Goal: Task Accomplishment & Management: Manage account settings

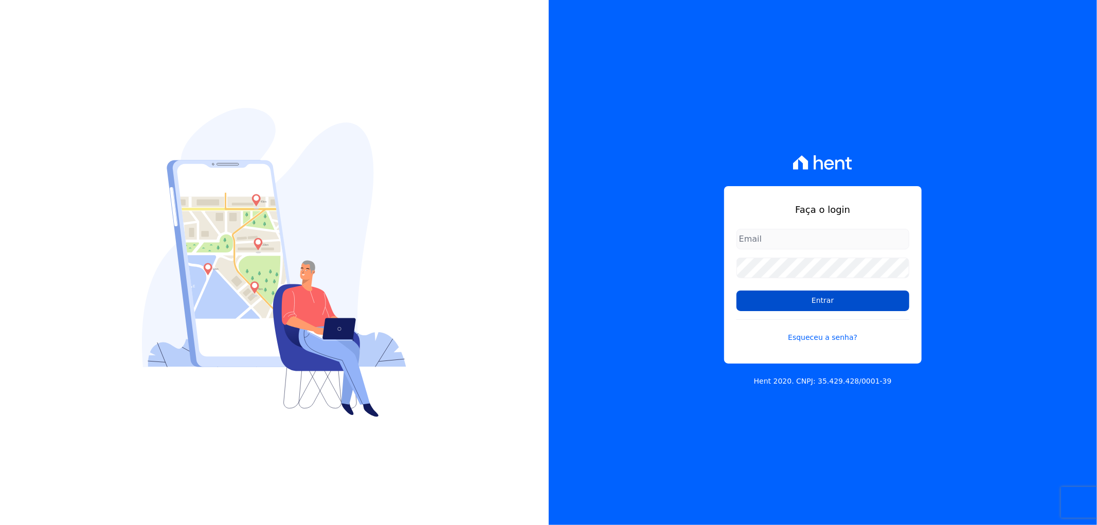
type input "[EMAIL_ADDRESS][DOMAIN_NAME]"
click at [842, 305] on input "Entrar" at bounding box center [823, 301] width 173 height 21
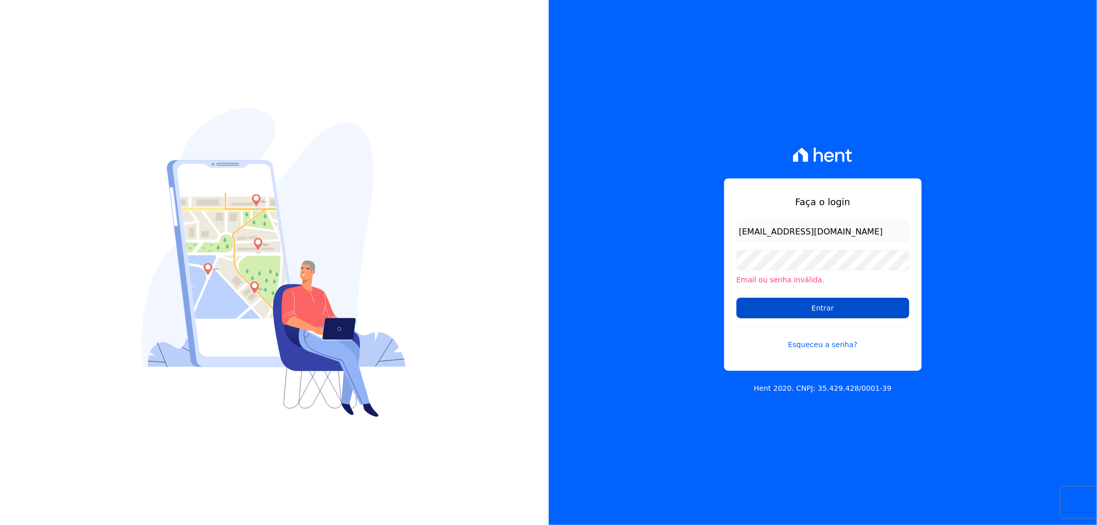
click at [852, 308] on input "Entrar" at bounding box center [823, 308] width 173 height 21
click at [808, 305] on input "Entrar" at bounding box center [823, 308] width 173 height 21
click at [766, 228] on input "[EMAIL_ADDRESS][DOMAIN_NAME]" at bounding box center [823, 231] width 173 height 21
click at [792, 301] on input "Entrar" at bounding box center [823, 308] width 173 height 21
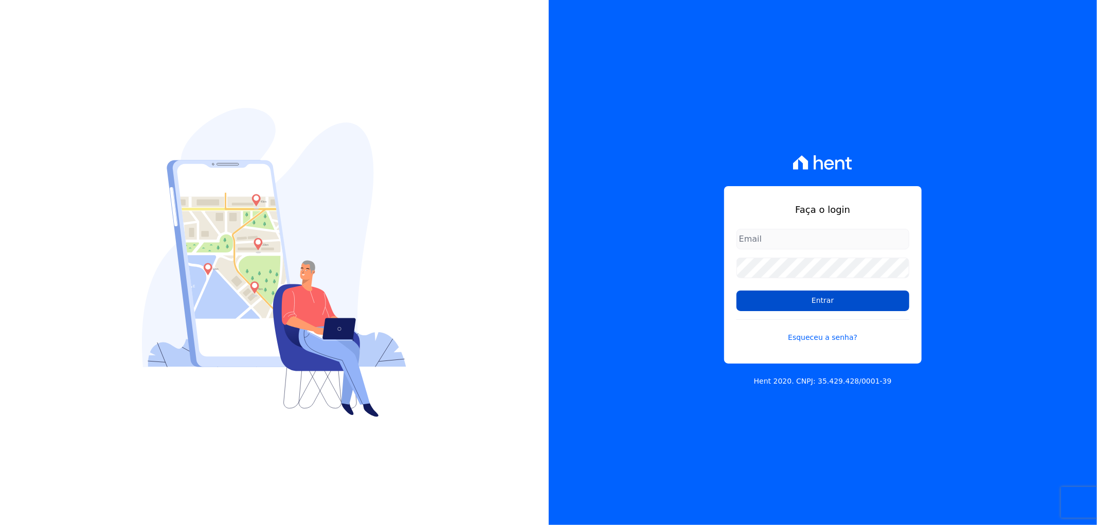
type input "[EMAIL_ADDRESS][DOMAIN_NAME]"
click at [797, 304] on input "Entrar" at bounding box center [823, 301] width 173 height 21
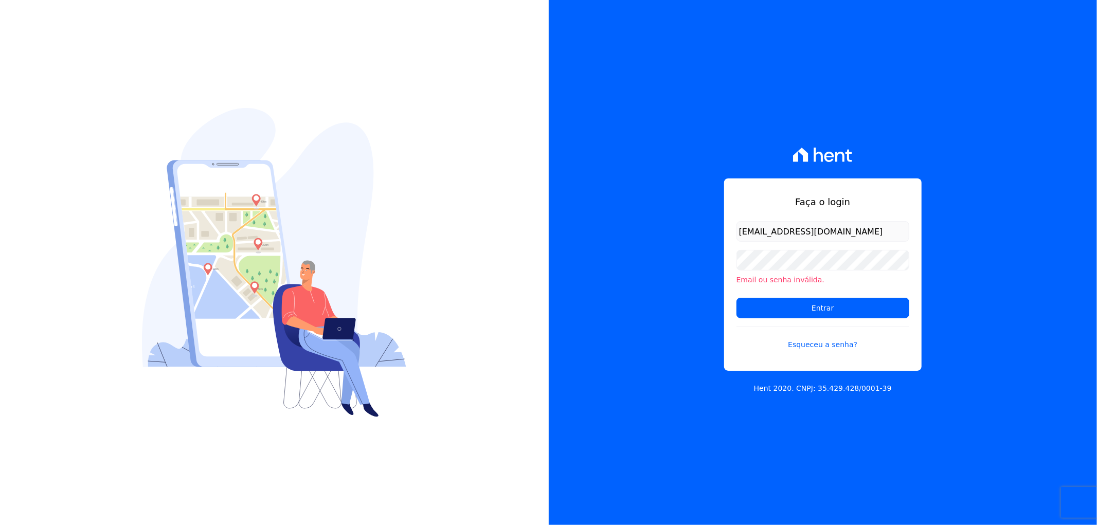
click at [871, 224] on input "[EMAIL_ADDRESS][DOMAIN_NAME]" at bounding box center [823, 231] width 173 height 21
type input "[EMAIL_ADDRESS][DOMAIN_NAME]"
click at [844, 306] on input "Entrar" at bounding box center [823, 308] width 173 height 21
click at [769, 310] on input "Entrar" at bounding box center [823, 308] width 173 height 21
type input "[EMAIL_ADDRESS][DOMAIN_NAME]"
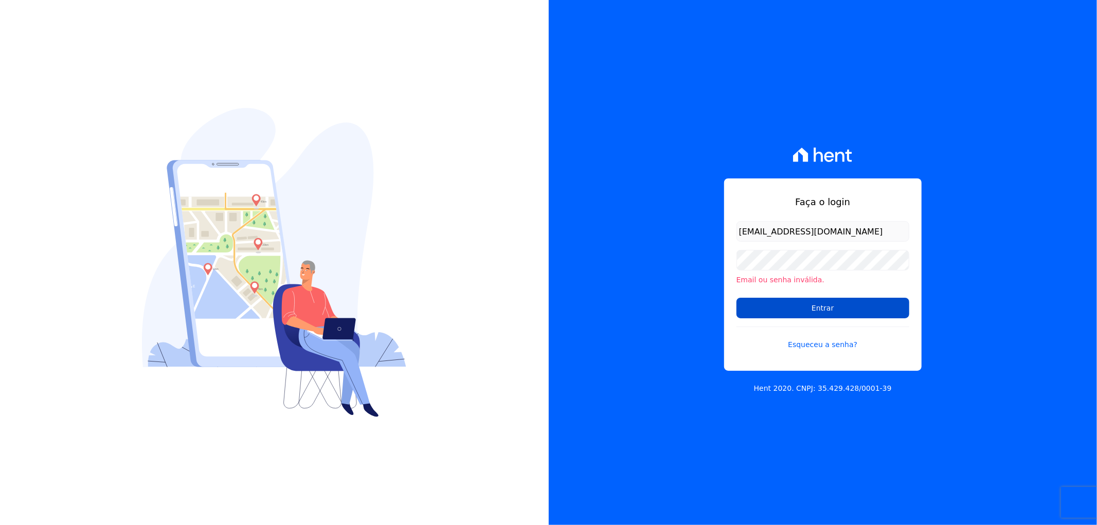
click at [817, 306] on input "Entrar" at bounding box center [823, 308] width 173 height 21
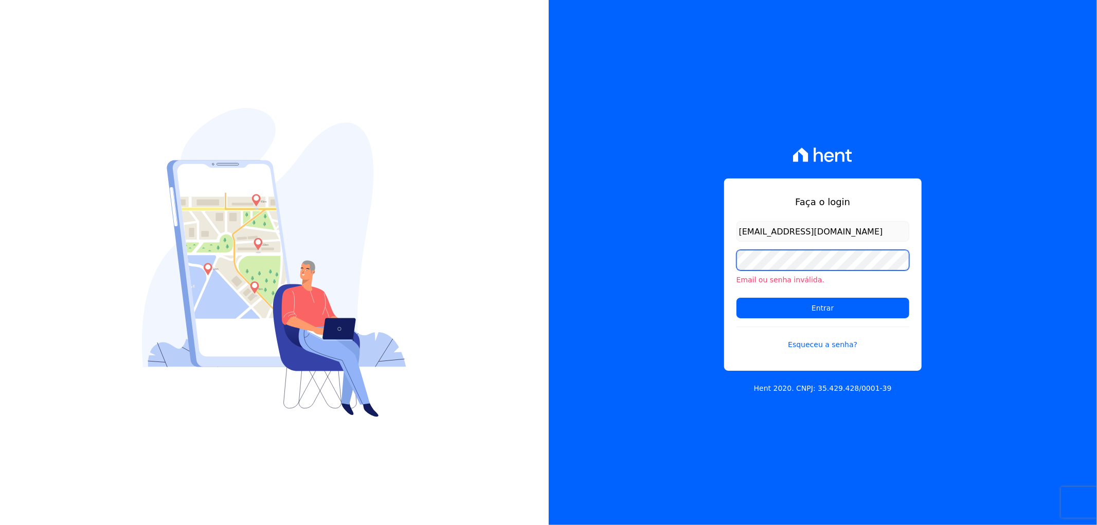
click at [646, 253] on div "Faça o login recepcao@vilaurbe.com.br Email ou senha inválida. Entrar Esqueceu …" at bounding box center [823, 262] width 549 height 525
click at [737, 298] on input "Entrar" at bounding box center [823, 308] width 173 height 21
drag, startPoint x: 641, startPoint y: 326, endPoint x: 680, endPoint y: 332, distance: 39.5
click at [642, 327] on div "Faça o login recepcao@vilaurbe.com.br Email ou senha inválida. Entrar Esqueceu …" at bounding box center [823, 262] width 549 height 525
click at [819, 341] on link "Esqueceu a senha?" at bounding box center [823, 339] width 173 height 24
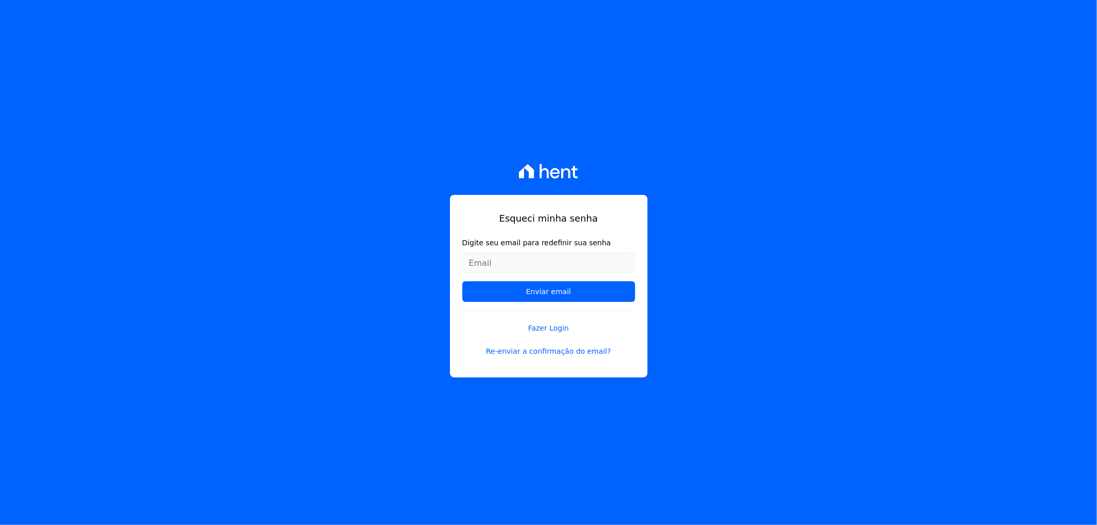
type input "[EMAIL_ADDRESS][DOMAIN_NAME]"
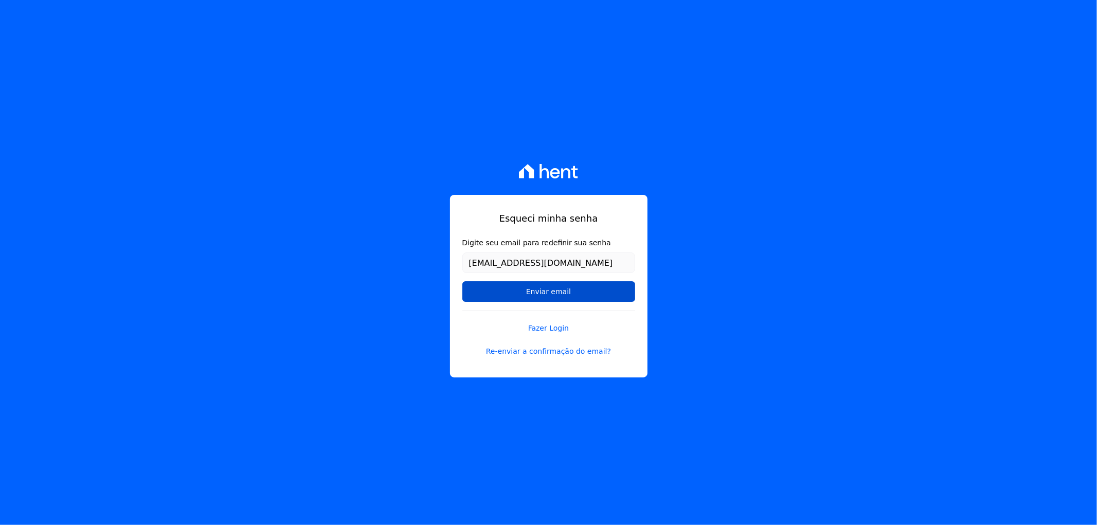
click at [515, 292] on input "Enviar email" at bounding box center [549, 291] width 173 height 21
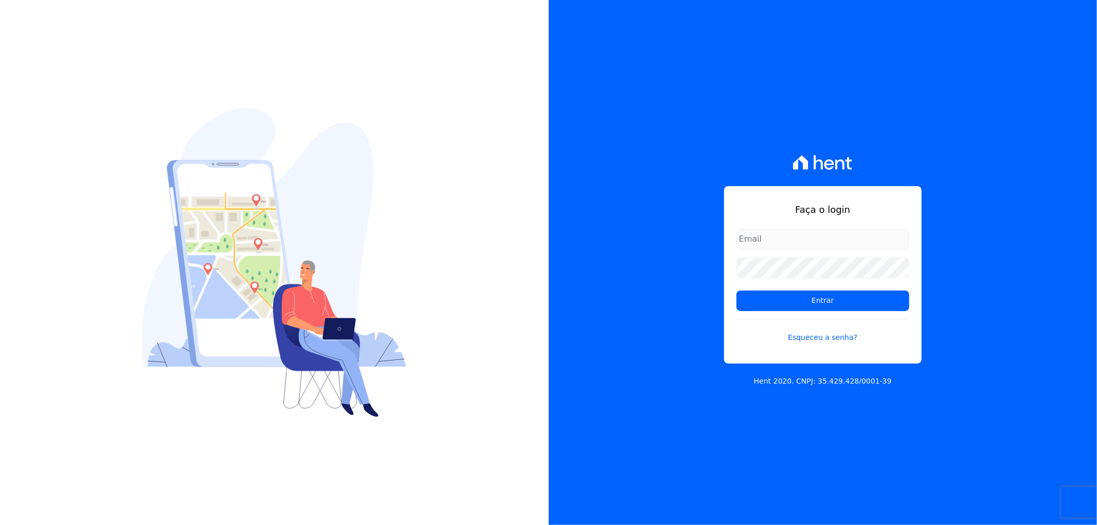
type input "[EMAIL_ADDRESS][DOMAIN_NAME]"
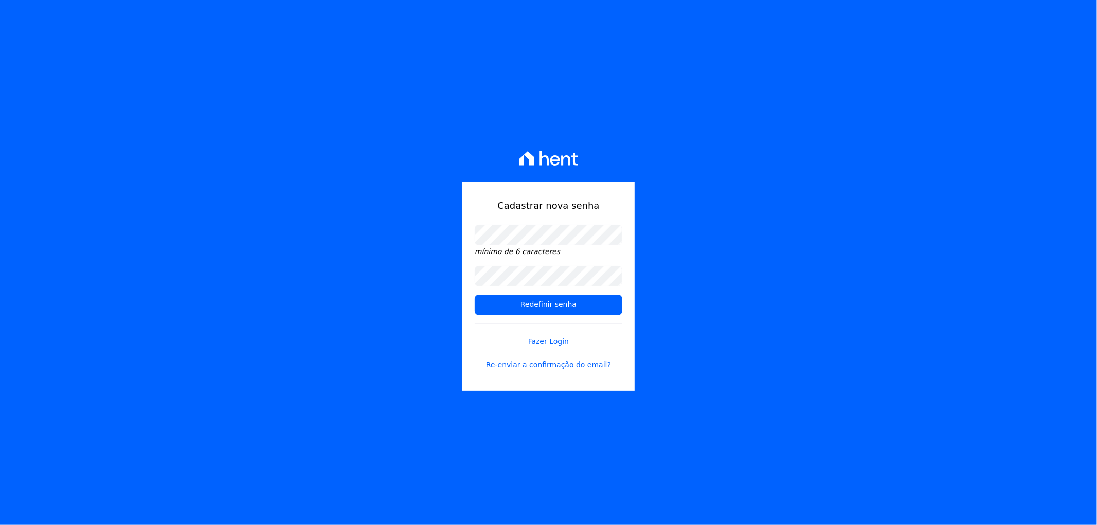
click at [909, 222] on div "Cadastrar nova senha mínimo de 6 caracteres Redefinir senha Fazer Login Re-envi…" at bounding box center [548, 262] width 1097 height 525
click at [515, 305] on input "Redefinir senha" at bounding box center [549, 305] width 148 height 21
click at [551, 305] on input "Redefinir senha" at bounding box center [549, 305] width 148 height 21
click at [919, 195] on div "Cadastrar nova senha mínimo de 6 caracteres Redefinir senha Fazer Login Re-envi…" at bounding box center [548, 262] width 1097 height 525
click at [505, 302] on input "Redefinir senha" at bounding box center [549, 305] width 148 height 21
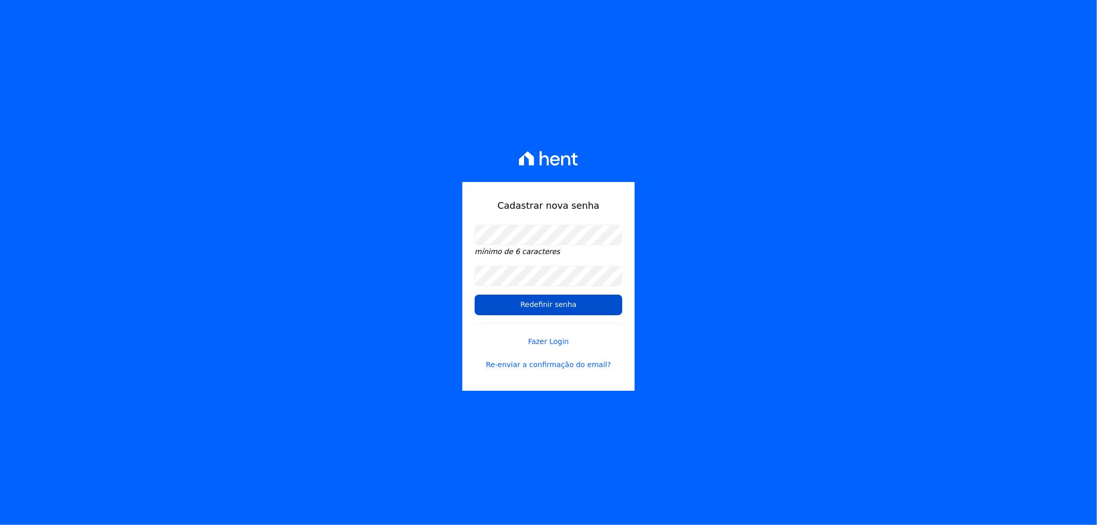
click at [553, 304] on input "Redefinir senha" at bounding box center [549, 305] width 148 height 21
click at [549, 307] on input "Redefinir senha" at bounding box center [549, 305] width 148 height 21
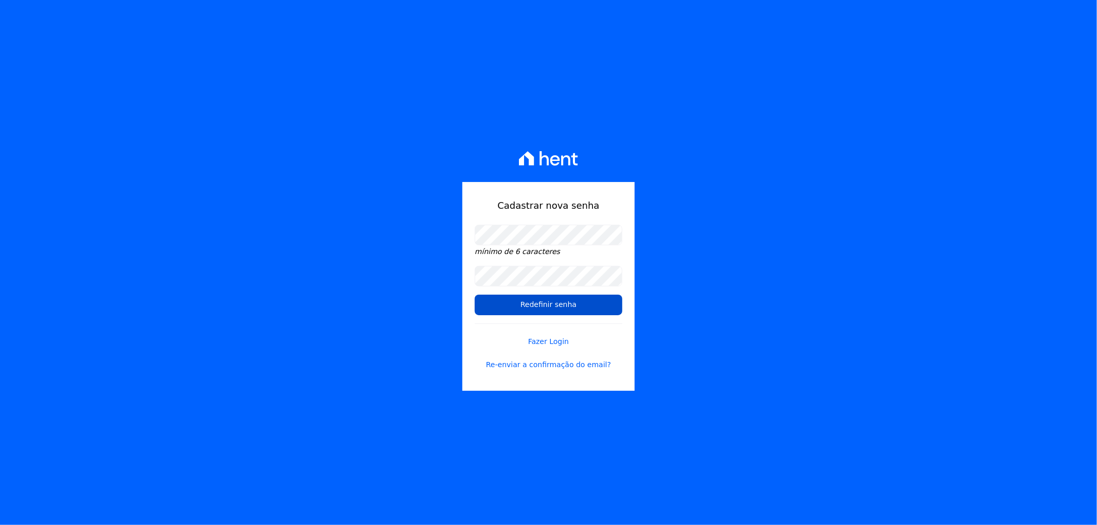
click at [549, 306] on input "Redefinir senha" at bounding box center [549, 305] width 148 height 21
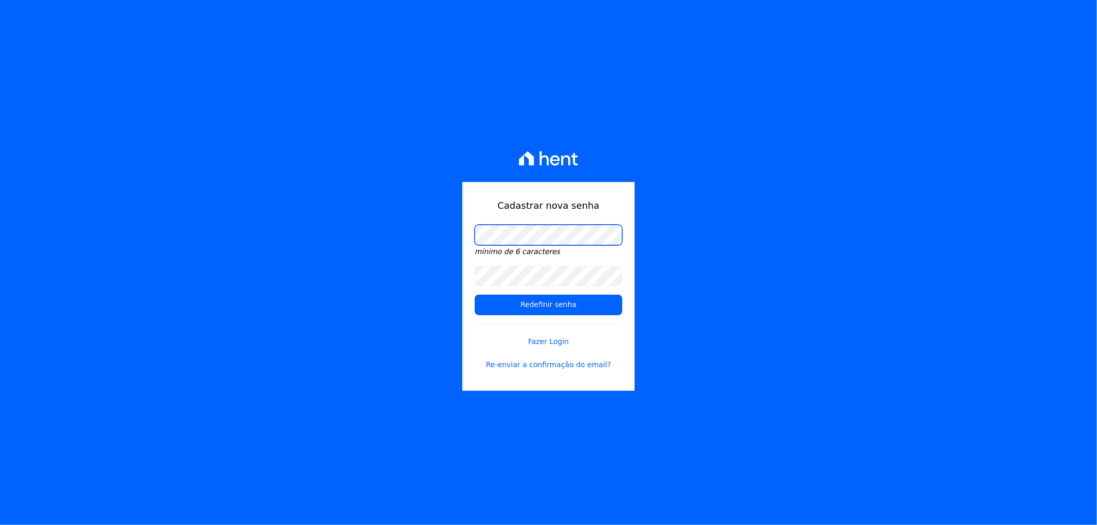
click at [367, 232] on div "Cadastrar nova senha mínimo de 6 caracteres Redefinir senha Fazer Login Re-envi…" at bounding box center [548, 262] width 1097 height 525
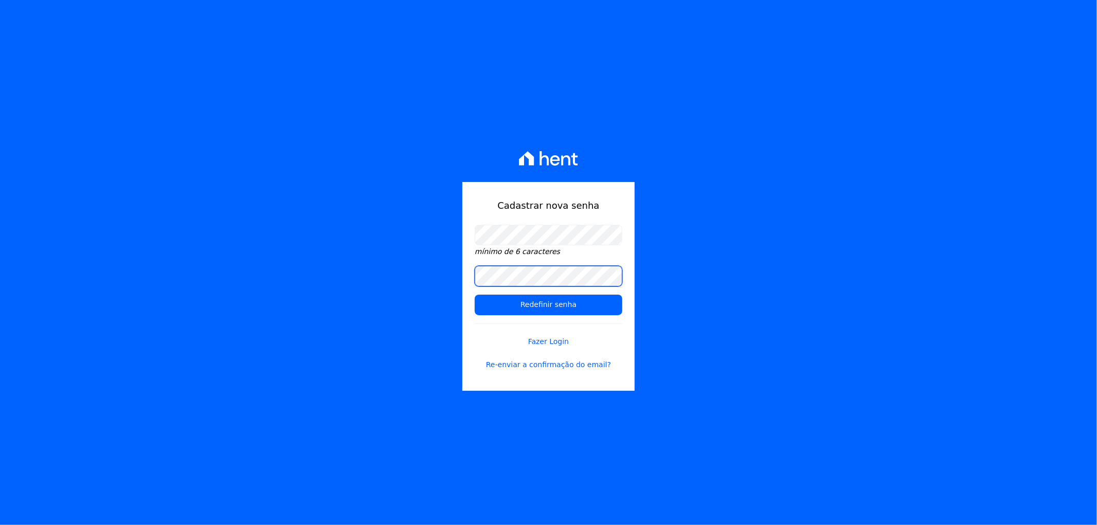
click at [392, 253] on div "Cadastrar nova senha mínimo de 6 caracteres Redefinir senha Fazer Login Re-envi…" at bounding box center [548, 262] width 1097 height 525
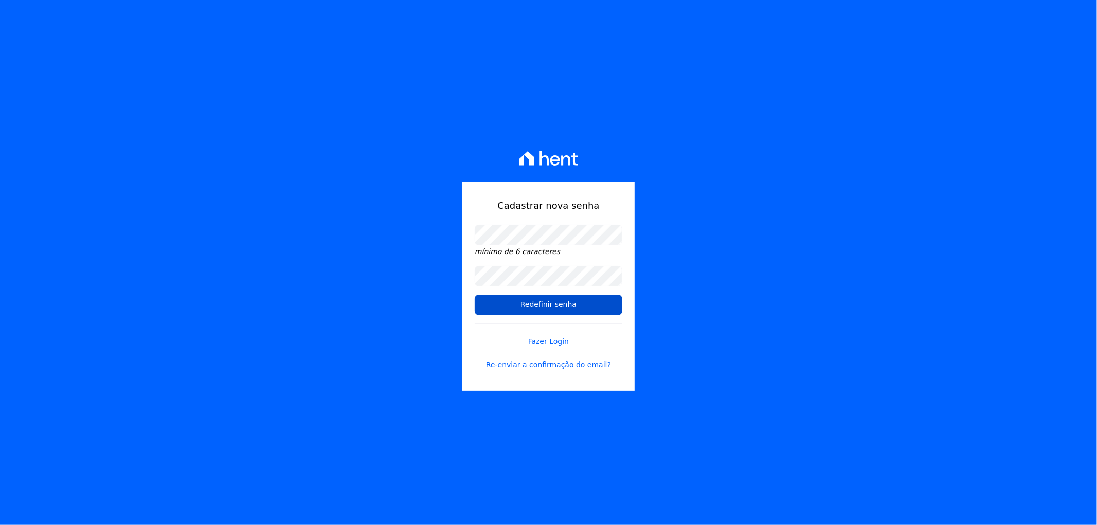
click at [494, 301] on input "Redefinir senha" at bounding box center [549, 305] width 148 height 21
click at [535, 305] on input "Redefinir senha" at bounding box center [549, 305] width 148 height 21
click at [556, 305] on input "Redefinir senha" at bounding box center [549, 305] width 148 height 21
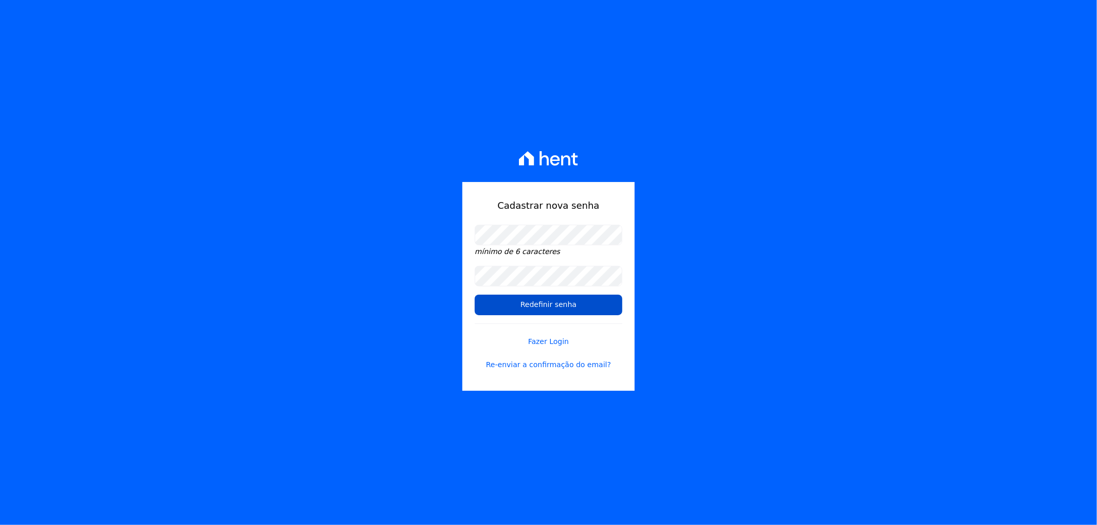
click at [556, 305] on input "Redefinir senha" at bounding box center [549, 305] width 148 height 21
click at [556, 304] on input "Redefinir senha" at bounding box center [549, 305] width 148 height 21
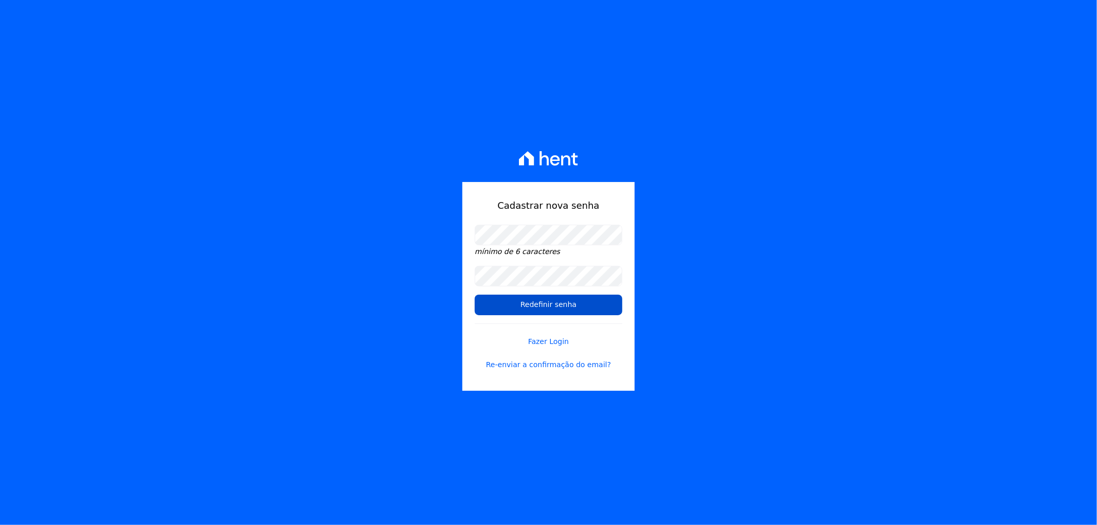
click at [539, 300] on input "Redefinir senha" at bounding box center [549, 305] width 148 height 21
click at [803, 317] on div "Cadastrar nova senha mínimo de 6 caracteres Redefinir senha Fazer Login Re-envi…" at bounding box center [548, 262] width 1097 height 525
click at [772, 303] on div "Cadastrar nova senha mínimo de 6 caracteres Redefinir senha Fazer Login Re-envi…" at bounding box center [548, 262] width 1097 height 525
drag, startPoint x: 726, startPoint y: 373, endPoint x: 587, endPoint y: 297, distance: 159.1
click at [713, 366] on div "Cadastrar nova senha mínimo de 6 caracteres Redefinir senha Fazer Login Re-envi…" at bounding box center [548, 262] width 1097 height 525
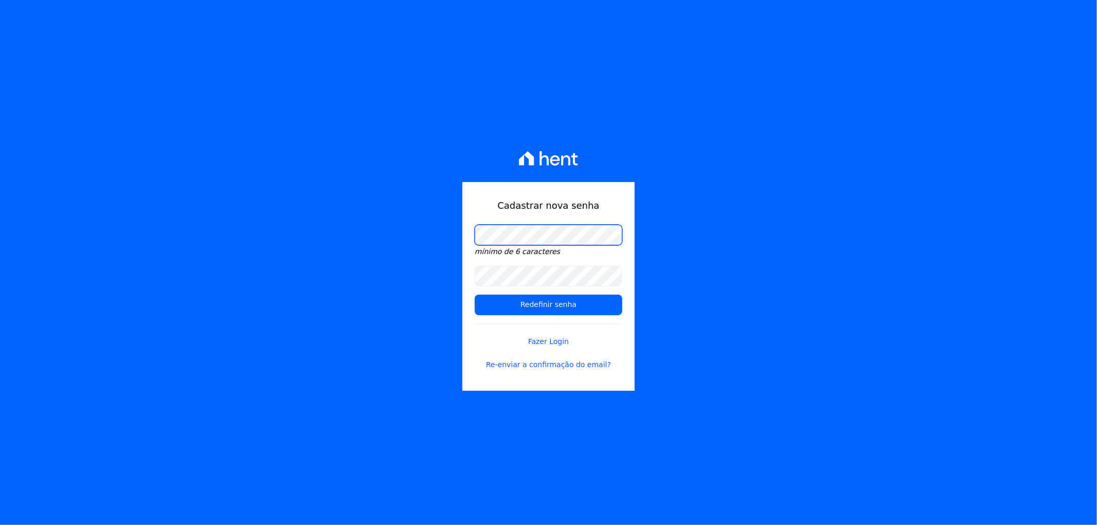
click at [397, 234] on div "Cadastrar nova senha mínimo de 6 caracteres Redefinir senha Fazer Login Re-envi…" at bounding box center [548, 262] width 1097 height 525
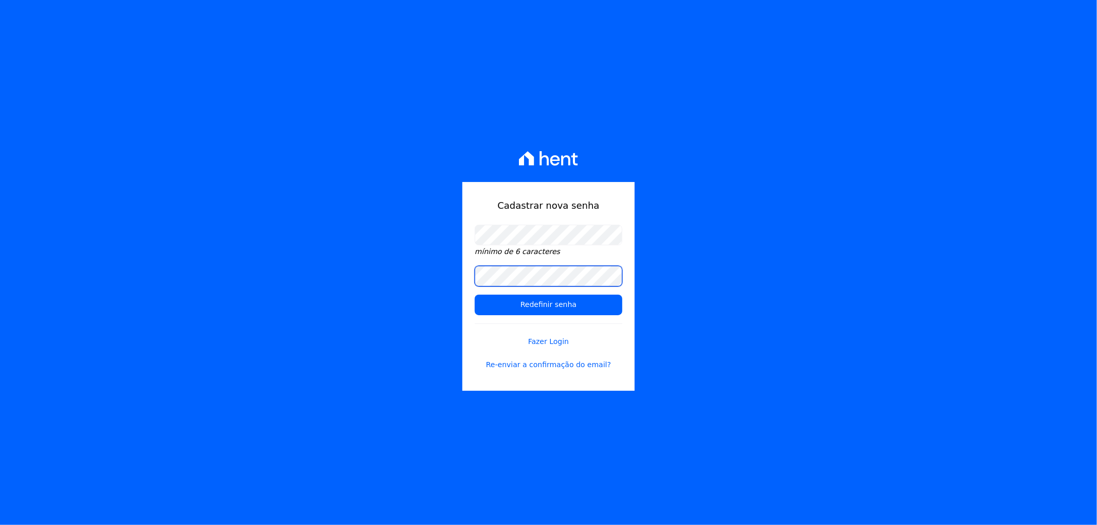
click at [455, 273] on div "Cadastrar nova senha mínimo de 6 caracteres Redefinir senha Fazer Login Re-envi…" at bounding box center [548, 262] width 1097 height 525
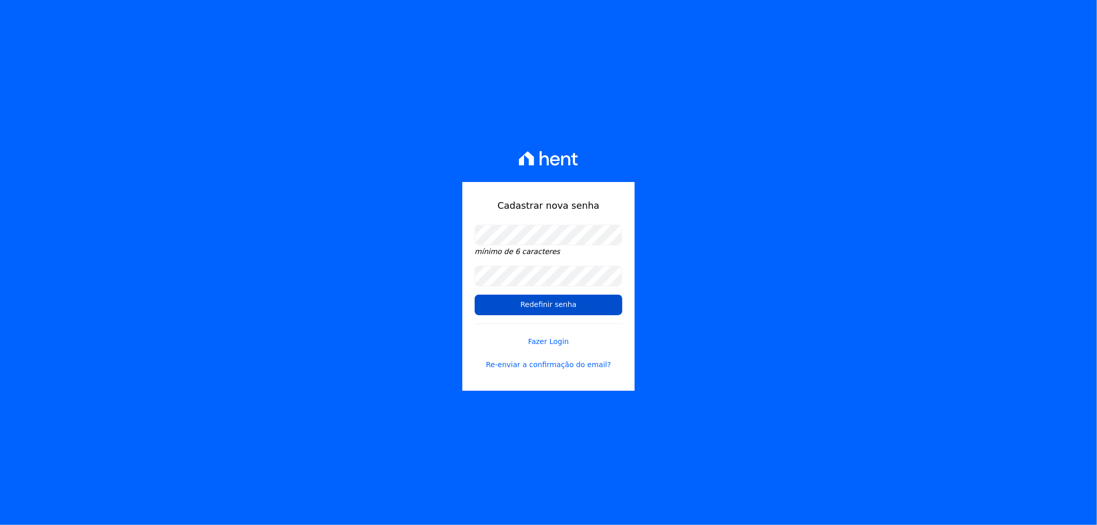
click at [582, 307] on input "Redefinir senha" at bounding box center [549, 305] width 148 height 21
click at [537, 307] on input "Redefinir senha" at bounding box center [549, 305] width 148 height 21
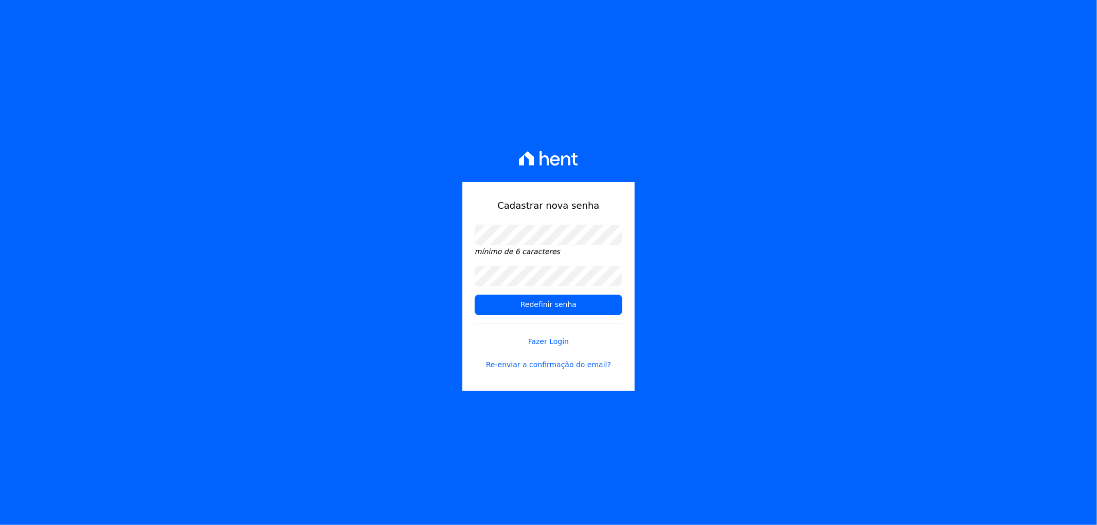
click at [262, 281] on div "Cadastrar nova senha mínimo de 6 caracteres Redefinir senha Fazer Login Re-envi…" at bounding box center [548, 262] width 1097 height 525
click at [579, 301] on input "Redefinir senha" at bounding box center [549, 305] width 148 height 21
click at [533, 296] on input "Redefinir senha" at bounding box center [549, 305] width 148 height 21
click at [530, 305] on input "Redefinir senha" at bounding box center [549, 305] width 148 height 21
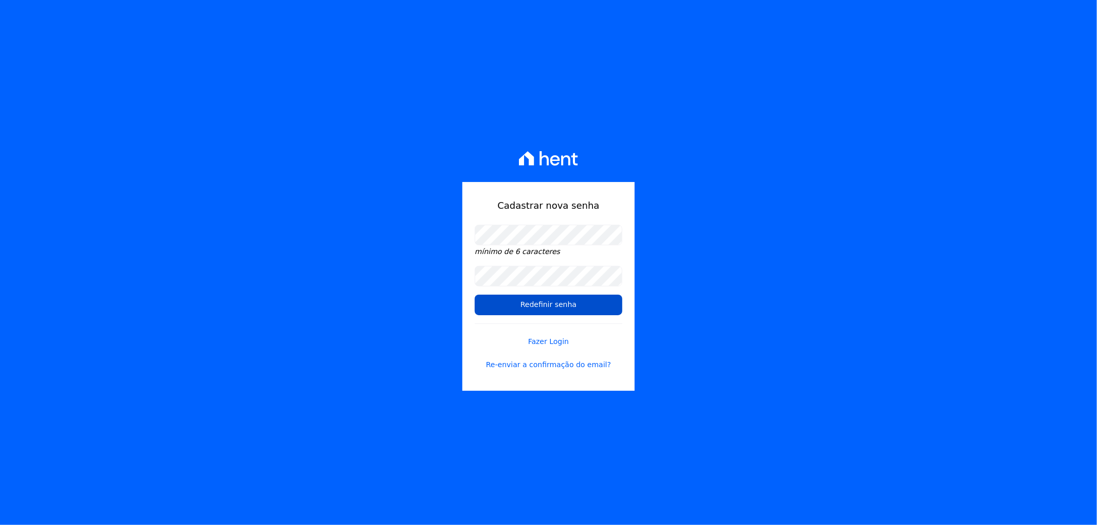
click at [530, 305] on input "Redefinir senha" at bounding box center [549, 305] width 148 height 21
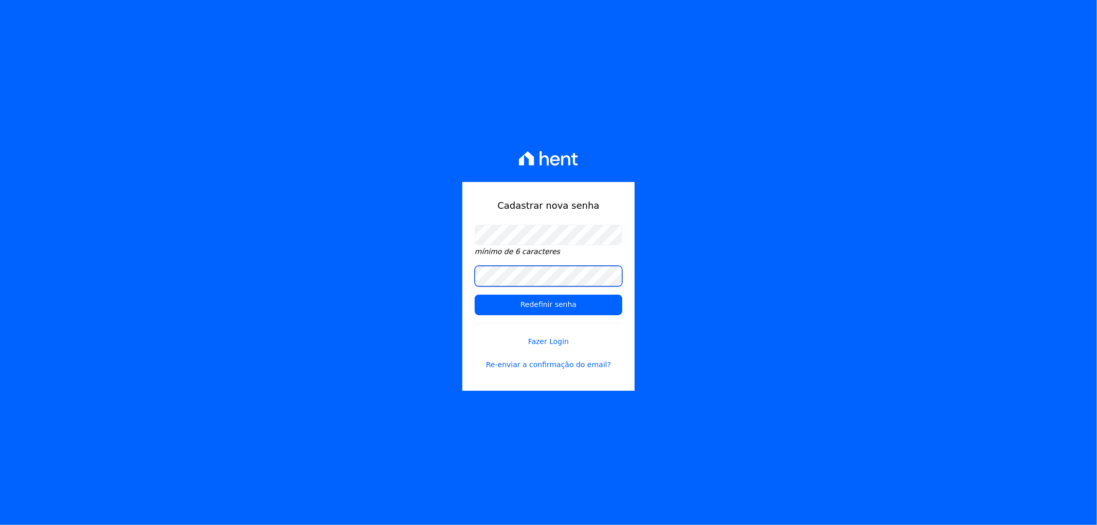
click at [376, 276] on div "Cadastrar nova senha mínimo de 6 caracteres Redefinir senha Fazer Login Re-envi…" at bounding box center [548, 262] width 1097 height 525
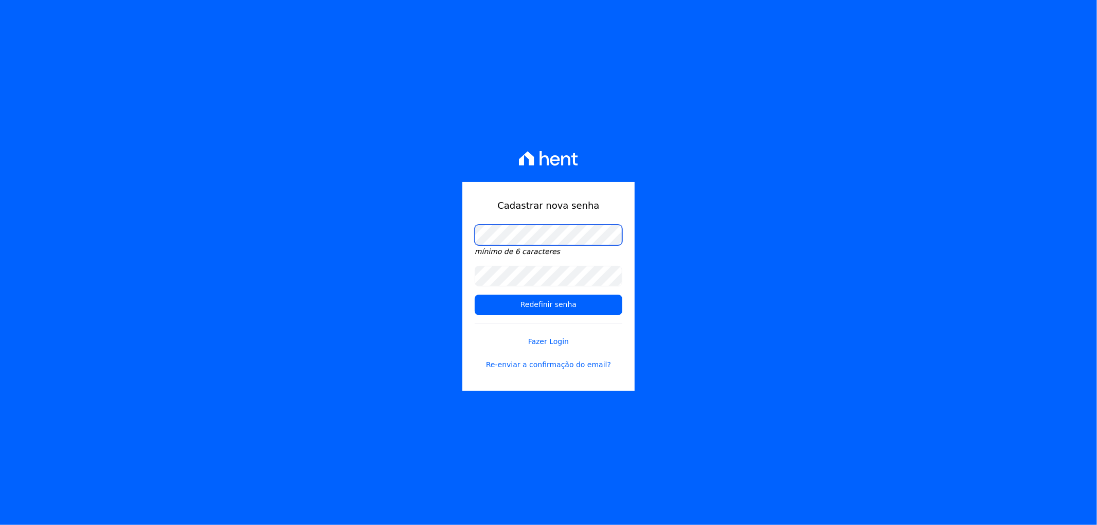
click at [339, 232] on div "Cadastrar nova senha mínimo de 6 caracteres Redefinir senha Fazer Login Re-envi…" at bounding box center [548, 262] width 1097 height 525
click at [735, 322] on div "Cadastrar nova senha mínimo de 6 caracteres Redefinir senha Fazer Login Re-envi…" at bounding box center [548, 262] width 1097 height 525
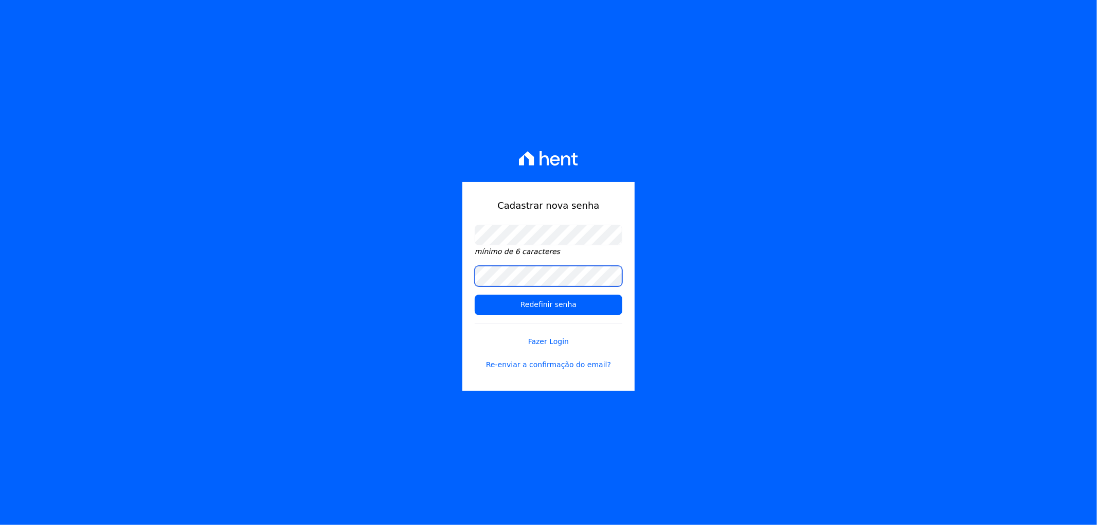
click at [378, 280] on div "Cadastrar nova senha mínimo de 6 caracteres Redefinir senha Fazer Login Re-envi…" at bounding box center [548, 262] width 1097 height 525
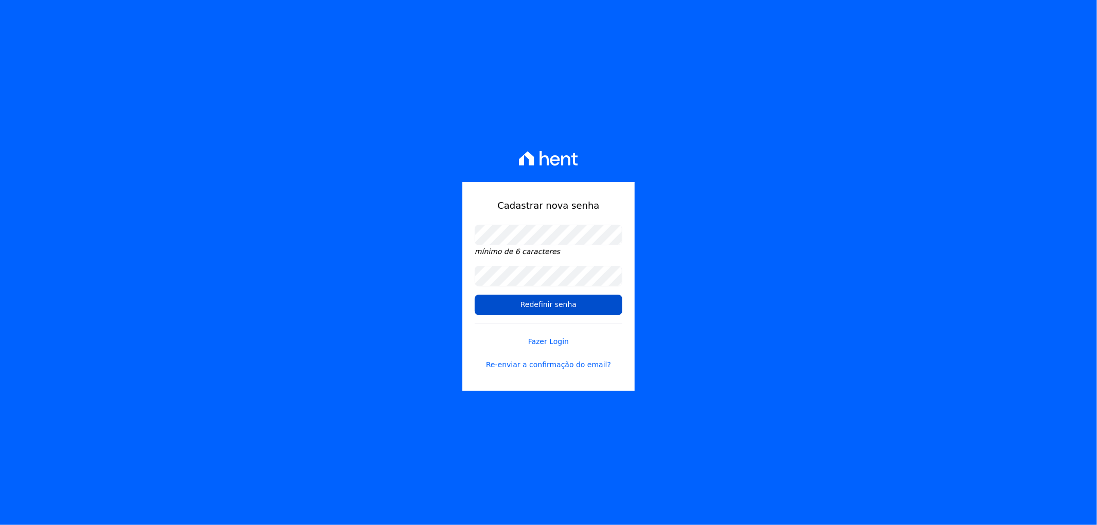
click at [516, 300] on input "Redefinir senha" at bounding box center [549, 305] width 148 height 21
click at [557, 308] on input "Redefinir senha" at bounding box center [549, 305] width 148 height 21
click at [566, 305] on input "Redefinir senha" at bounding box center [549, 305] width 148 height 21
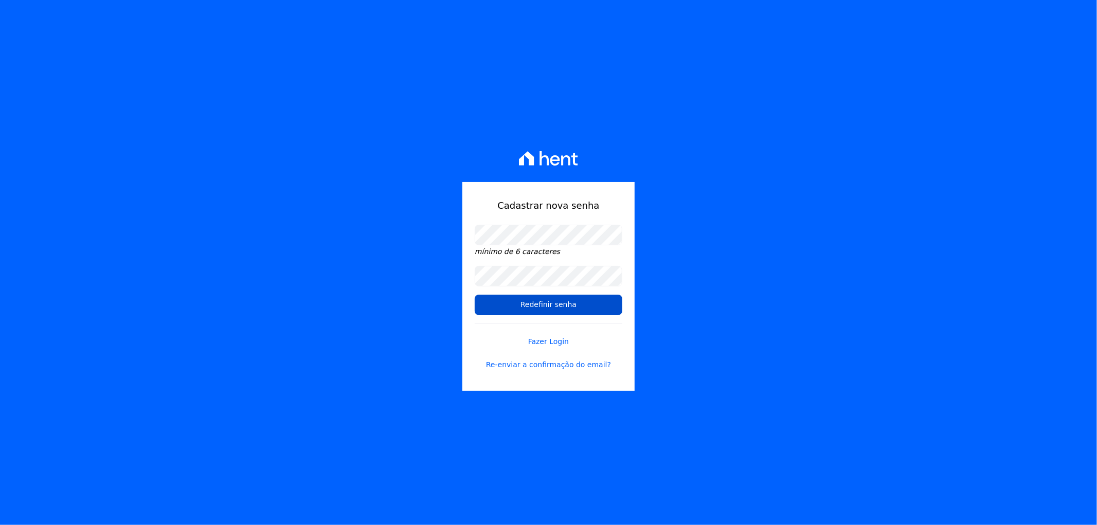
click at [566, 305] on input "Redefinir senha" at bounding box center [549, 305] width 148 height 21
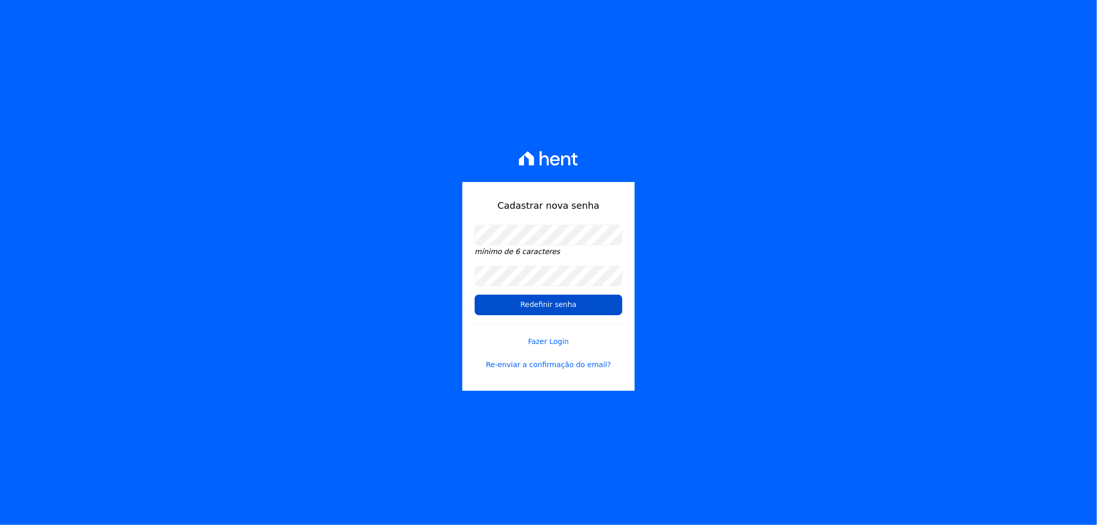
click at [545, 307] on input "Redefinir senha" at bounding box center [549, 305] width 148 height 21
click at [546, 342] on link "Fazer Login" at bounding box center [549, 336] width 148 height 24
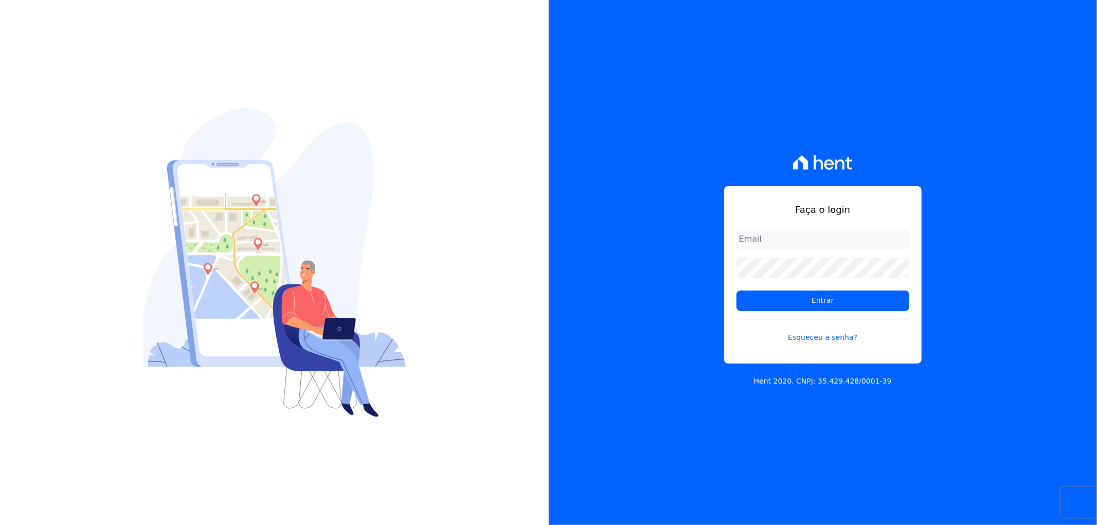
type input "[EMAIL_ADDRESS][DOMAIN_NAME]"
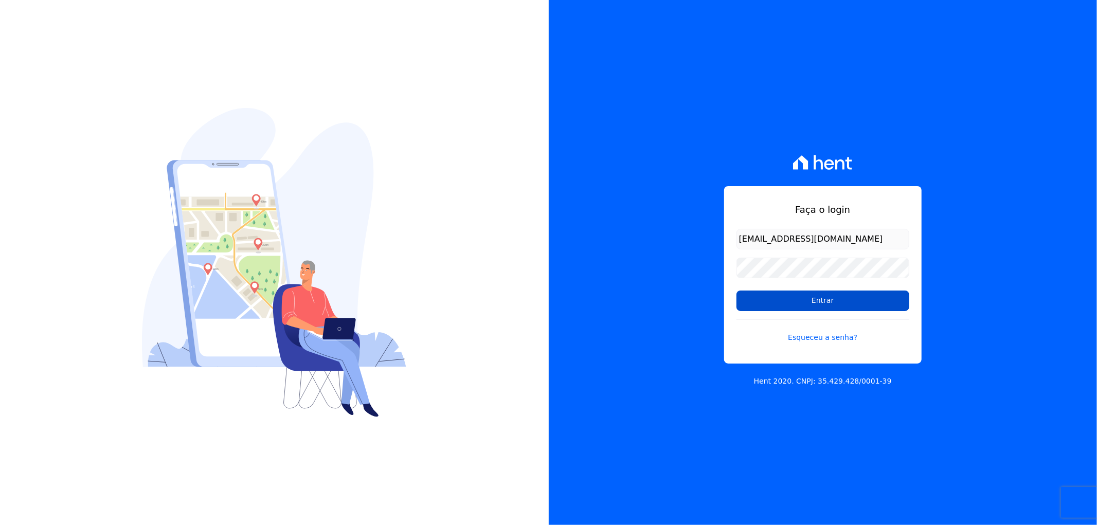
click at [825, 301] on input "Entrar" at bounding box center [823, 301] width 173 height 21
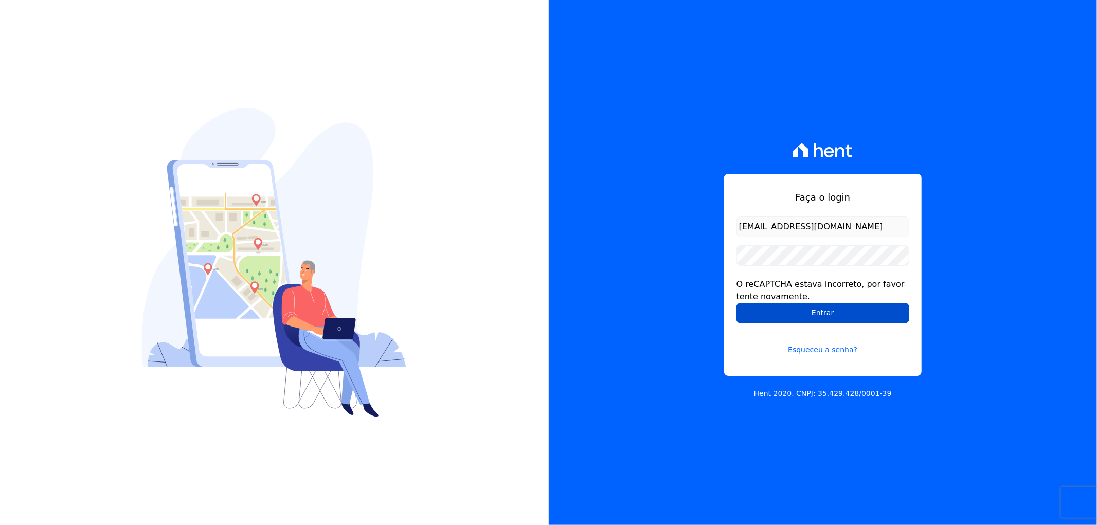
click at [818, 312] on input "Entrar" at bounding box center [823, 313] width 173 height 21
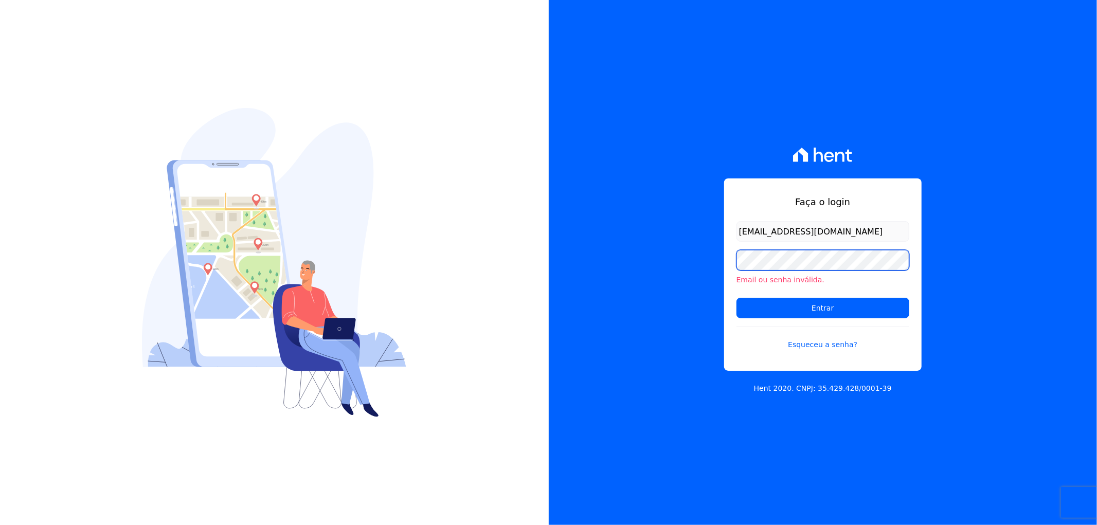
click at [594, 261] on div "Faça o login [EMAIL_ADDRESS][DOMAIN_NAME] Email ou senha inválida. Entrar Esque…" at bounding box center [823, 262] width 549 height 525
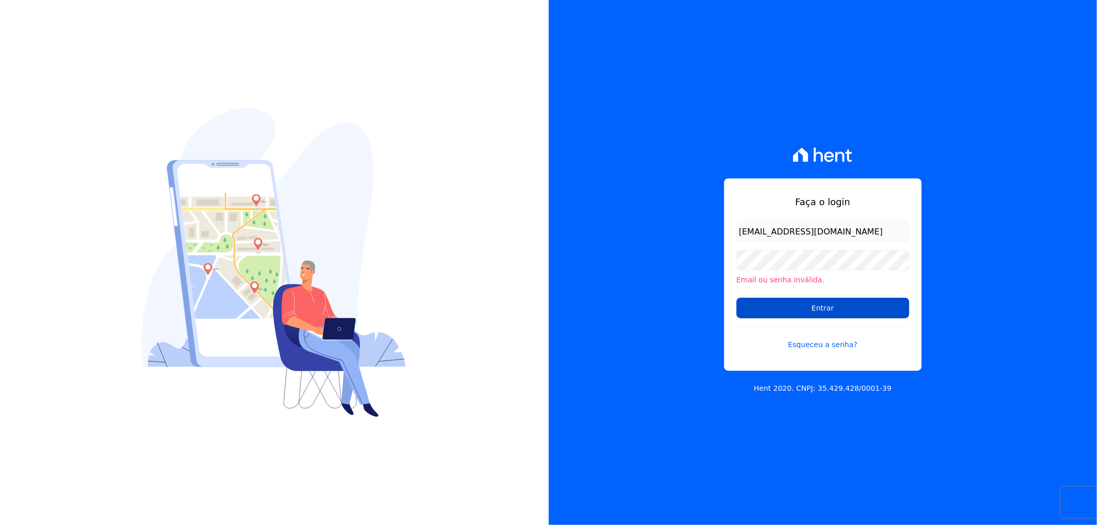
click at [767, 307] on input "Entrar" at bounding box center [823, 308] width 173 height 21
click at [708, 418] on div "Faça o login [EMAIL_ADDRESS][DOMAIN_NAME] Email ou senha inválida. Entrar Esque…" at bounding box center [823, 262] width 549 height 525
click at [822, 342] on link "Esqueceu a senha?" at bounding box center [823, 339] width 173 height 24
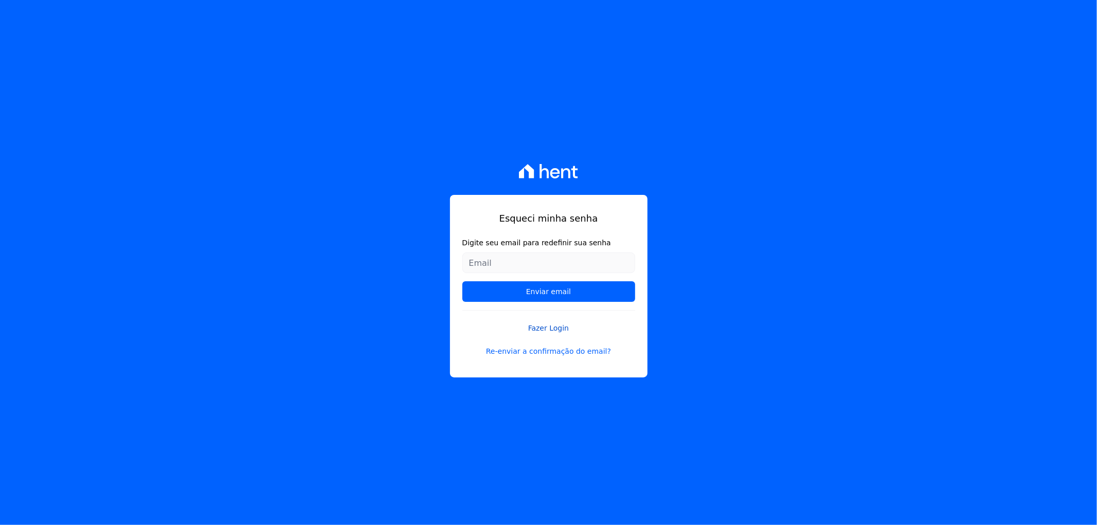
type input "[EMAIL_ADDRESS][DOMAIN_NAME]"
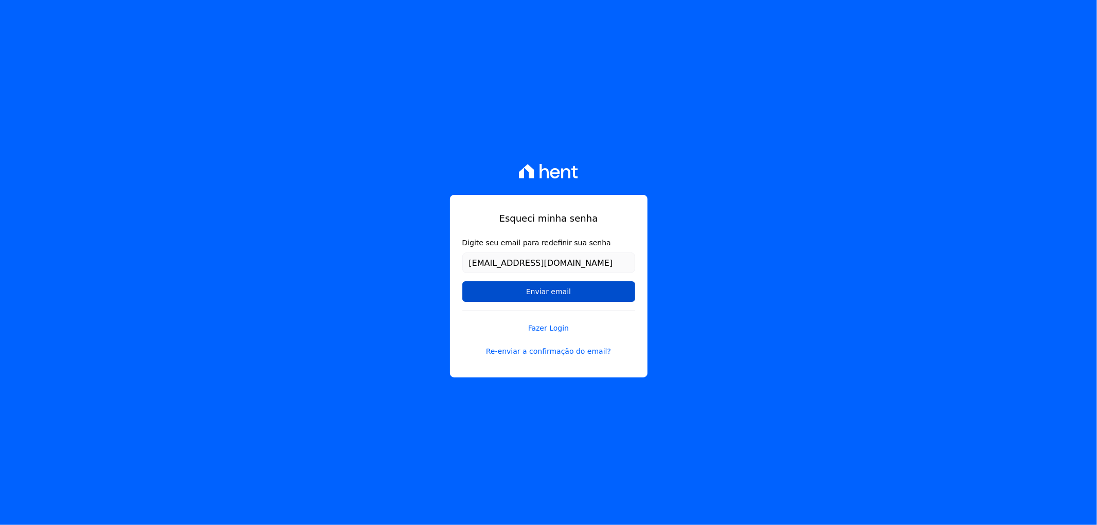
click at [517, 294] on input "Enviar email" at bounding box center [549, 291] width 173 height 21
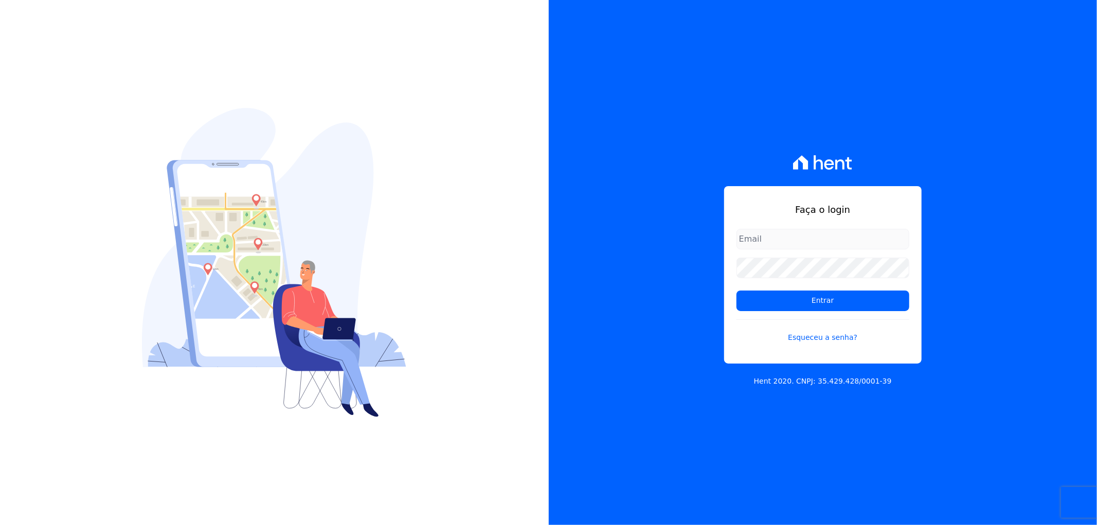
type input "[EMAIL_ADDRESS][DOMAIN_NAME]"
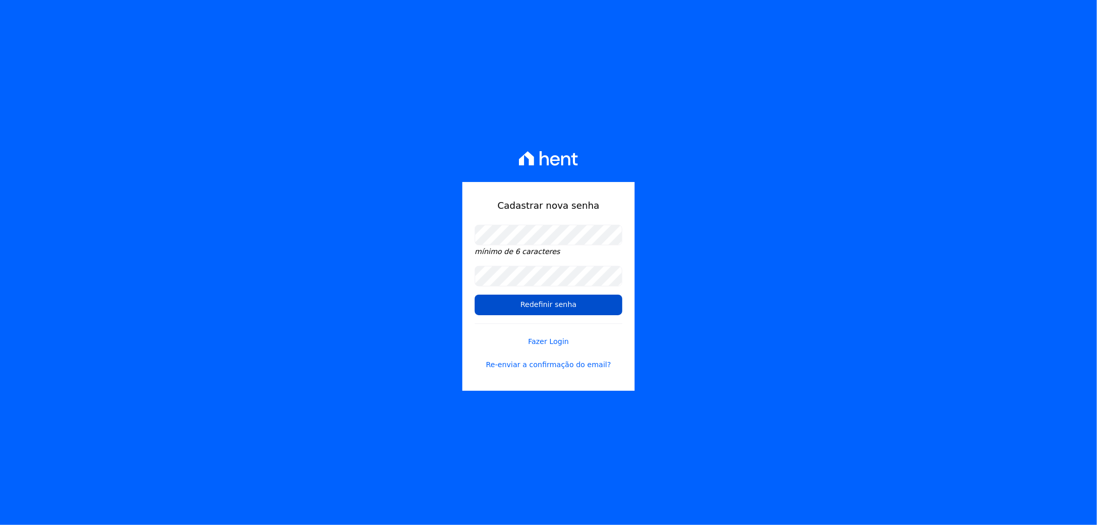
click at [512, 308] on input "Redefinir senha" at bounding box center [549, 305] width 148 height 21
click at [561, 305] on input "Redefinir senha" at bounding box center [549, 305] width 148 height 21
click at [543, 340] on link "Fazer Login" at bounding box center [549, 336] width 148 height 24
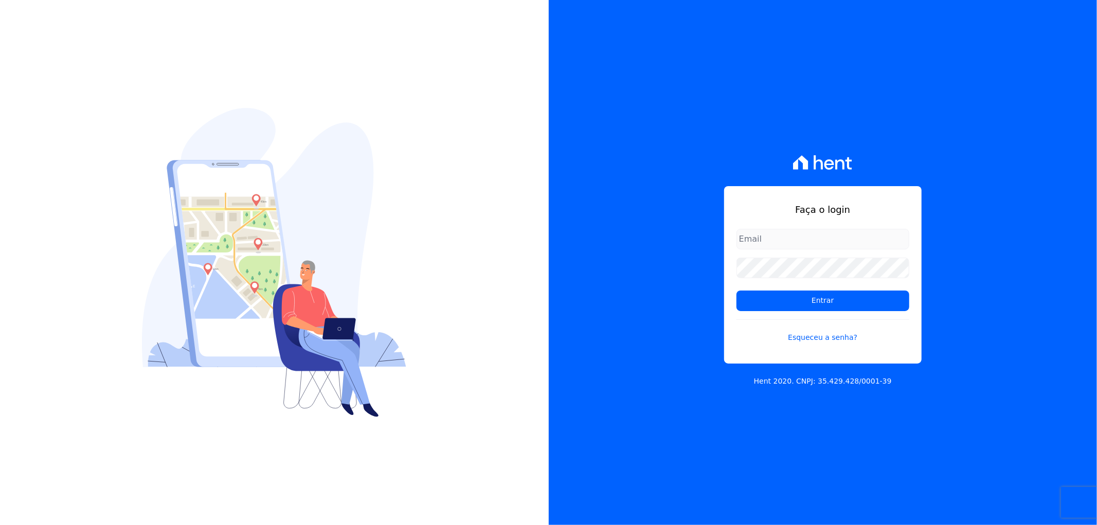
type input "[EMAIL_ADDRESS][DOMAIN_NAME]"
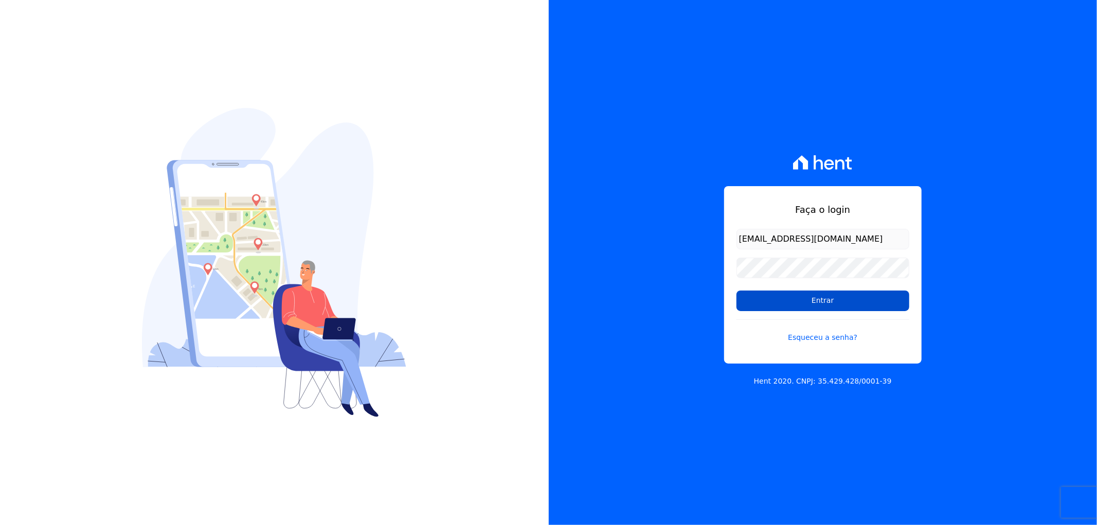
click at [832, 298] on input "Entrar" at bounding box center [823, 301] width 173 height 21
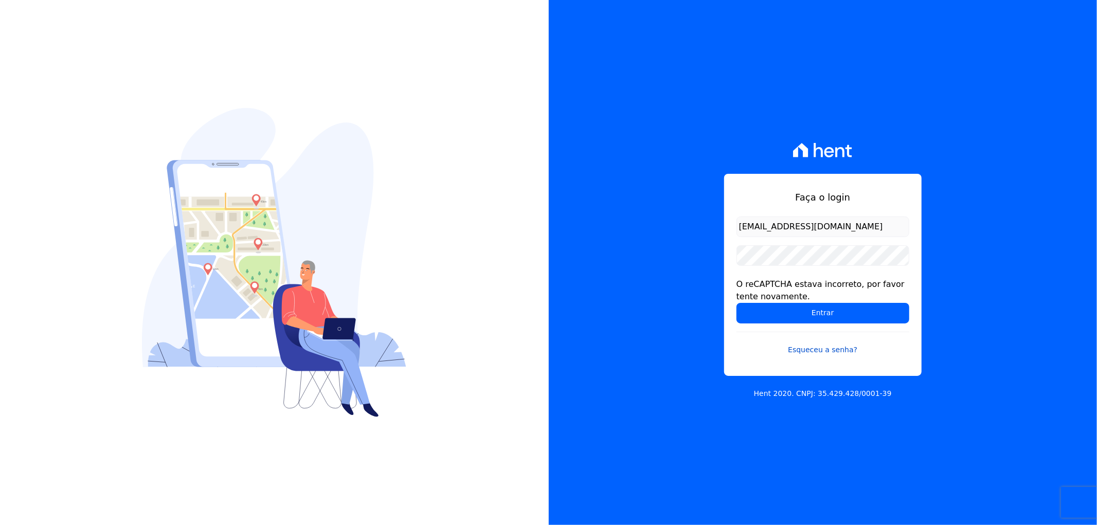
click at [807, 350] on link "Esqueceu a senha?" at bounding box center [823, 344] width 173 height 24
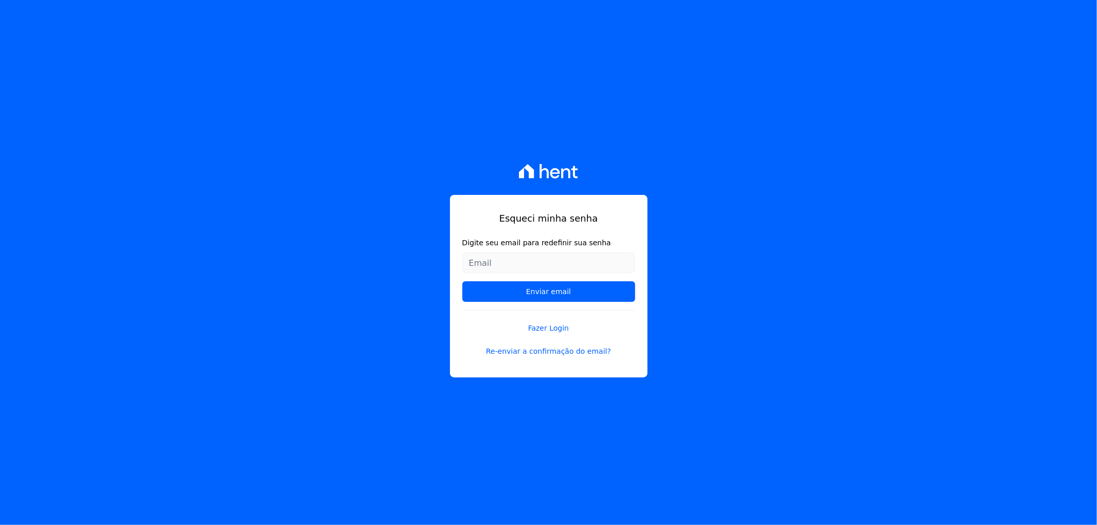
type input "[EMAIL_ADDRESS][DOMAIN_NAME]"
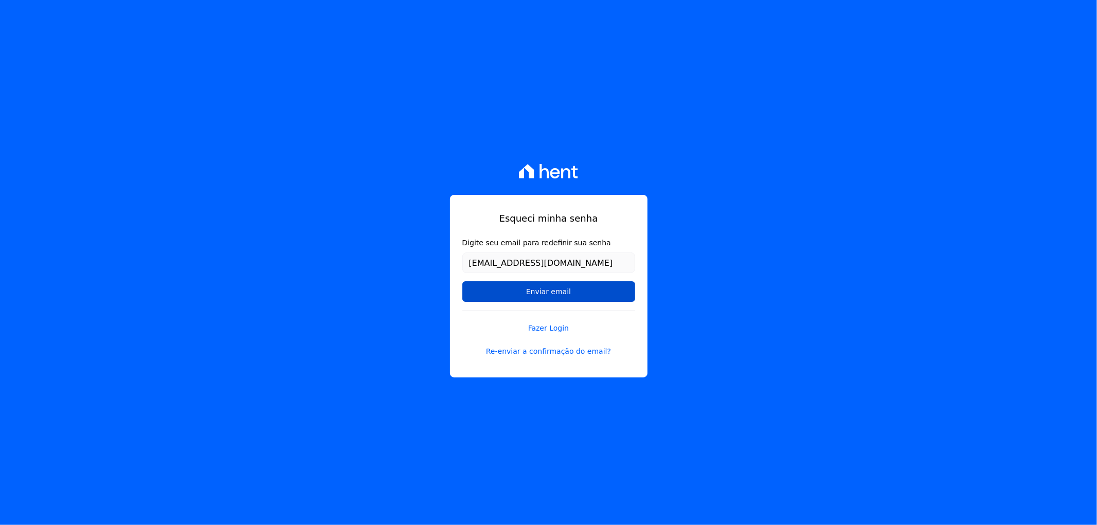
click at [469, 291] on input "Enviar email" at bounding box center [549, 291] width 173 height 21
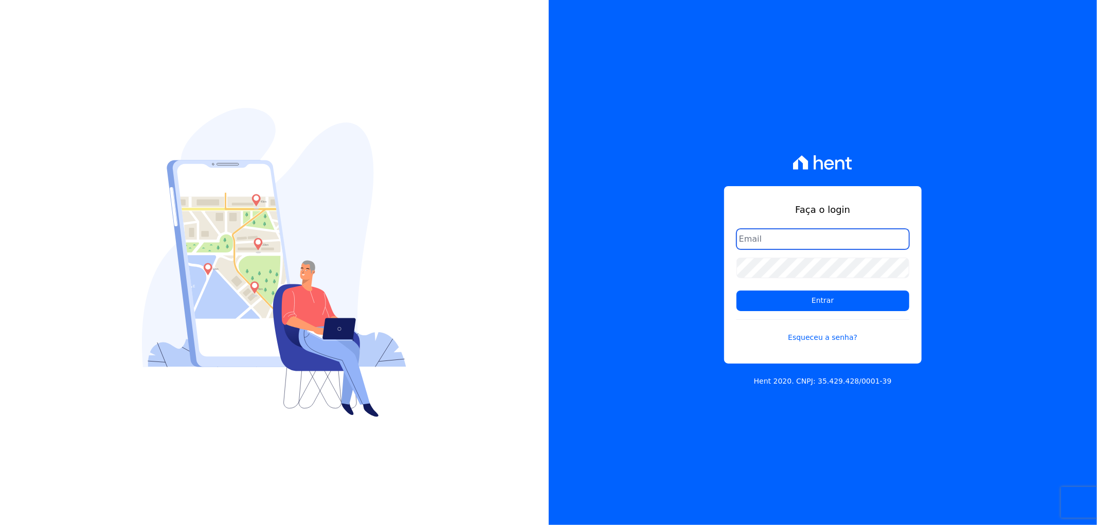
type input "[EMAIL_ADDRESS][DOMAIN_NAME]"
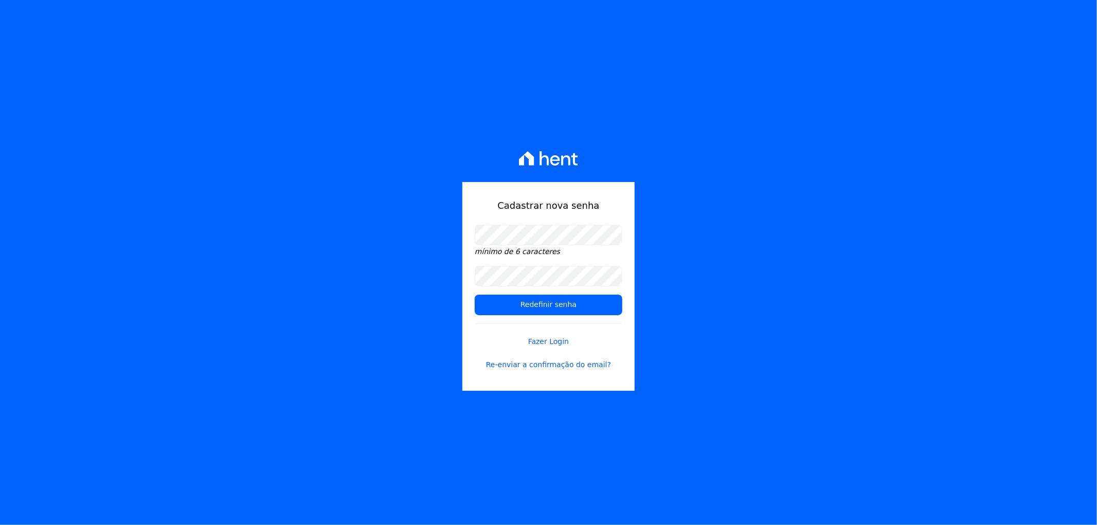
click at [369, 269] on div "Cadastrar nova senha mínimo de 6 caracteres Redefinir senha Fazer Login Re-envi…" at bounding box center [548, 262] width 1097 height 525
click at [530, 296] on input "Redefinir senha" at bounding box center [549, 305] width 148 height 21
click at [545, 304] on input "Redefinir senha" at bounding box center [549, 305] width 148 height 21
click at [538, 361] on link "Re-enviar a confirmação do email?" at bounding box center [549, 365] width 148 height 11
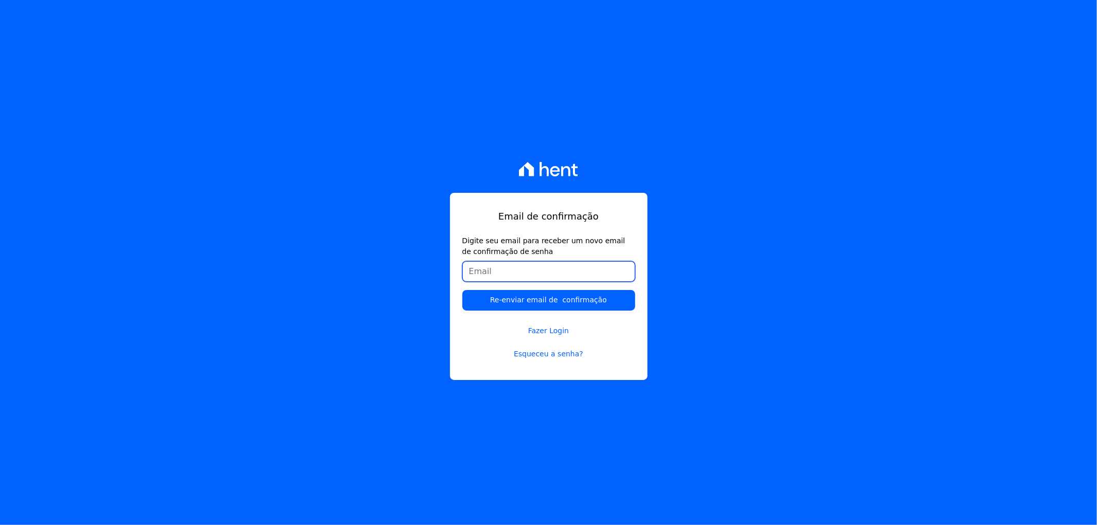
click at [499, 272] on input "Digite seu email para receber um novo email de confirmação de senha" at bounding box center [549, 271] width 173 height 21
type input "[EMAIL_ADDRESS][DOMAIN_NAME]"
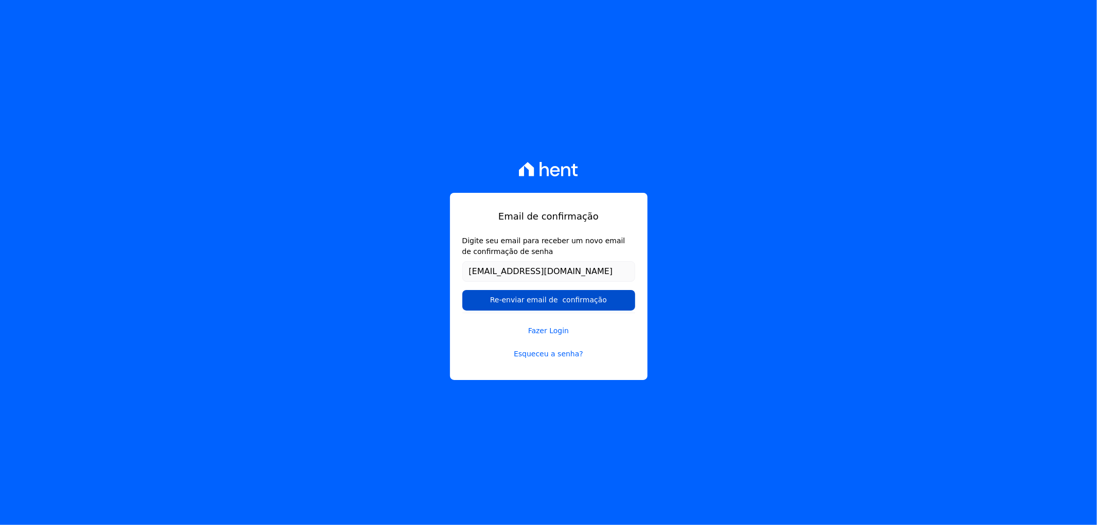
click at [521, 302] on input "Re-enviar email de confirmação" at bounding box center [549, 300] width 173 height 21
click at [565, 300] on input "Re-enviar email de confirmação" at bounding box center [549, 300] width 173 height 21
click at [536, 297] on input "Re-enviar email de confirmação" at bounding box center [549, 300] width 173 height 21
click at [546, 330] on link "Fazer Login" at bounding box center [549, 325] width 173 height 24
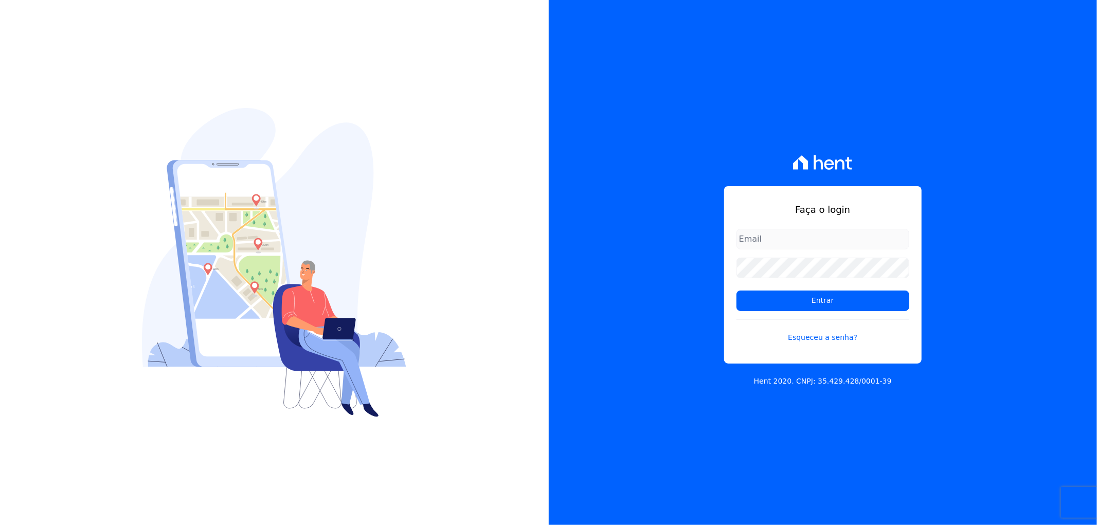
type input "[EMAIL_ADDRESS][DOMAIN_NAME]"
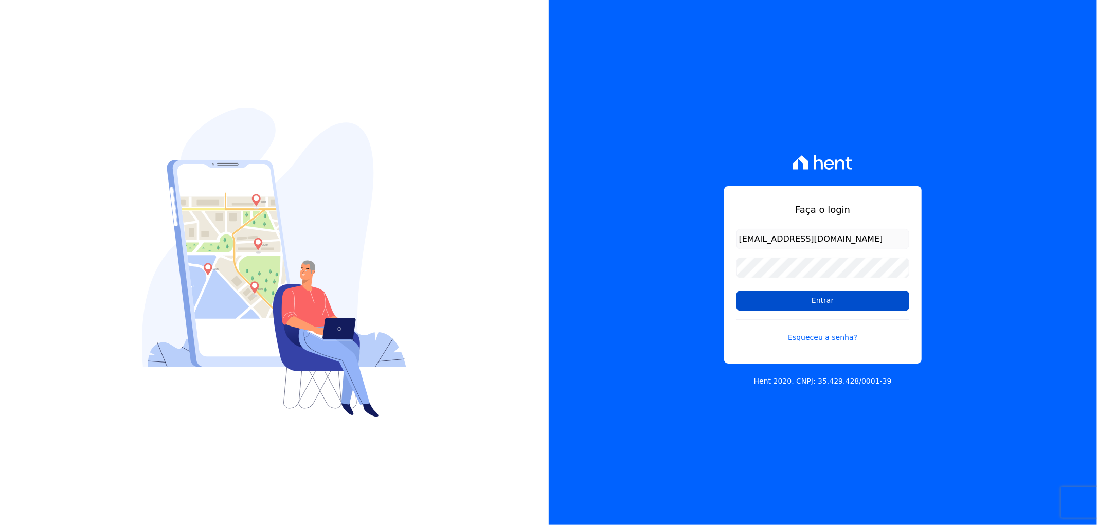
click at [813, 300] on input "Entrar" at bounding box center [823, 301] width 173 height 21
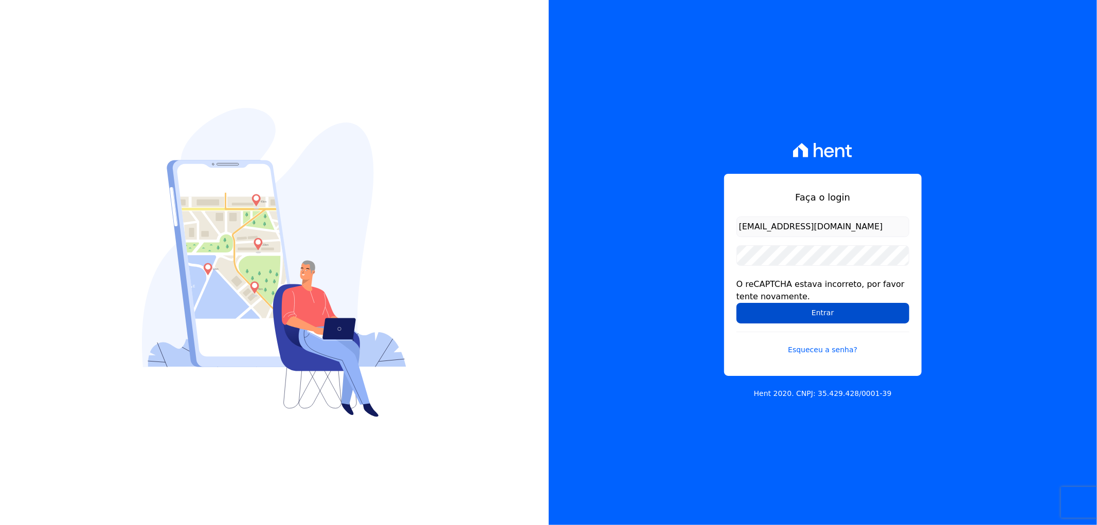
click at [806, 311] on input "Entrar" at bounding box center [823, 313] width 173 height 21
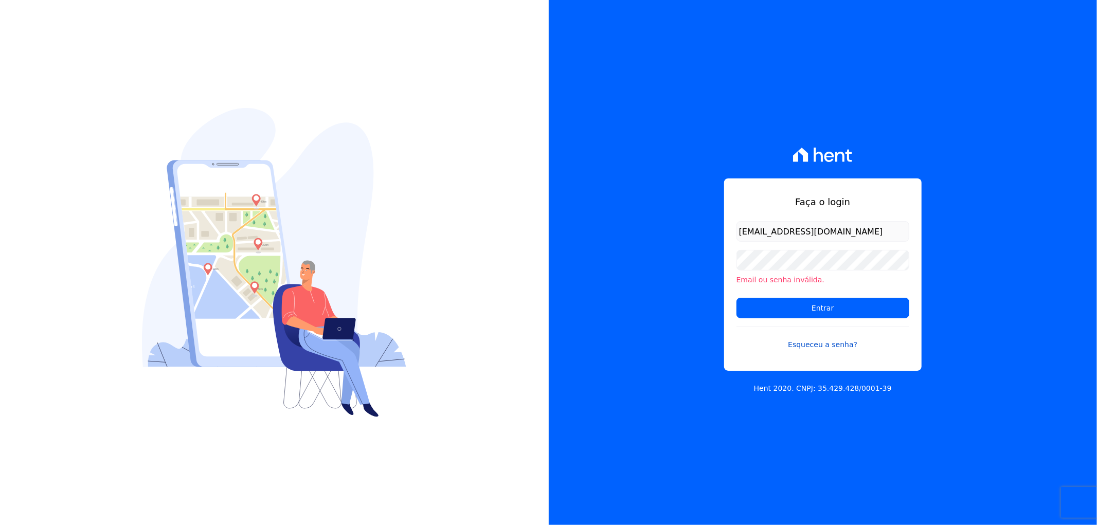
click at [832, 343] on link "Esqueceu a senha?" at bounding box center [823, 339] width 173 height 24
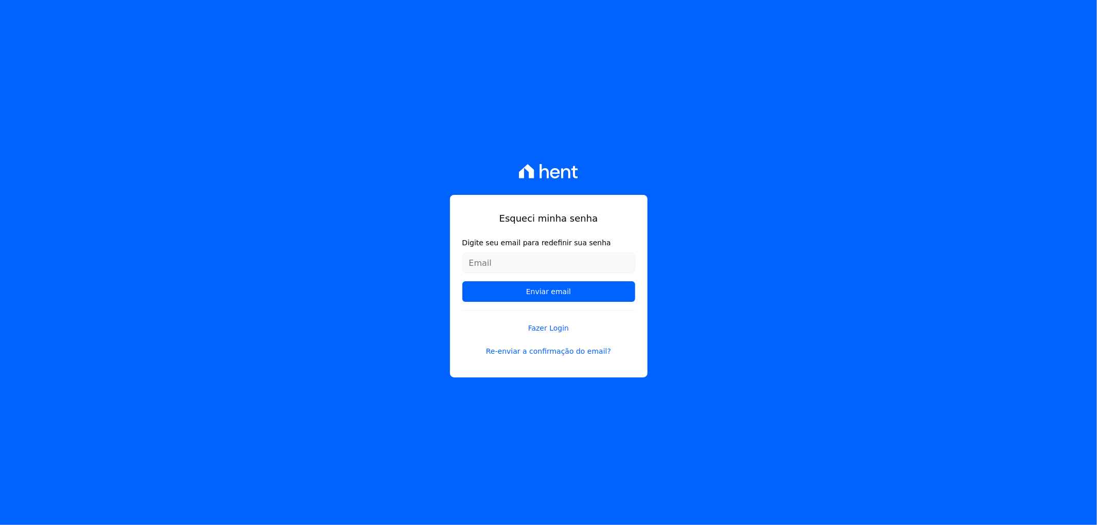
type input "[EMAIL_ADDRESS][DOMAIN_NAME]"
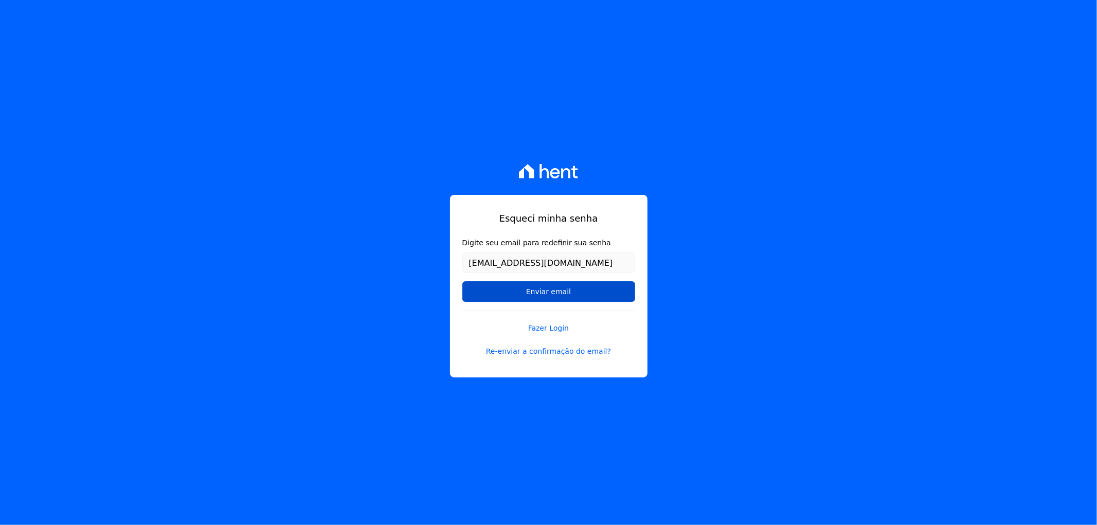
click at [523, 300] on input "Enviar email" at bounding box center [549, 291] width 173 height 21
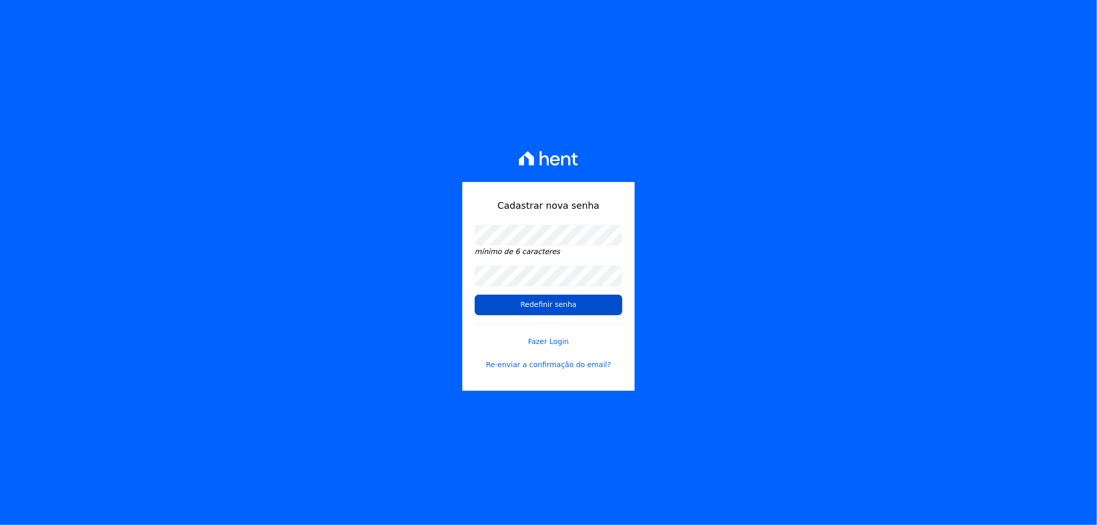
click at [504, 301] on input "Redefinir senha" at bounding box center [549, 305] width 148 height 21
click at [544, 300] on input "Redefinir senha" at bounding box center [549, 305] width 148 height 21
click at [546, 305] on input "Redefinir senha" at bounding box center [549, 305] width 148 height 21
click at [544, 338] on link "Fazer Login" at bounding box center [549, 336] width 148 height 24
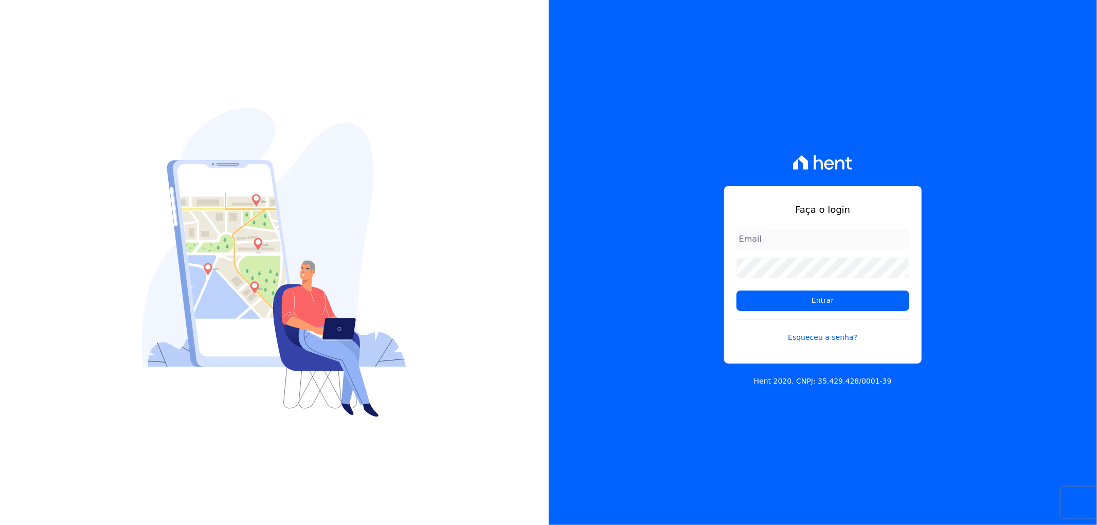
type input "[EMAIL_ADDRESS][DOMAIN_NAME]"
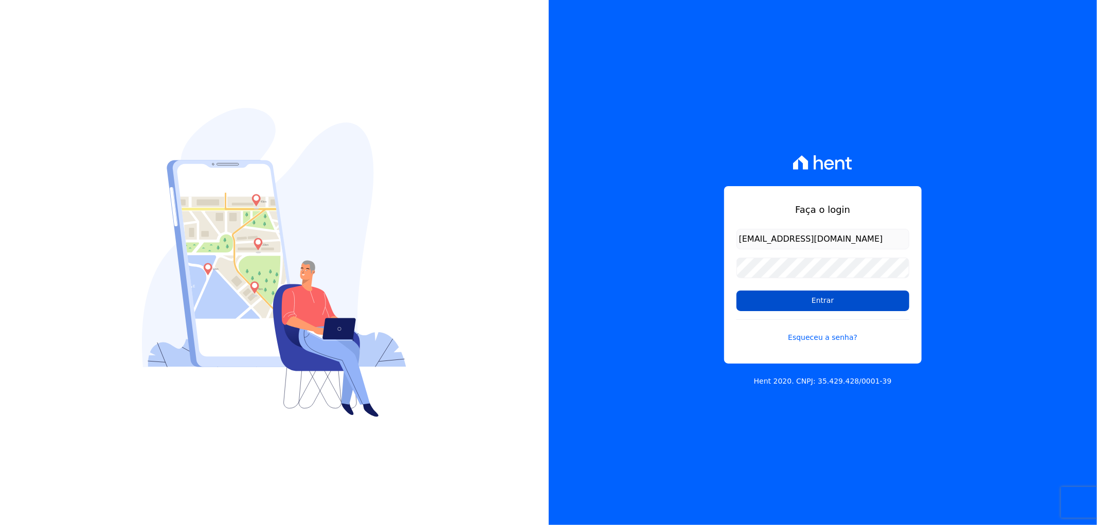
click at [845, 299] on input "Entrar" at bounding box center [823, 301] width 173 height 21
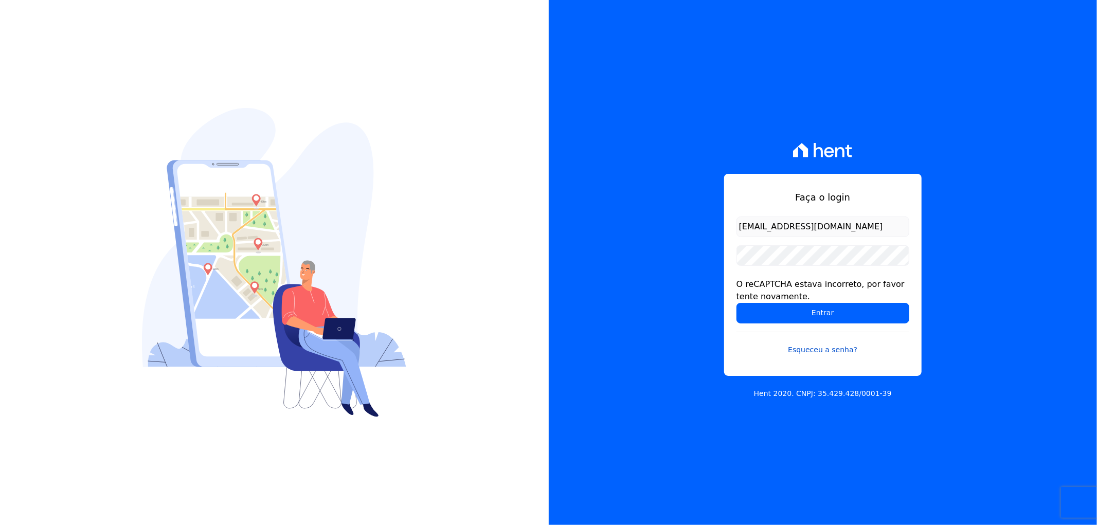
click at [739, 343] on link "Esqueceu a senha?" at bounding box center [823, 344] width 173 height 24
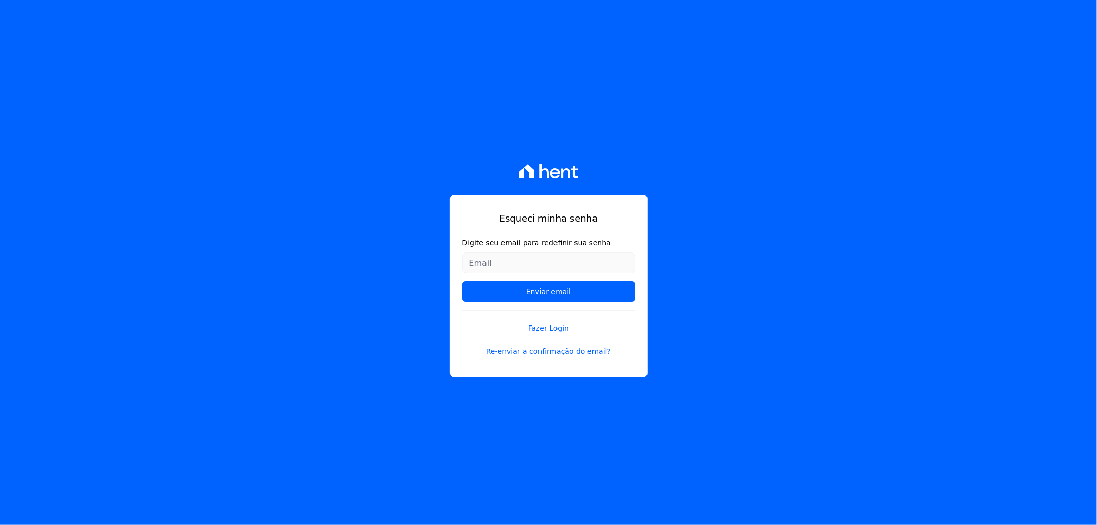
type input "[EMAIL_ADDRESS][DOMAIN_NAME]"
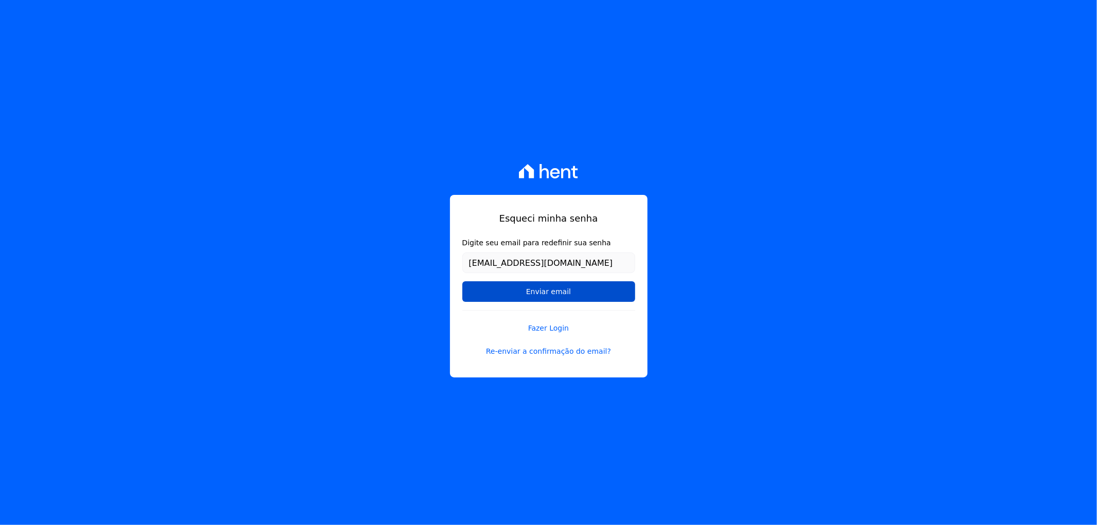
click at [527, 292] on input "Enviar email" at bounding box center [549, 291] width 173 height 21
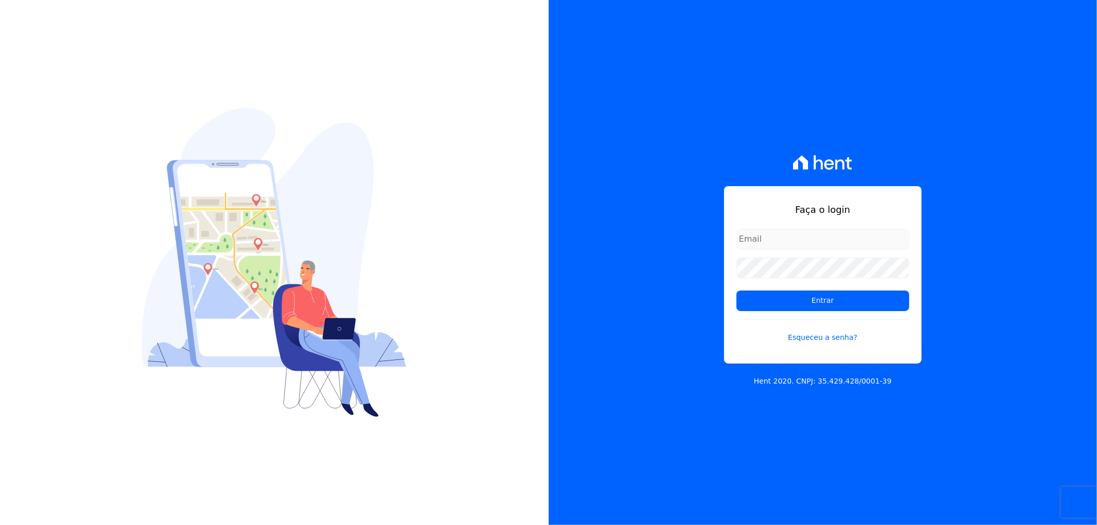
type input "[EMAIL_ADDRESS][DOMAIN_NAME]"
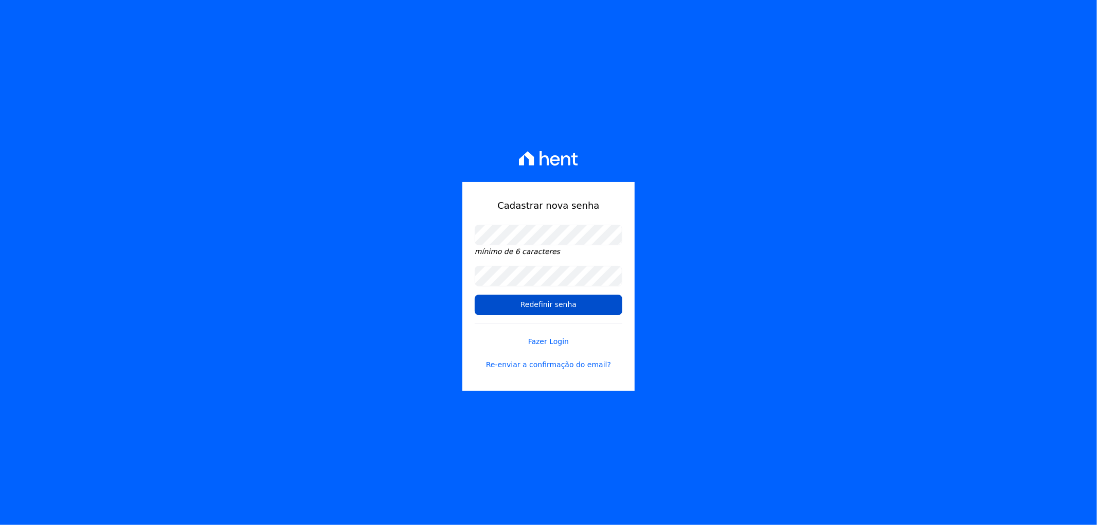
click at [502, 301] on input "Redefinir senha" at bounding box center [549, 305] width 148 height 21
click at [547, 340] on link "Fazer Login" at bounding box center [549, 336] width 148 height 24
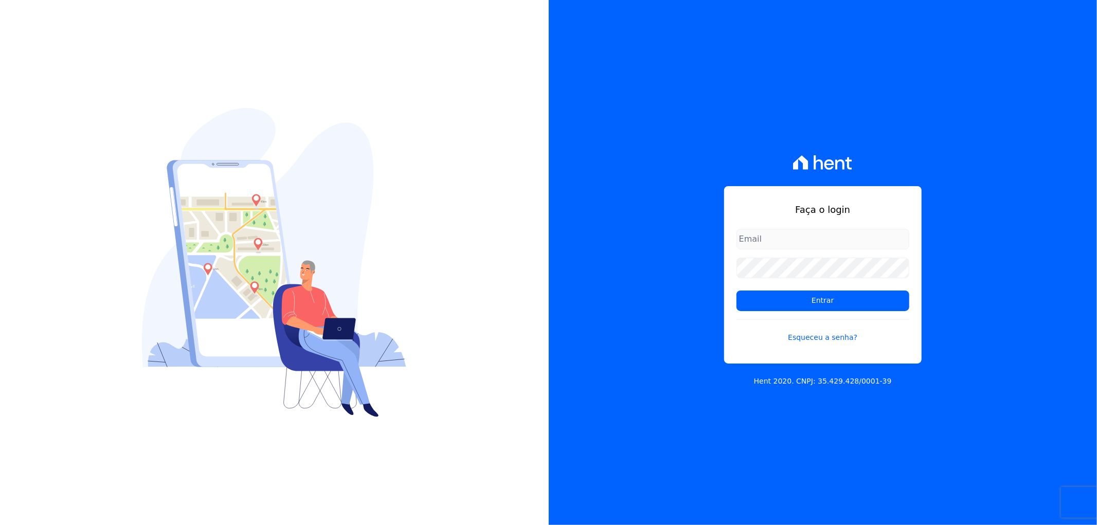
type input "[EMAIL_ADDRESS][DOMAIN_NAME]"
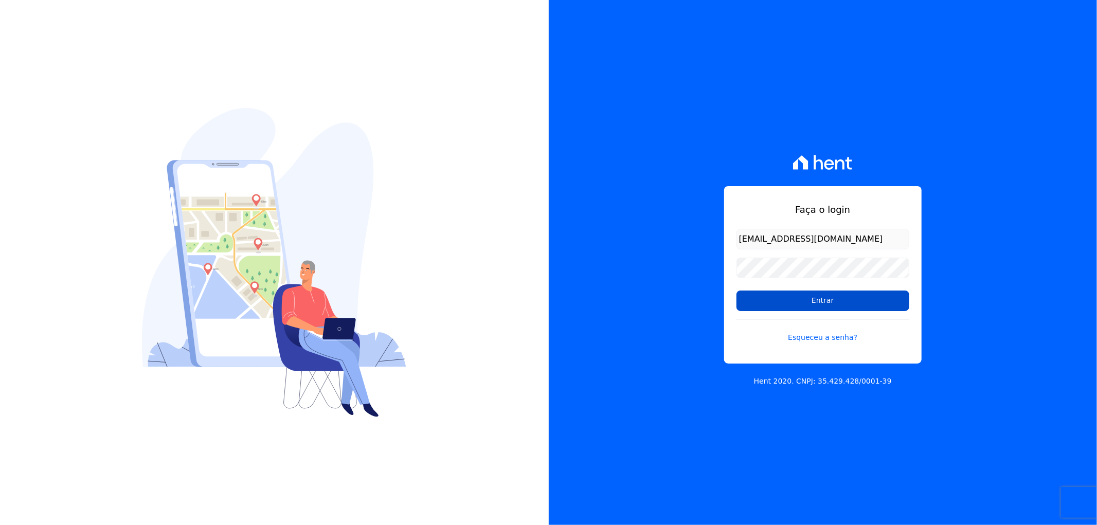
click at [816, 304] on input "Entrar" at bounding box center [823, 301] width 173 height 21
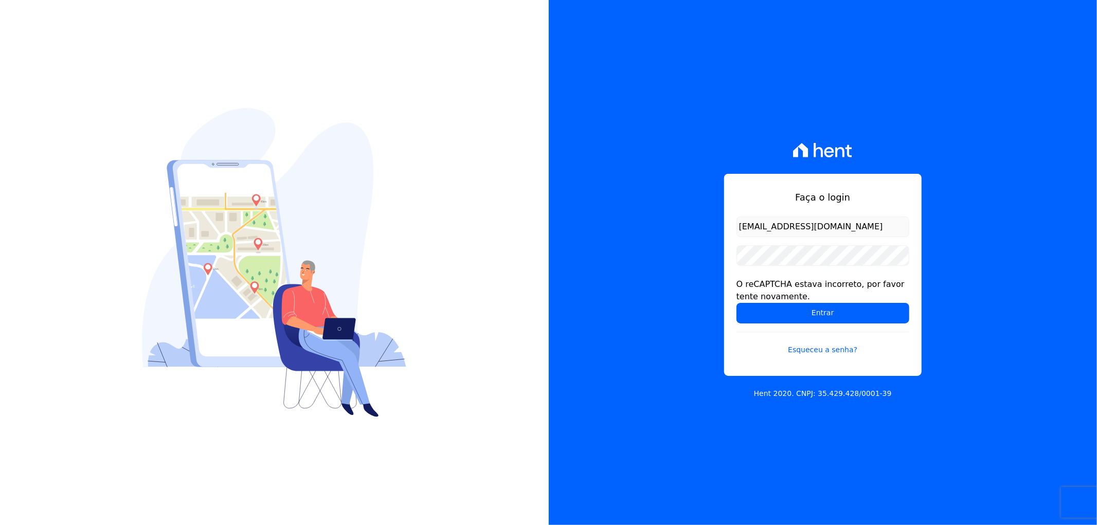
drag, startPoint x: 780, startPoint y: 296, endPoint x: 733, endPoint y: 284, distance: 48.8
click at [733, 284] on div "Faça o login recepcao@vilaurbe.com.br O reCAPTCHA estava incorreto, por favor t…" at bounding box center [823, 275] width 198 height 202
copy div "O reCAPTCHA estava incorreto, por favor tente novamente."
drag, startPoint x: 976, startPoint y: 436, endPoint x: 976, endPoint y: 428, distance: 8.2
click at [976, 430] on div "Faça o login recepcao@vilaurbe.com.br O reCAPTCHA estava incorreto, por favor t…" at bounding box center [823, 262] width 549 height 525
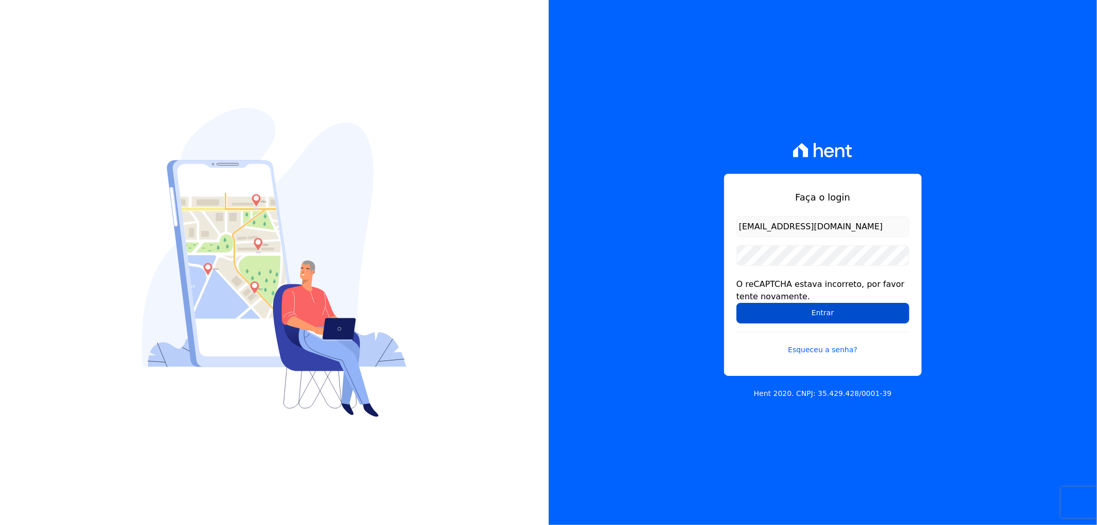
click at [803, 303] on input "Entrar" at bounding box center [823, 313] width 173 height 21
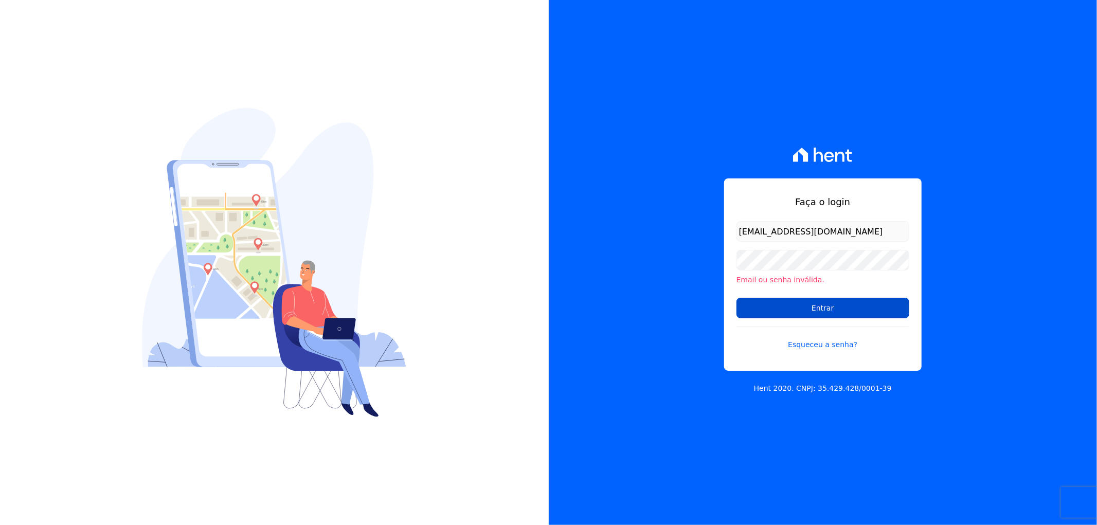
click at [829, 309] on input "Entrar" at bounding box center [823, 308] width 173 height 21
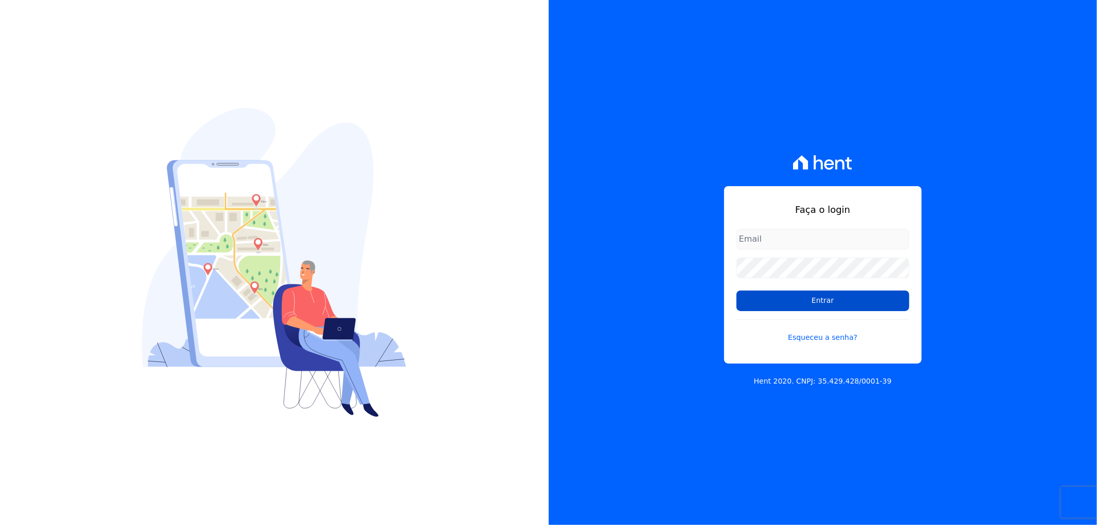
type input "[EMAIL_ADDRESS][DOMAIN_NAME]"
click at [833, 305] on input "Entrar" at bounding box center [823, 301] width 173 height 21
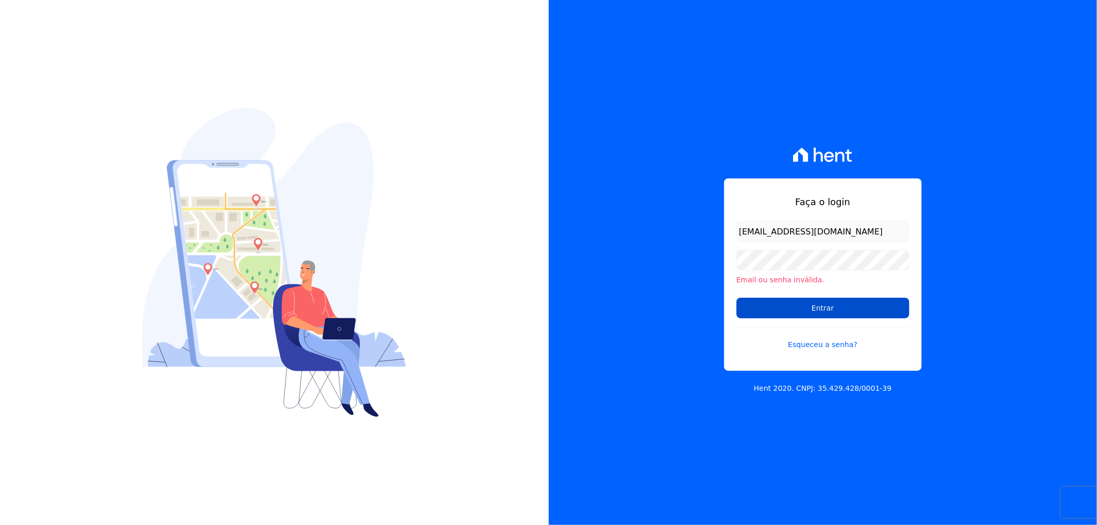
click at [821, 306] on input "Entrar" at bounding box center [823, 308] width 173 height 21
click at [972, 426] on div "Faça o login [EMAIL_ADDRESS][DOMAIN_NAME] Email ou senha inválida. Entrar Esque…" at bounding box center [823, 262] width 549 height 525
click at [832, 342] on link "Esqueceu a senha?" at bounding box center [823, 339] width 173 height 24
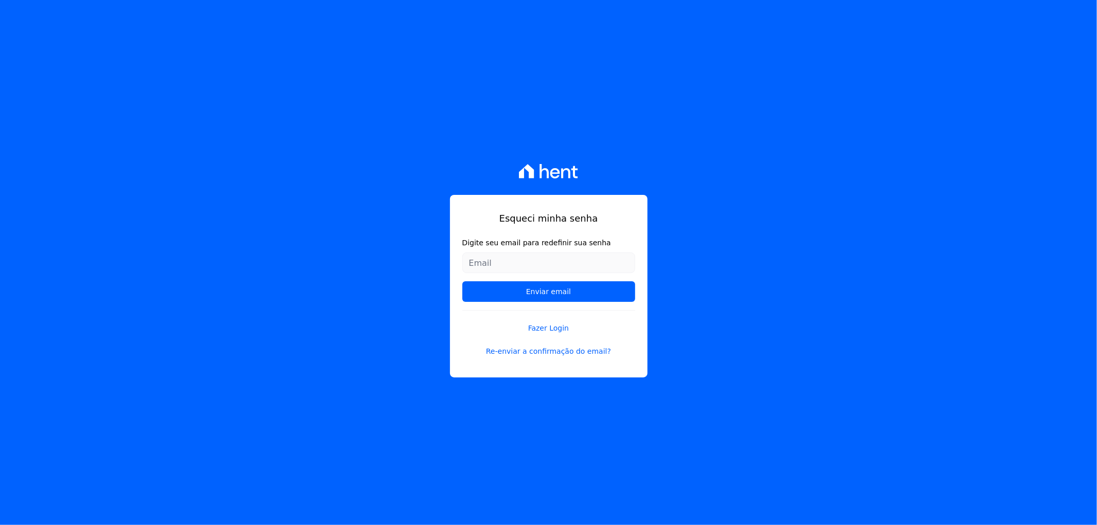
drag, startPoint x: 0, startPoint y: 0, endPoint x: 832, endPoint y: 342, distance: 900.0
click at [832, 342] on div "Esqueci minha senha Digite seu email para redefinir sua senha Enviar email Faze…" at bounding box center [548, 262] width 1097 height 525
click at [523, 354] on link "Re-enviar a confirmação do email?" at bounding box center [549, 351] width 173 height 11
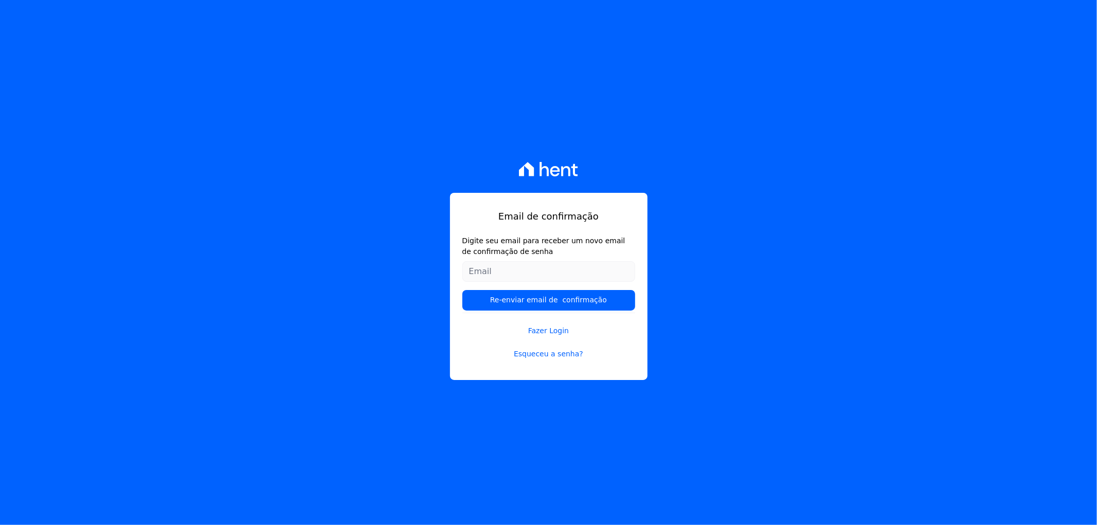
type input "[EMAIL_ADDRESS][DOMAIN_NAME]"
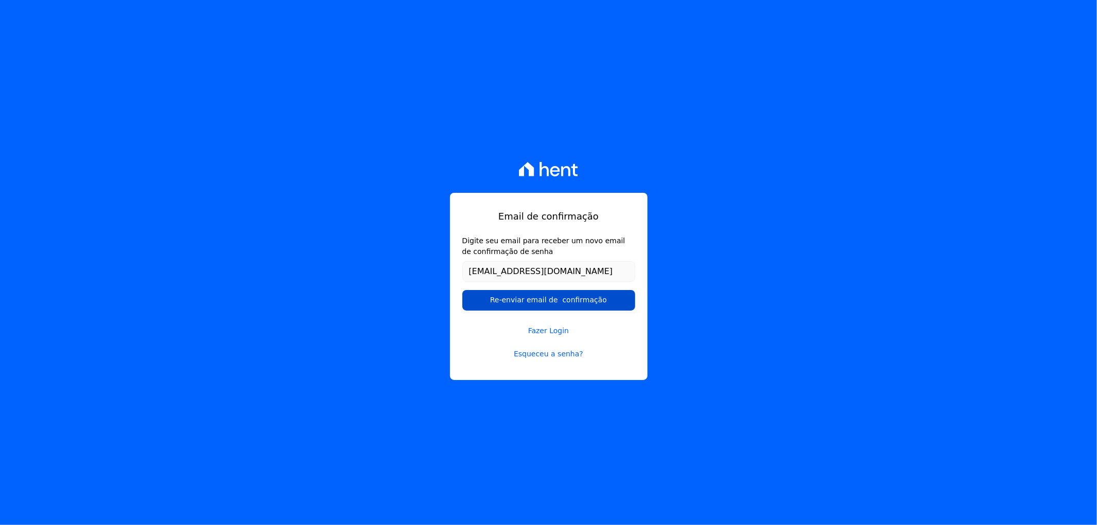
click at [552, 298] on input "Re-enviar email de confirmação" at bounding box center [549, 300] width 173 height 21
click at [552, 301] on input "Re-enviar email de confirmação" at bounding box center [549, 300] width 173 height 21
click at [548, 301] on input "Re-enviar email de confirmação" at bounding box center [549, 300] width 173 height 21
click at [544, 357] on link "Esqueceu a senha?" at bounding box center [549, 354] width 173 height 11
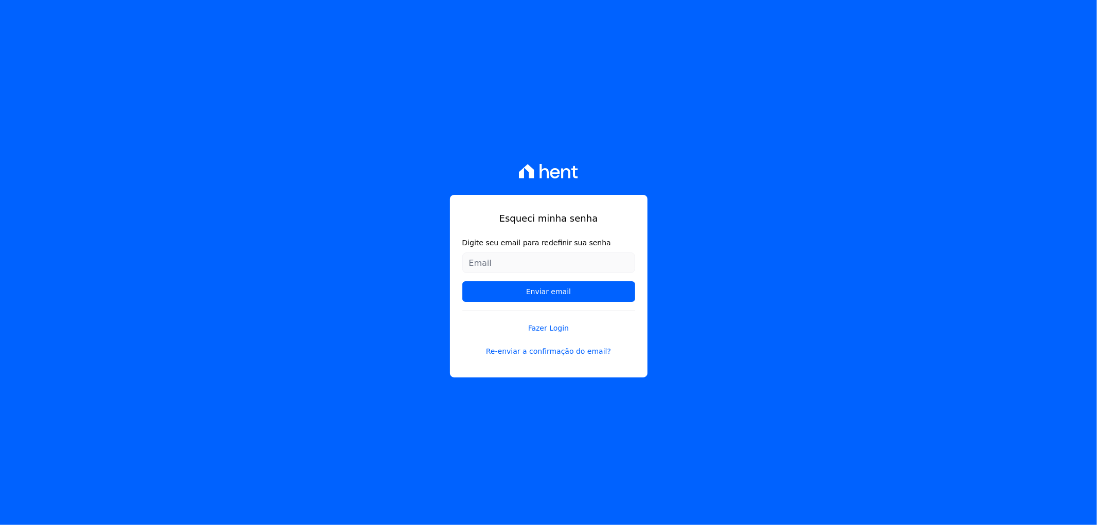
type input "[EMAIL_ADDRESS][DOMAIN_NAME]"
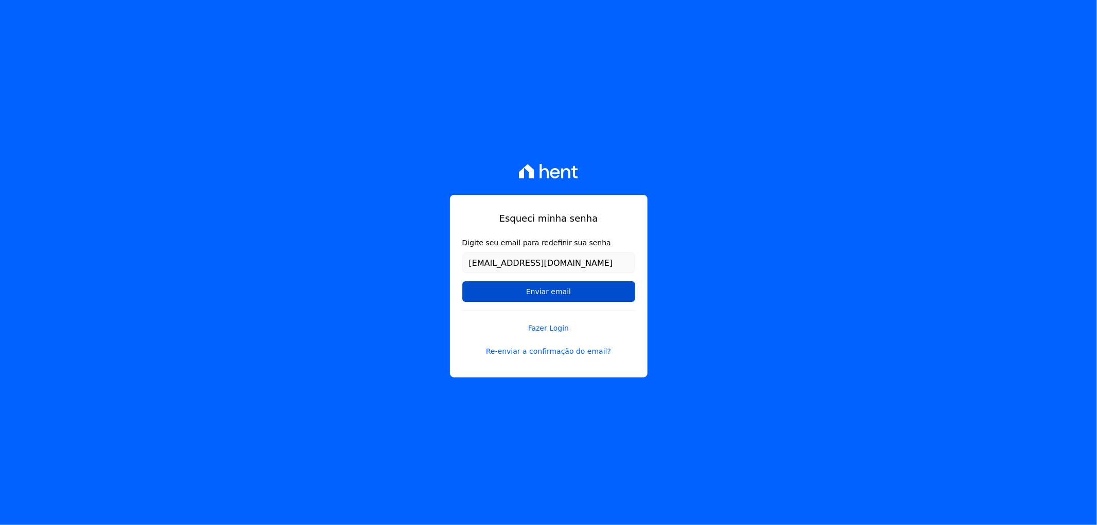
click at [556, 294] on input "Enviar email" at bounding box center [549, 291] width 173 height 21
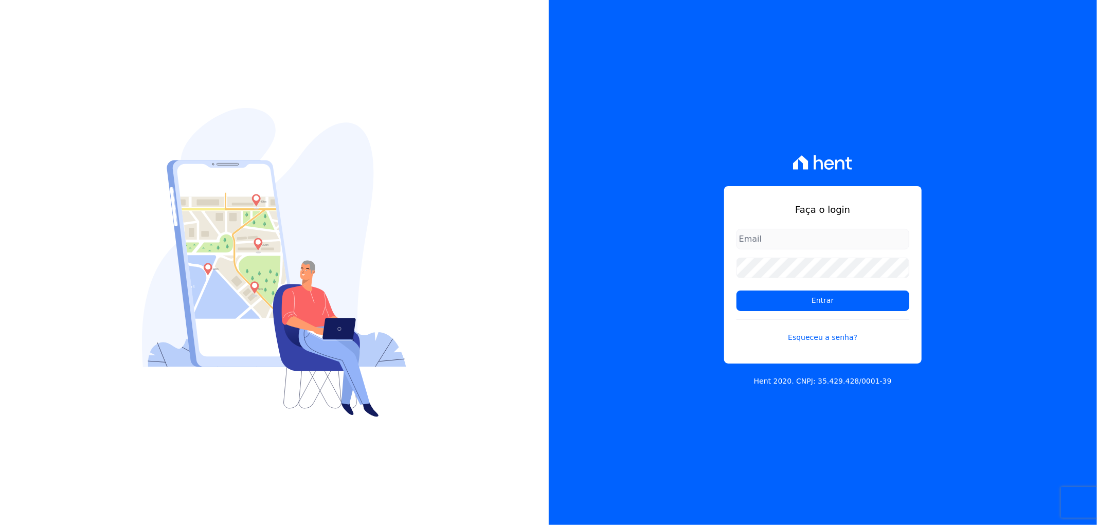
type input "[EMAIL_ADDRESS][DOMAIN_NAME]"
click at [303, 312] on img at bounding box center [274, 262] width 264 height 309
drag, startPoint x: 608, startPoint y: 141, endPoint x: 816, endPoint y: 127, distance: 209.4
click at [628, 140] on div "Faça o login recepcao@vilaurbe.com.br Entrar Esqueceu a senha? Hent 2020. CNPJ:…" at bounding box center [823, 262] width 549 height 525
drag, startPoint x: 896, startPoint y: 134, endPoint x: 855, endPoint y: 145, distance: 42.2
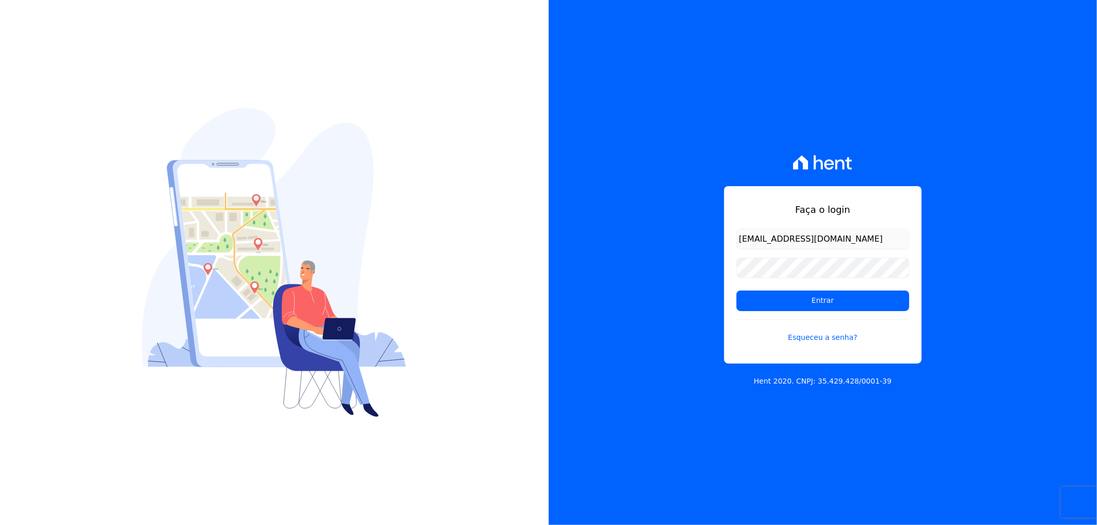
click at [887, 140] on div "Faça o login recepcao@vilaurbe.com.br Entrar Esqueceu a senha? Hent 2020. CNPJ:…" at bounding box center [823, 262] width 549 height 525
click at [810, 162] on icon at bounding box center [822, 162] width 59 height 14
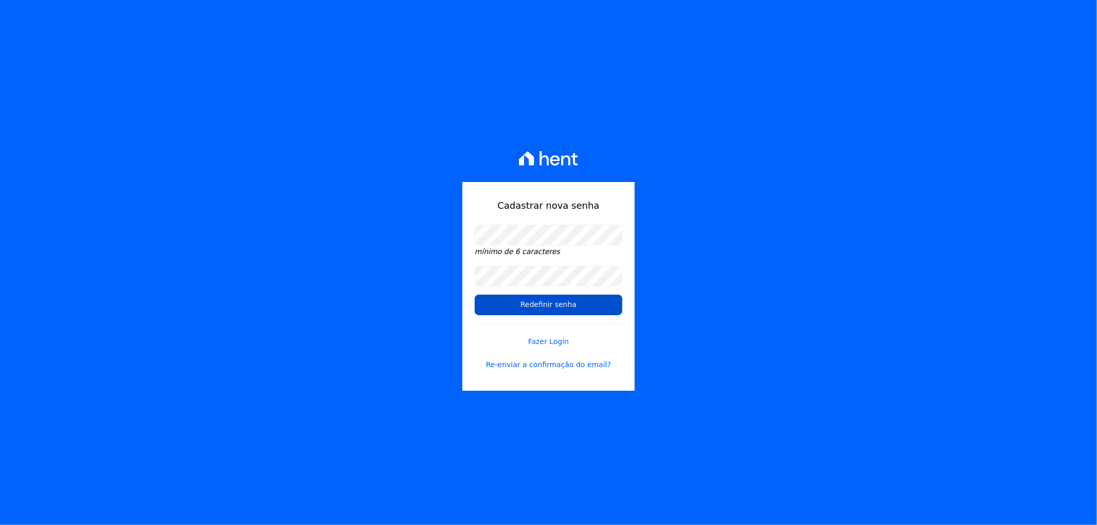
click at [537, 304] on input "Redefinir senha" at bounding box center [549, 305] width 148 height 21
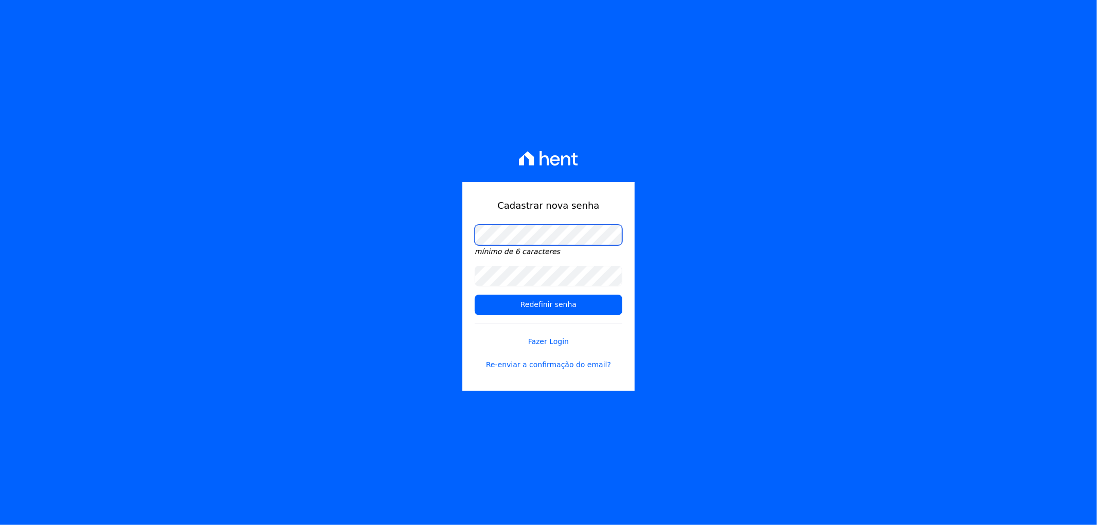
click at [352, 228] on div "Cadastrar nova senha mínimo de 6 caracteres Redefinir senha Fazer Login Re-envi…" at bounding box center [548, 262] width 1097 height 525
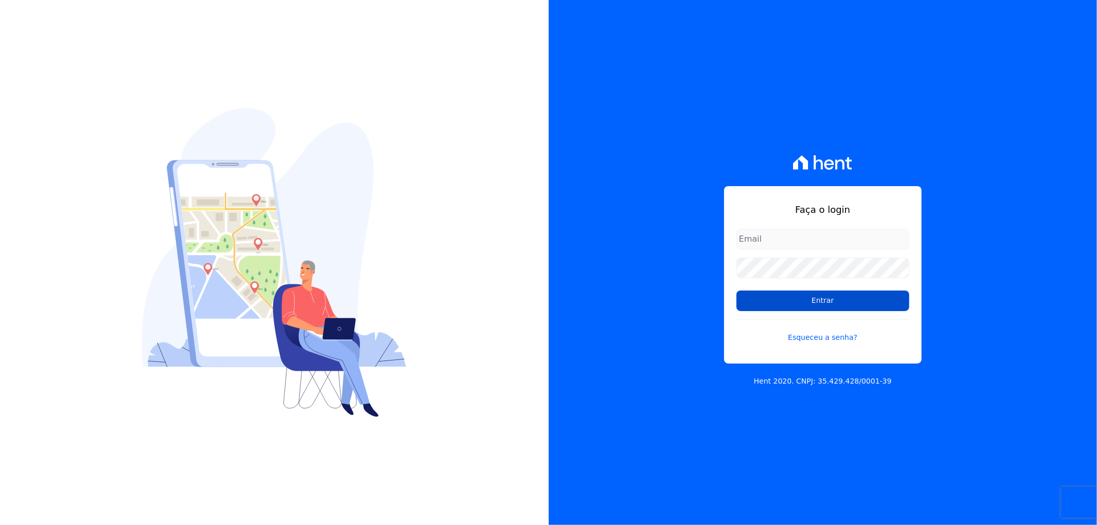
type input "[EMAIL_ADDRESS][DOMAIN_NAME]"
click at [786, 297] on input "Entrar" at bounding box center [823, 301] width 173 height 21
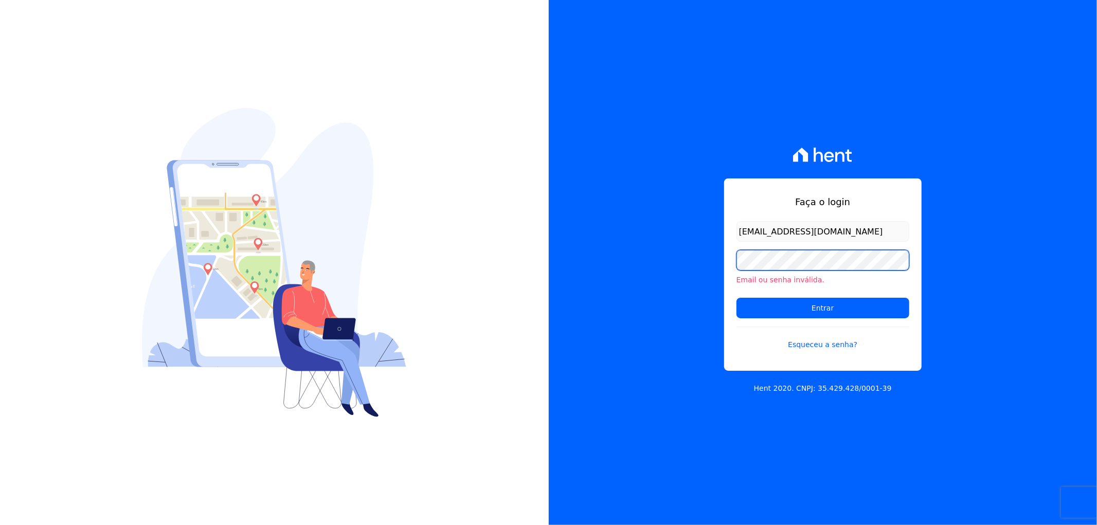
click at [726, 263] on div "Faça o login [EMAIL_ADDRESS][DOMAIN_NAME] Email ou senha inválida. Entrar Esque…" at bounding box center [823, 275] width 198 height 192
click at [737, 298] on input "Entrar" at bounding box center [823, 308] width 173 height 21
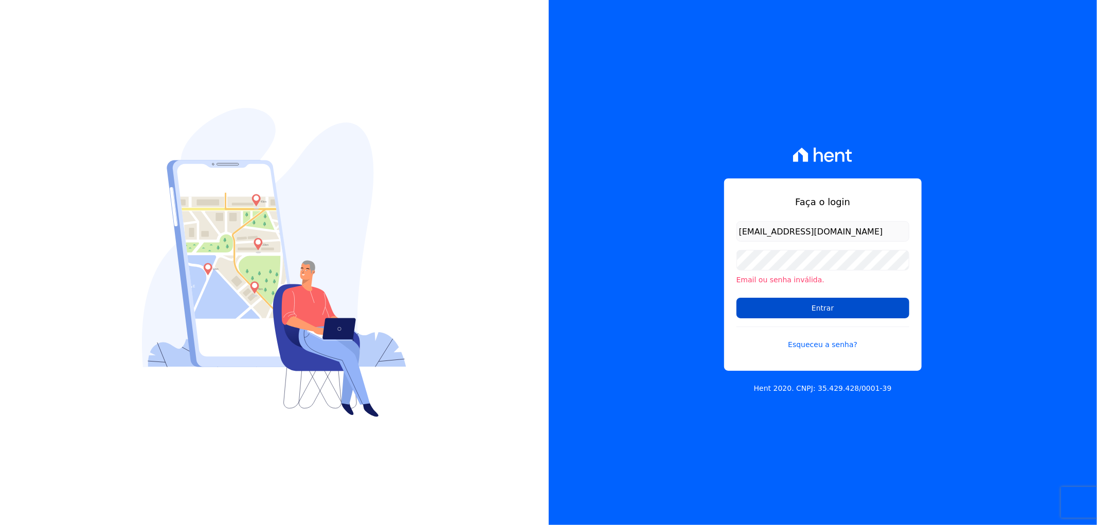
click at [768, 316] on input "Entrar" at bounding box center [823, 308] width 173 height 21
click at [782, 314] on input "Entrar" at bounding box center [823, 308] width 173 height 21
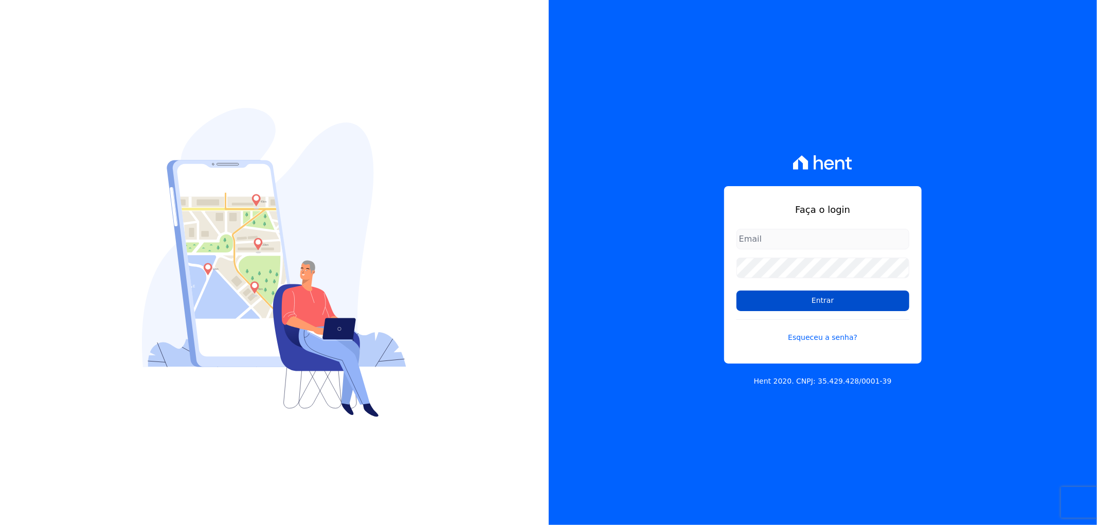
type input "[EMAIL_ADDRESS][DOMAIN_NAME]"
click at [813, 310] on input "Entrar" at bounding box center [823, 301] width 173 height 21
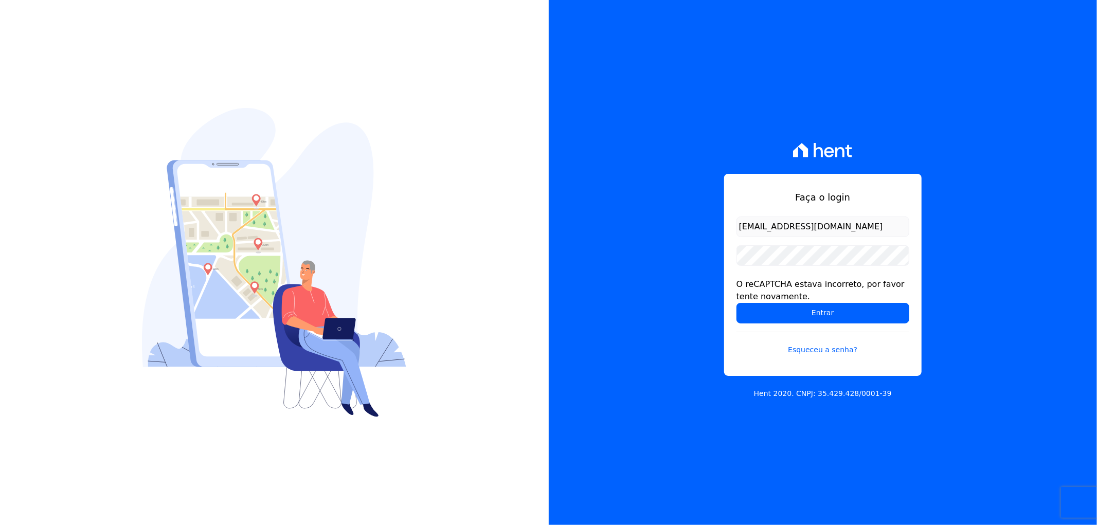
click at [988, 422] on div "Faça o login recepcao@vilaurbe.com.br O reCAPTCHA estava incorreto, por favor t…" at bounding box center [823, 262] width 549 height 525
click at [757, 291] on div "O reCAPTCHA estava incorreto, por favor tente novamente." at bounding box center [823, 290] width 173 height 25
click at [804, 315] on input "Entrar" at bounding box center [823, 313] width 173 height 21
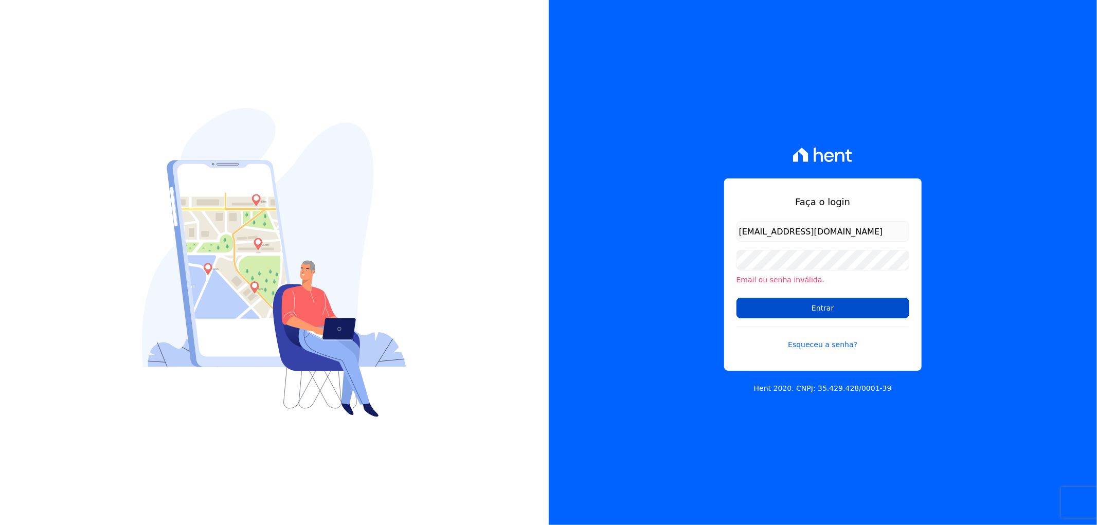
click at [782, 310] on input "Entrar" at bounding box center [823, 308] width 173 height 21
click at [780, 314] on input "Entrar" at bounding box center [823, 308] width 173 height 21
click at [780, 316] on input "Entrar" at bounding box center [823, 308] width 173 height 21
type input "[EMAIL_ADDRESS][DOMAIN_NAME]"
click at [795, 306] on input "Entrar" at bounding box center [823, 308] width 173 height 21
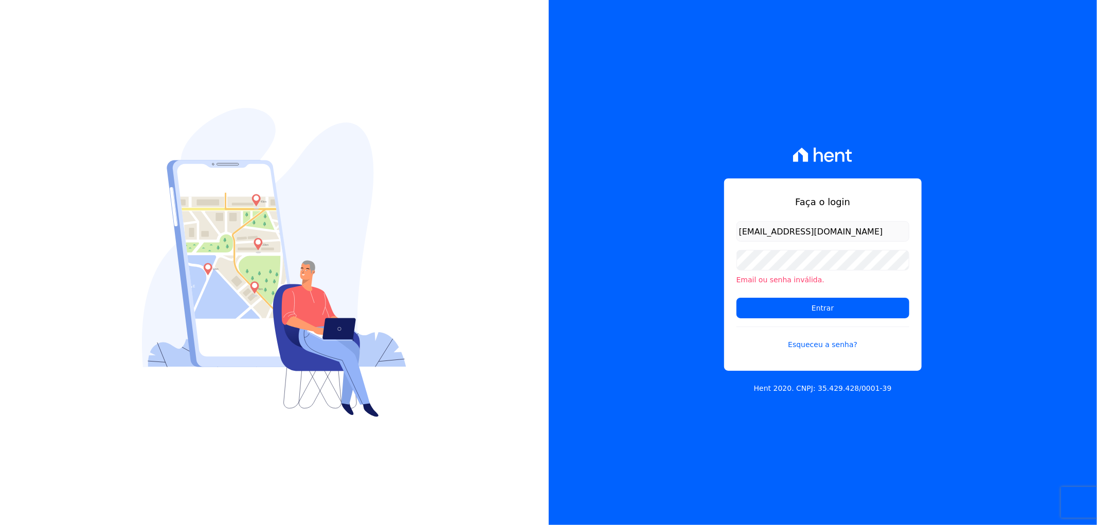
type input "[EMAIL_ADDRESS][DOMAIN_NAME]"
click at [790, 306] on input "Entrar" at bounding box center [823, 308] width 173 height 21
click at [802, 386] on p "Hent 2020. CNPJ: 35.429.428/0001-39" at bounding box center [823, 388] width 138 height 11
click at [827, 343] on link "Esqueceu a senha?" at bounding box center [823, 339] width 173 height 24
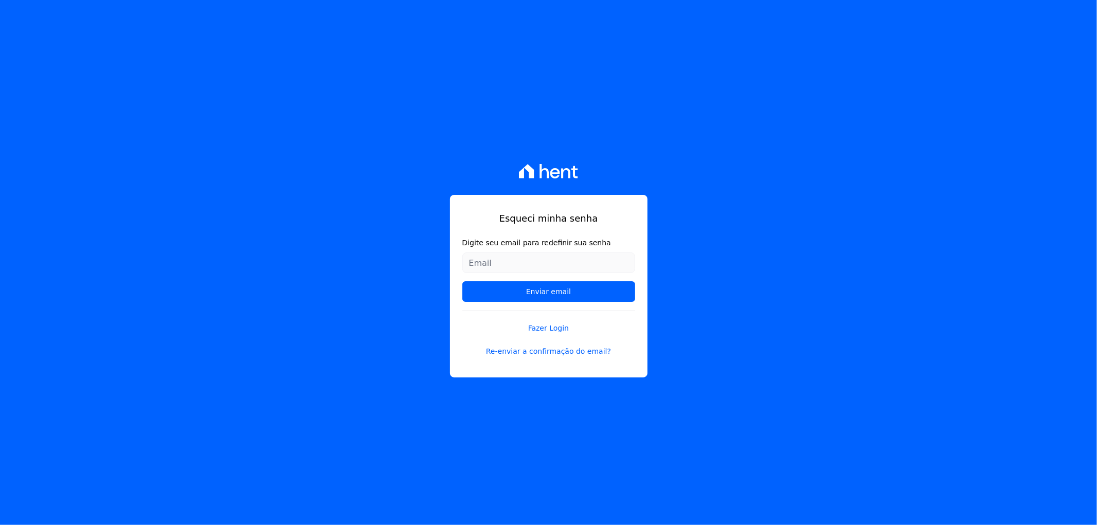
type input "[EMAIL_ADDRESS][DOMAIN_NAME]"
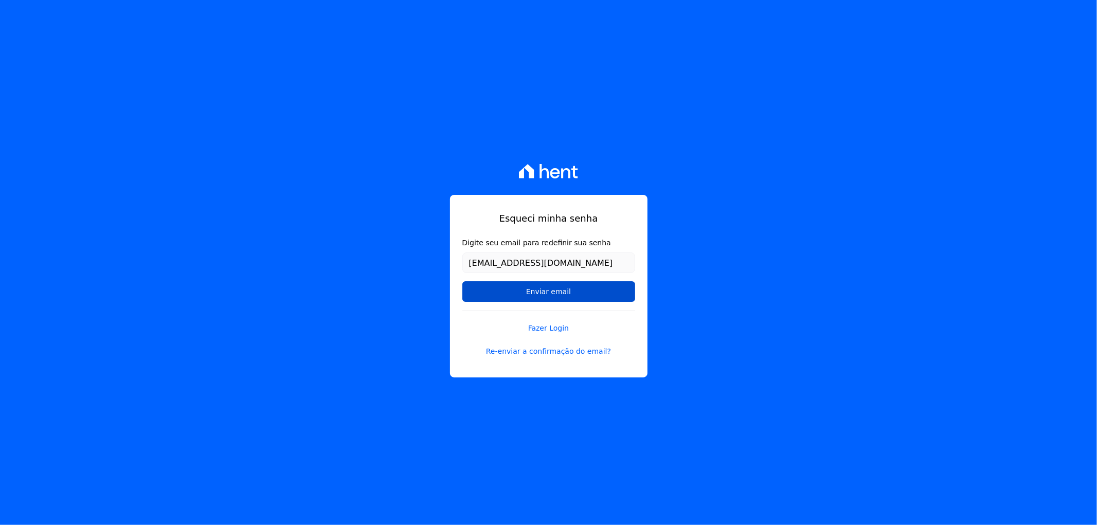
click at [556, 286] on input "Enviar email" at bounding box center [549, 291] width 173 height 21
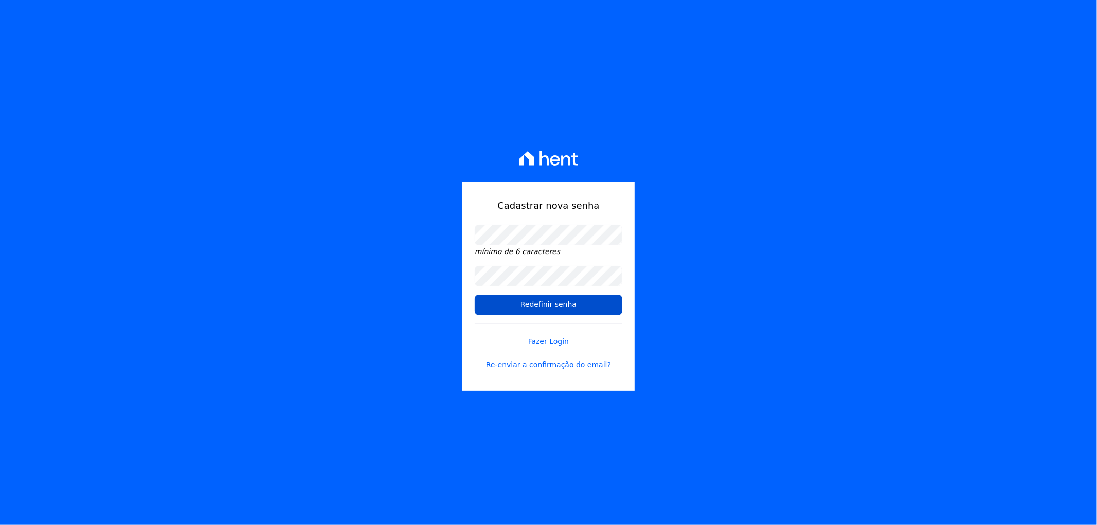
click at [552, 300] on input "Redefinir senha" at bounding box center [549, 305] width 148 height 21
click at [543, 340] on link "Fazer Login" at bounding box center [549, 336] width 148 height 24
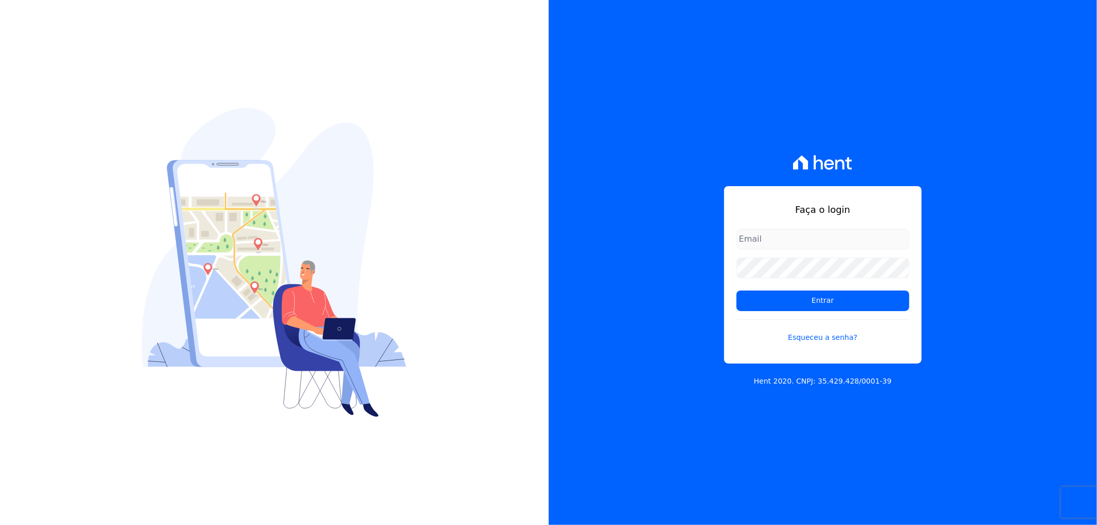
type input "[EMAIL_ADDRESS][DOMAIN_NAME]"
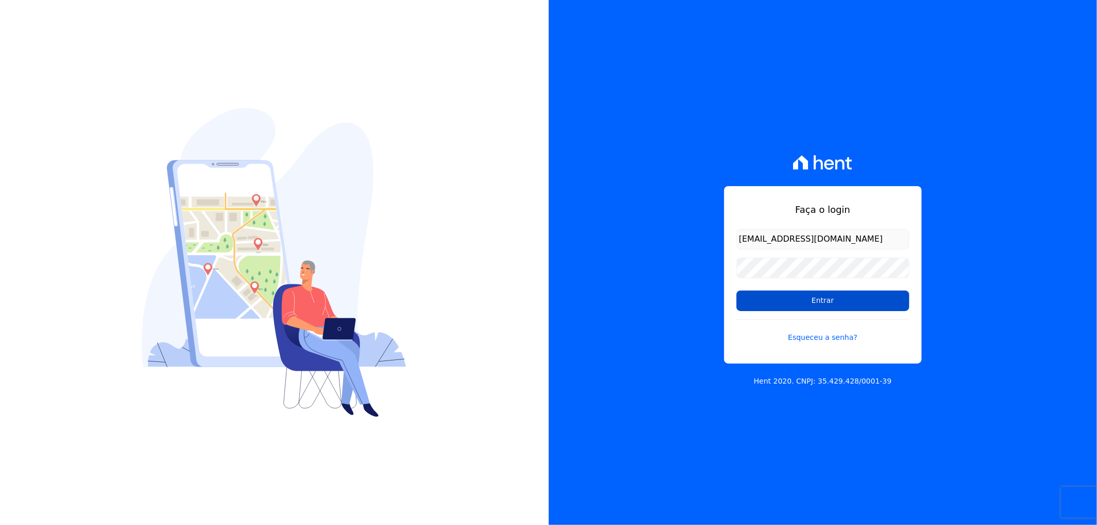
click at [845, 304] on input "Entrar" at bounding box center [823, 301] width 173 height 21
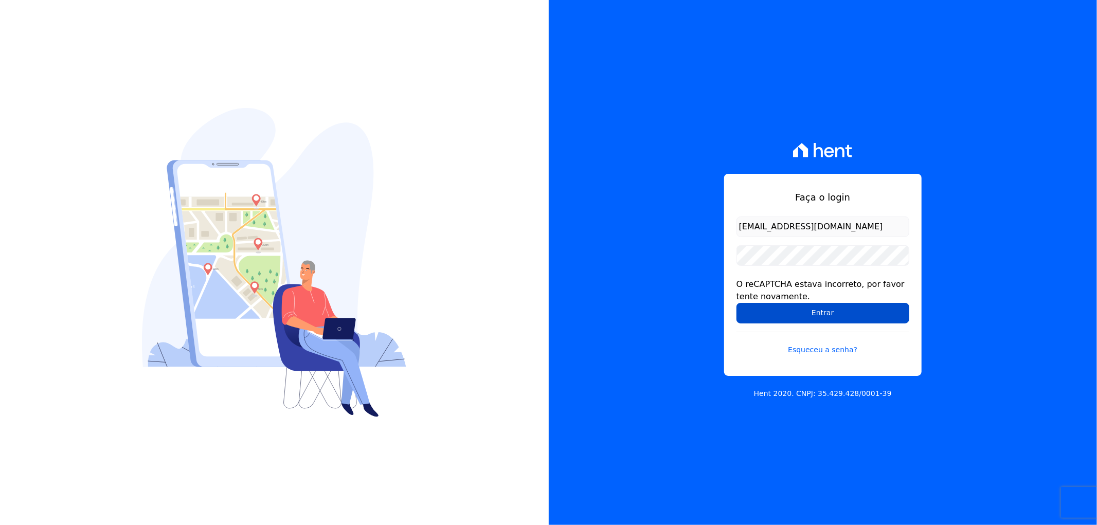
click at [790, 316] on input "Entrar" at bounding box center [823, 313] width 173 height 21
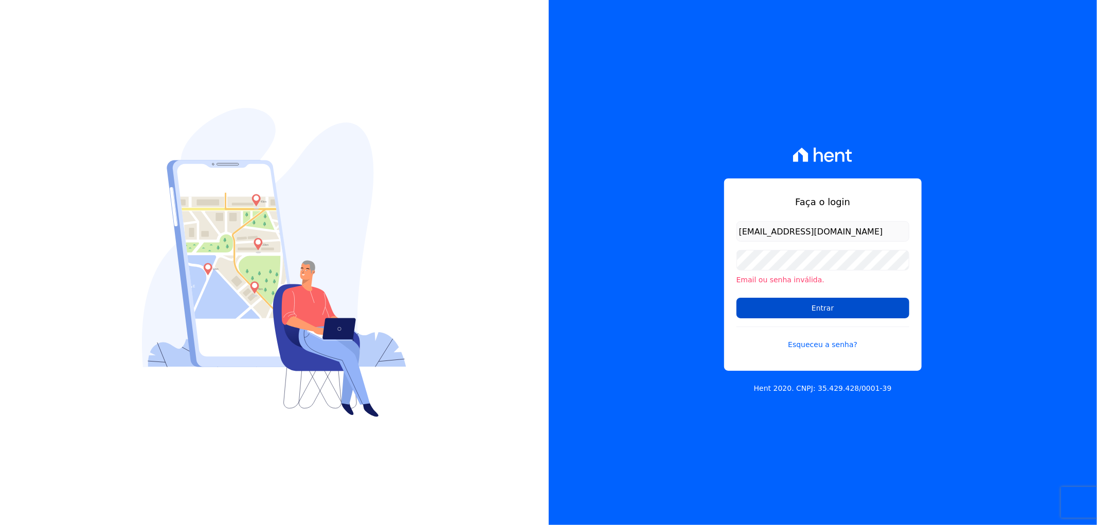
click at [774, 318] on input "Entrar" at bounding box center [823, 308] width 173 height 21
click at [782, 313] on input "Entrar" at bounding box center [823, 308] width 173 height 21
drag, startPoint x: 0, startPoint y: 0, endPoint x: 782, endPoint y: 313, distance: 842.2
click at [782, 313] on input "Entrar" at bounding box center [823, 308] width 173 height 21
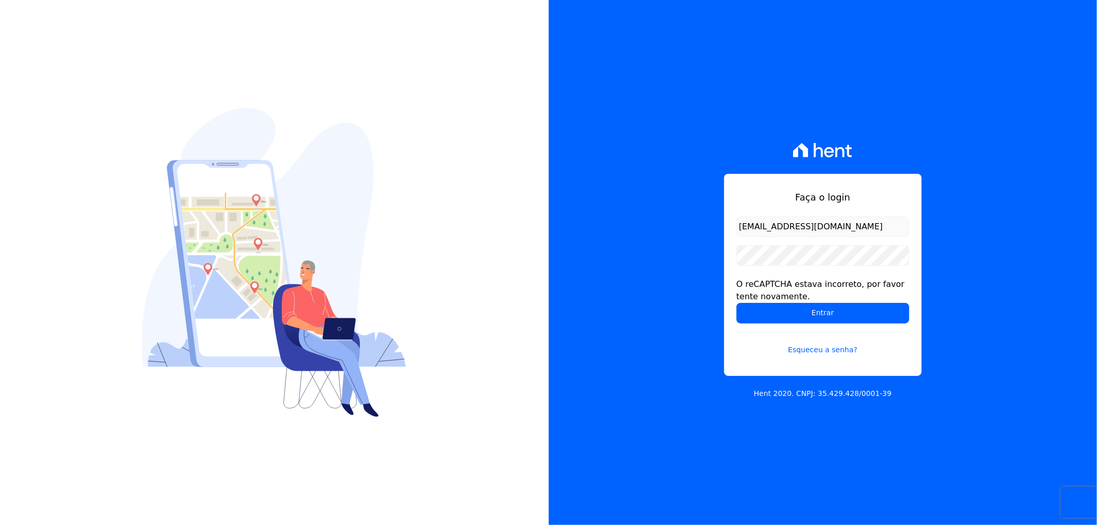
click at [782, 313] on input "Entrar" at bounding box center [823, 313] width 173 height 21
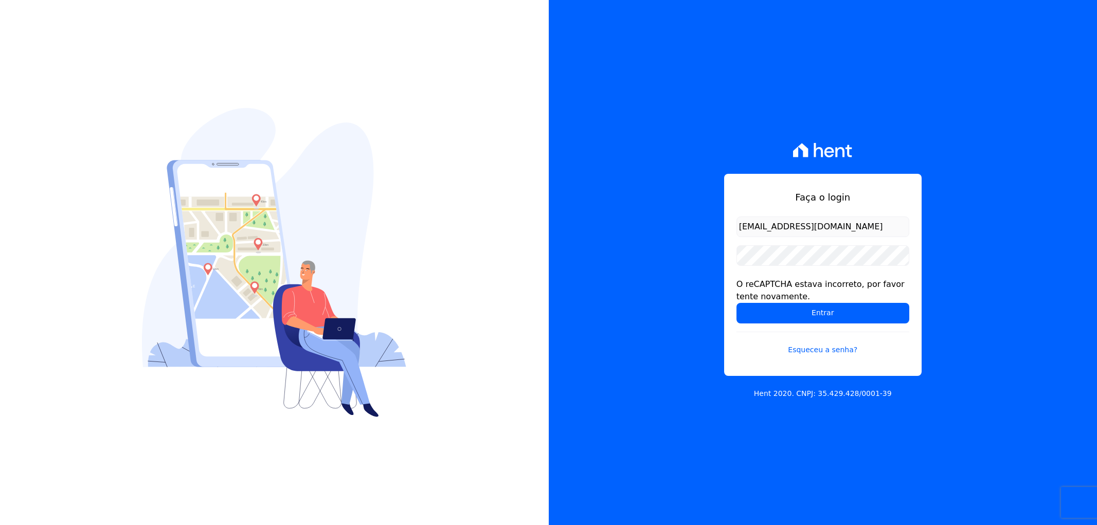
click at [782, 313] on input "Entrar" at bounding box center [823, 313] width 173 height 21
click at [771, 312] on input "Entrar" at bounding box center [823, 313] width 173 height 21
click at [813, 315] on input "Entrar" at bounding box center [823, 313] width 173 height 21
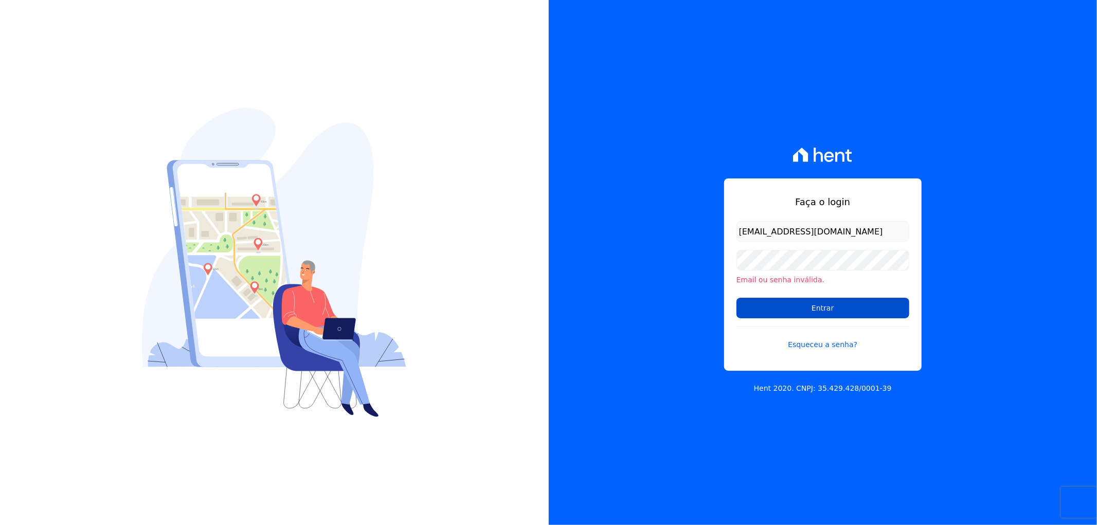
click at [744, 309] on input "Entrar" at bounding box center [823, 308] width 173 height 21
click at [815, 311] on input "Entrar" at bounding box center [823, 308] width 173 height 21
click at [819, 306] on input "Entrar" at bounding box center [823, 308] width 173 height 21
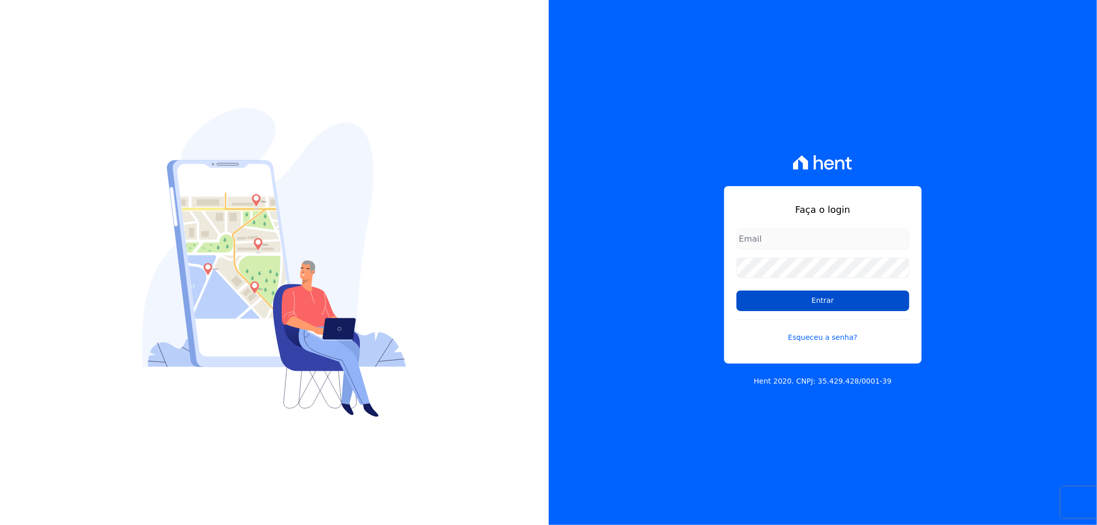
type input "[EMAIL_ADDRESS][DOMAIN_NAME]"
click at [830, 305] on input "Entrar" at bounding box center [823, 301] width 173 height 21
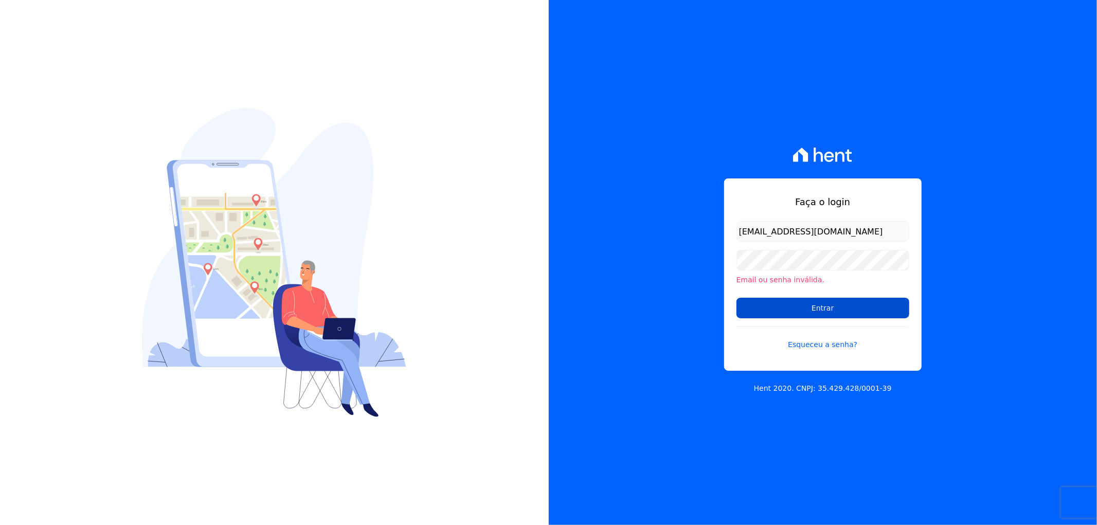
click at [808, 306] on input "Entrar" at bounding box center [823, 308] width 173 height 21
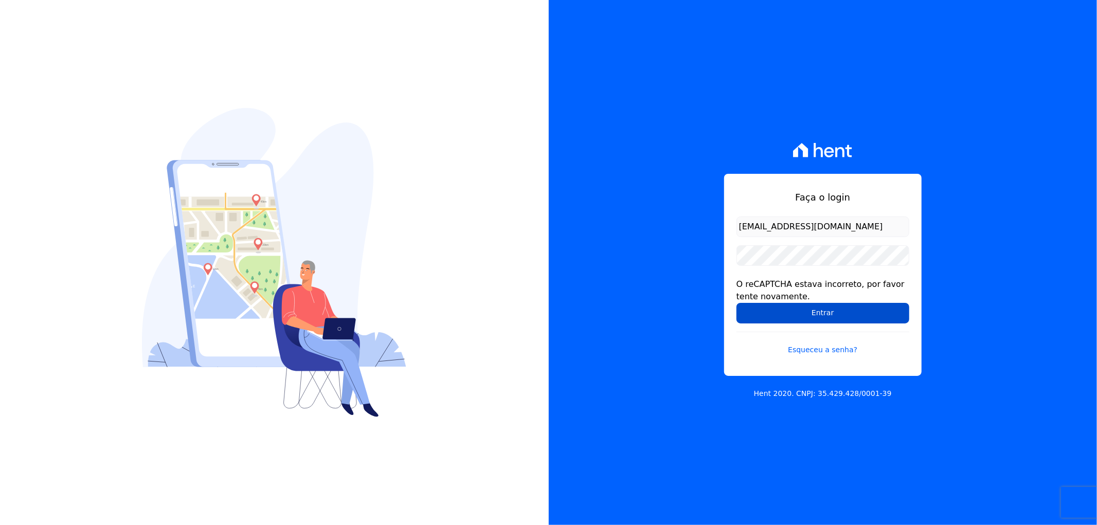
click at [808, 311] on input "Entrar" at bounding box center [823, 313] width 173 height 21
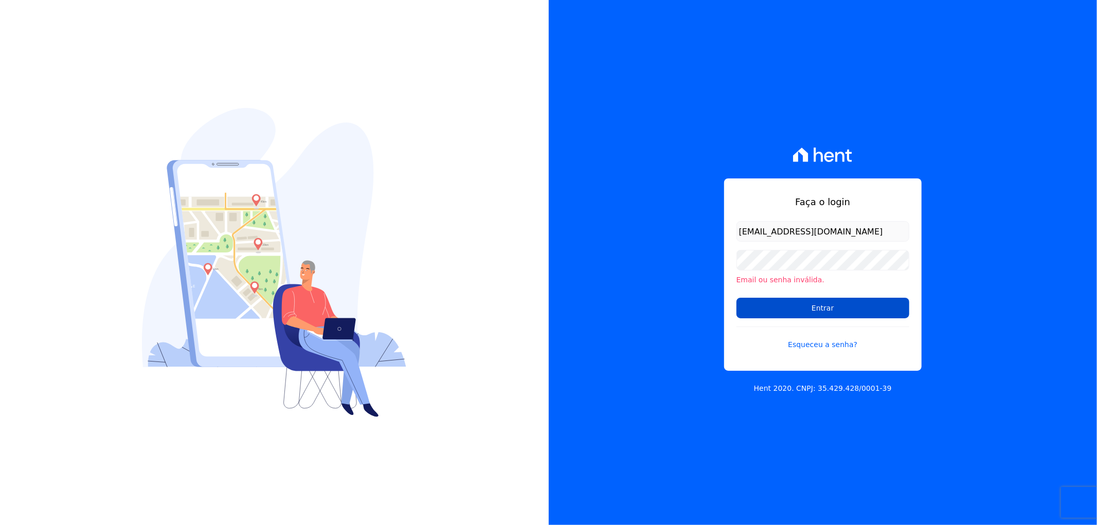
click at [753, 308] on input "Entrar" at bounding box center [823, 308] width 173 height 21
click at [769, 311] on input "Entrar" at bounding box center [823, 308] width 173 height 21
click at [834, 312] on input "Entrar" at bounding box center [823, 308] width 173 height 21
click at [780, 312] on input "Entrar" at bounding box center [823, 308] width 173 height 21
click at [796, 307] on input "Entrar" at bounding box center [823, 308] width 173 height 21
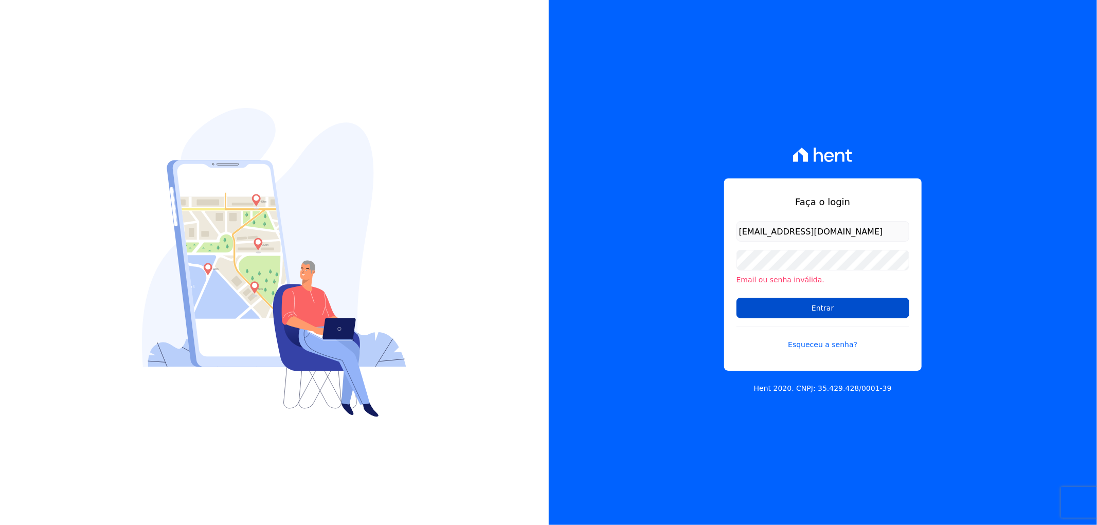
click at [787, 306] on input "Entrar" at bounding box center [823, 308] width 173 height 21
click at [878, 415] on div "Faça o login [EMAIL_ADDRESS][DOMAIN_NAME] Email ou senha inválida. Entrar Esque…" at bounding box center [823, 262] width 549 height 525
drag, startPoint x: 780, startPoint y: 410, endPoint x: 589, endPoint y: 371, distance: 194.7
click at [774, 409] on div "Faça o login [EMAIL_ADDRESS][DOMAIN_NAME] Email ou senha inválida. Entrar Esque…" at bounding box center [823, 262] width 549 height 525
drag, startPoint x: 589, startPoint y: 371, endPoint x: 592, endPoint y: 358, distance: 14.2
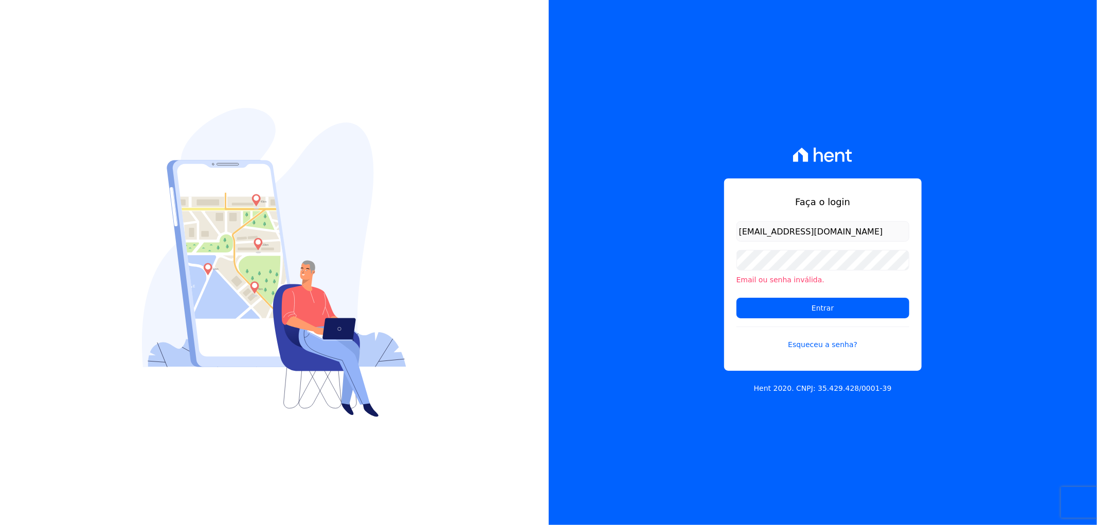
click at [592, 358] on div "Faça o login recepcao@vilaurbe.com.br Email ou senha inválida. Entrar Esqueceu …" at bounding box center [823, 262] width 549 height 525
drag, startPoint x: 646, startPoint y: 247, endPoint x: 646, endPoint y: 177, distance: 70.5
click at [646, 230] on div "Faça o login recepcao@vilaurbe.com.br Email ou senha inválida. Entrar Esqueceu …" at bounding box center [823, 262] width 549 height 525
drag, startPoint x: 684, startPoint y: 110, endPoint x: 721, endPoint y: 106, distance: 37.2
click at [695, 109] on div "Faça o login recepcao@vilaurbe.com.br Email ou senha inválida. Entrar Esqueceu …" at bounding box center [823, 262] width 549 height 525
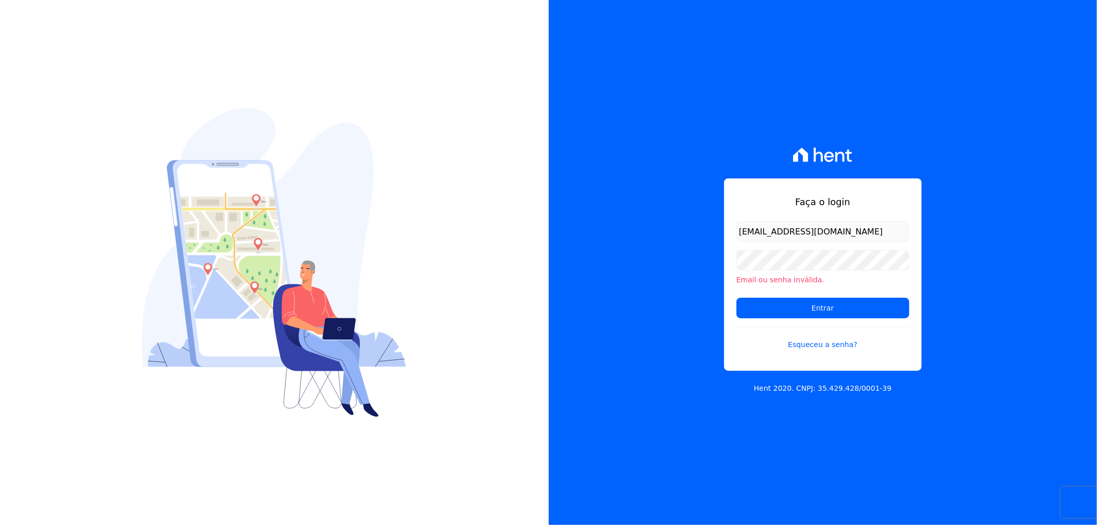
drag, startPoint x: 928, startPoint y: 105, endPoint x: 935, endPoint y: 107, distance: 6.9
click at [929, 106] on div "Faça o login recepcao@vilaurbe.com.br Email ou senha inválida. Entrar Esqueceu …" at bounding box center [823, 262] width 549 height 525
click at [957, 116] on div "Faça o login recepcao@vilaurbe.com.br Email ou senha inválida. Entrar Esqueceu …" at bounding box center [823, 262] width 549 height 525
drag, startPoint x: 999, startPoint y: 148, endPoint x: 999, endPoint y: 169, distance: 21.1
click at [1000, 155] on div "Faça o login recepcao@vilaurbe.com.br Email ou senha inválida. Entrar Esqueceu …" at bounding box center [823, 262] width 549 height 525
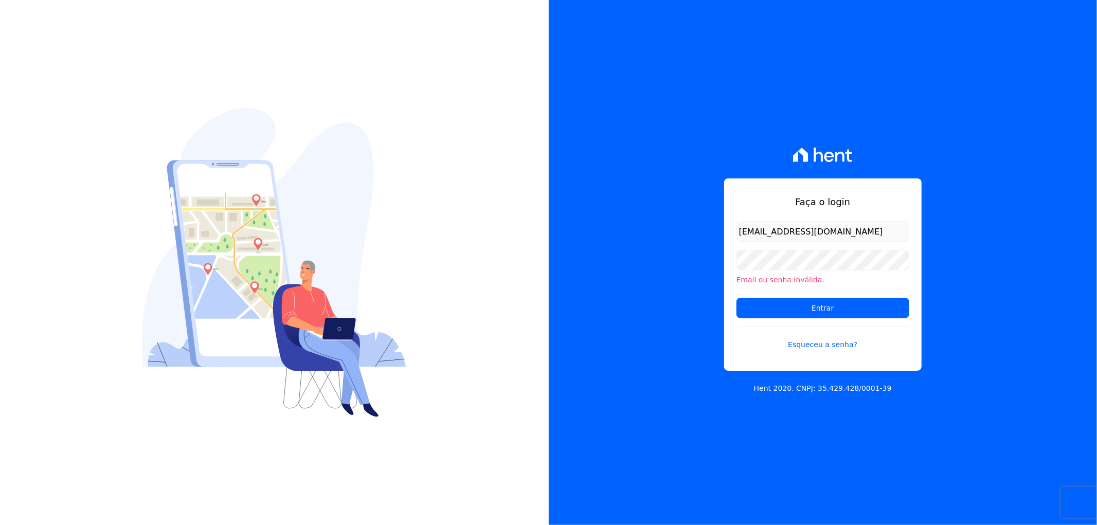
click at [996, 199] on div "Faça o login recepcao@vilaurbe.com.br Email ou senha inválida. Entrar Esqueceu …" at bounding box center [823, 262] width 549 height 525
click at [987, 207] on div "Faça o login recepcao@vilaurbe.com.br Email ou senha inválida. Entrar Esqueceu …" at bounding box center [823, 262] width 549 height 525
drag, startPoint x: 784, startPoint y: 172, endPoint x: 779, endPoint y: 162, distance: 11.3
click at [782, 167] on div "Faça o login recepcao@vilaurbe.com.br Email ou senha inválida. Entrar Esqueceu …" at bounding box center [823, 262] width 549 height 525
drag, startPoint x: 779, startPoint y: 162, endPoint x: 822, endPoint y: 161, distance: 42.7
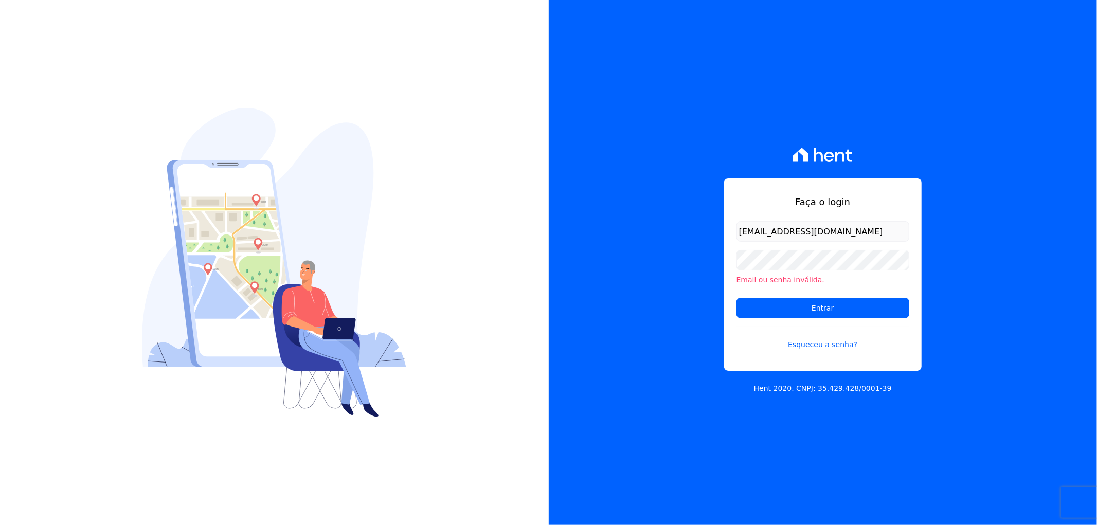
click at [807, 166] on div "Faça o login recepcao@vilaurbe.com.br Email ou senha inválida. Entrar Esqueceu …" at bounding box center [823, 262] width 549 height 525
click at [823, 161] on icon at bounding box center [818, 155] width 9 height 14
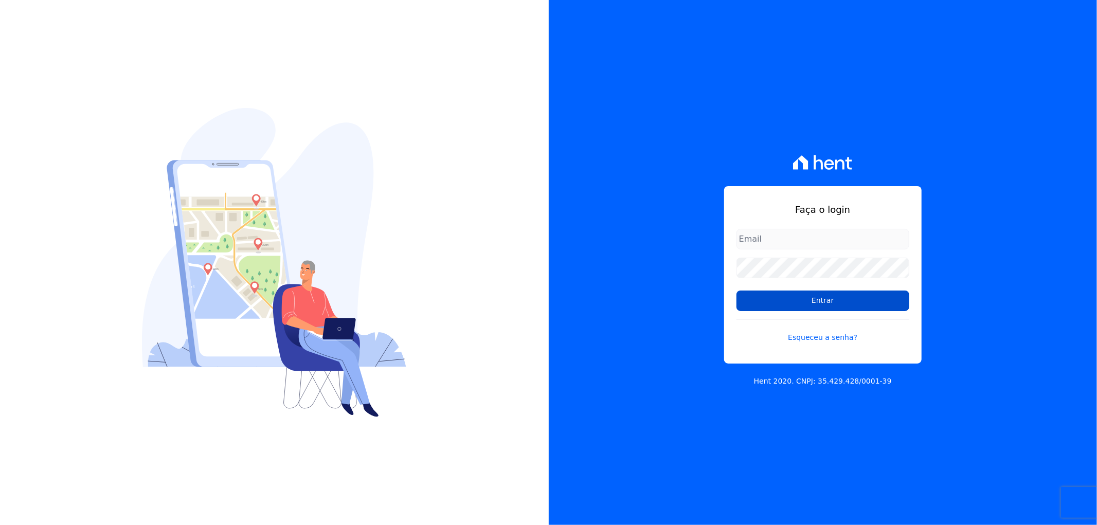
type input "[EMAIL_ADDRESS][DOMAIN_NAME]"
click at [811, 305] on input "Entrar" at bounding box center [823, 301] width 173 height 21
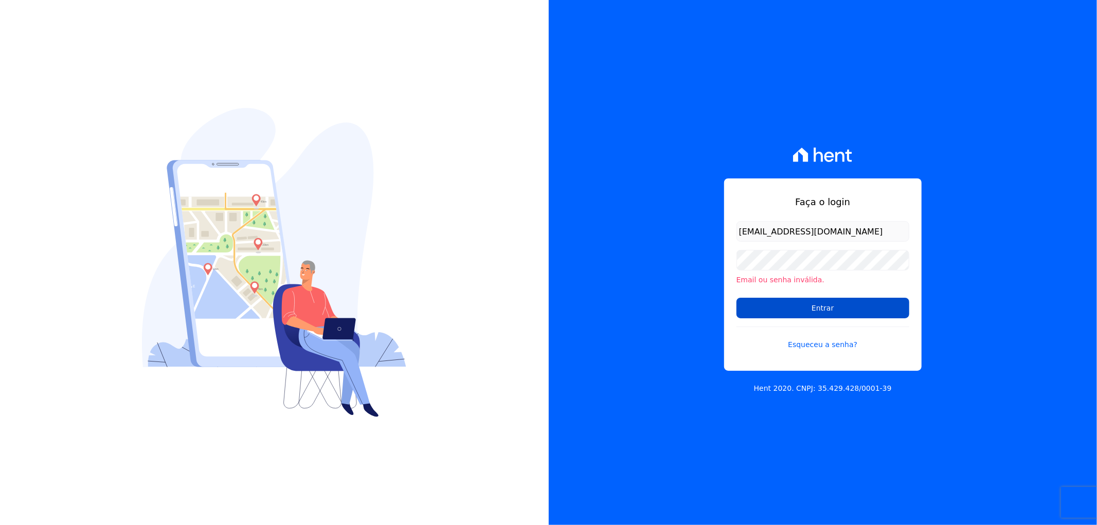
click at [806, 304] on input "Entrar" at bounding box center [823, 308] width 173 height 21
click at [775, 316] on input "Entrar" at bounding box center [823, 308] width 173 height 21
drag, startPoint x: 0, startPoint y: 0, endPoint x: 775, endPoint y: 316, distance: 836.9
click at [775, 316] on input "Entrar" at bounding box center [823, 308] width 173 height 21
click at [838, 304] on input "Entrar" at bounding box center [823, 308] width 173 height 21
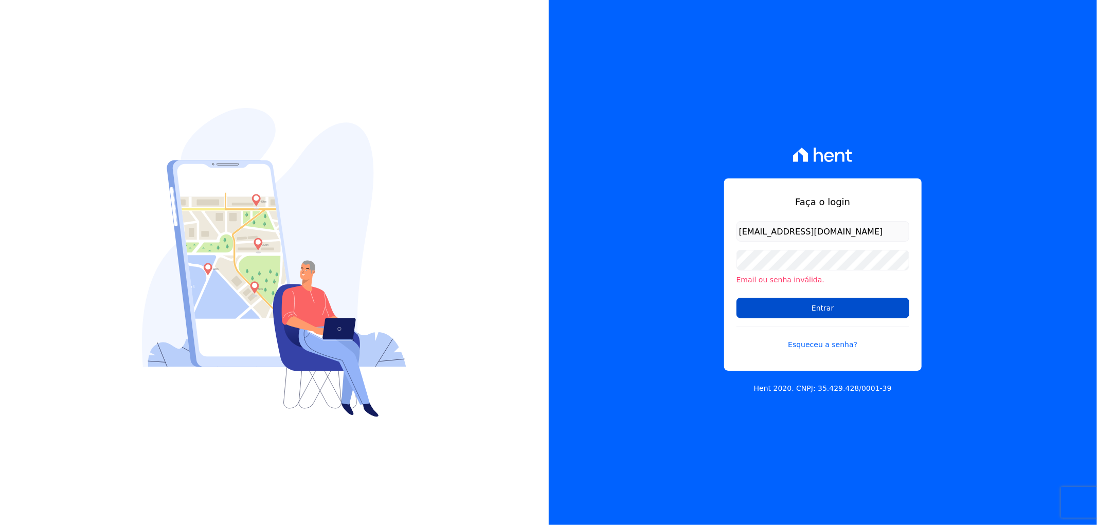
click at [784, 311] on input "Entrar" at bounding box center [823, 308] width 173 height 21
drag, startPoint x: 0, startPoint y: 0, endPoint x: 784, endPoint y: 311, distance: 843.4
click at [784, 311] on input "Entrar" at bounding box center [823, 308] width 173 height 21
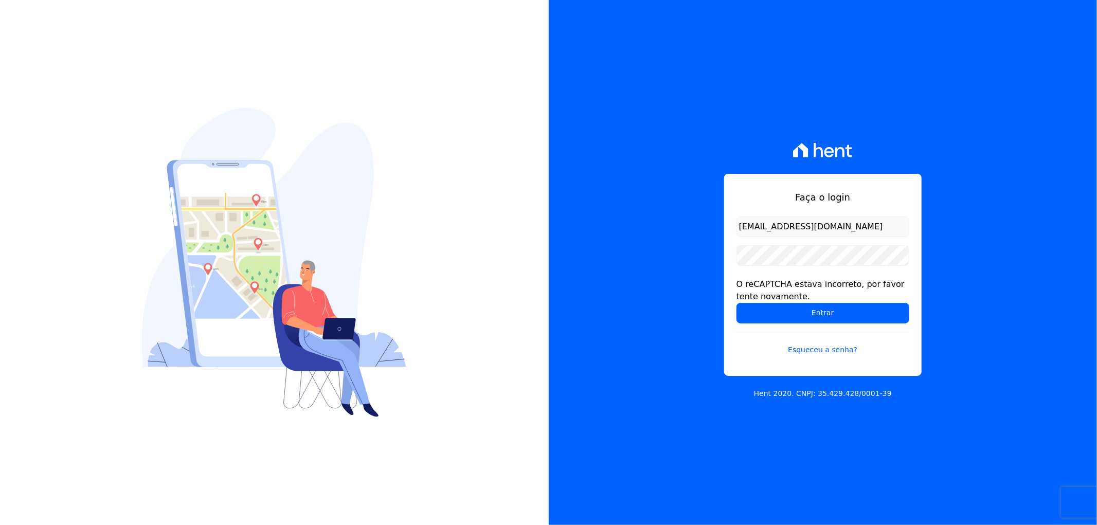
click at [815, 323] on form "recepcao@vilaurbe.com.br O reCAPTCHA estava incorreto, por favor tente novament…" at bounding box center [823, 292] width 173 height 151
click at [810, 315] on input "Entrar" at bounding box center [823, 313] width 173 height 21
click at [808, 310] on input "Entrar" at bounding box center [823, 313] width 173 height 21
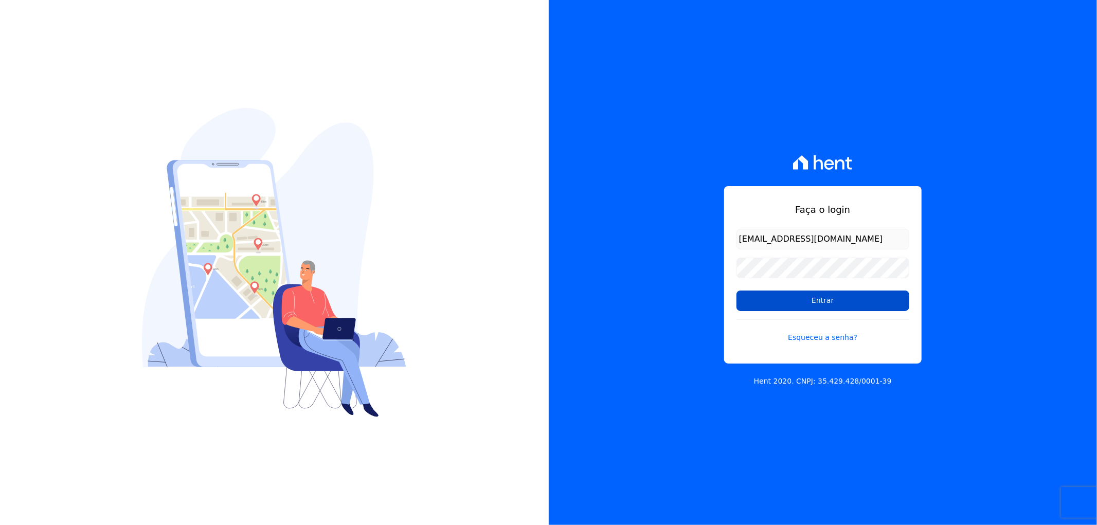
click at [824, 308] on input "Entrar" at bounding box center [823, 301] width 173 height 21
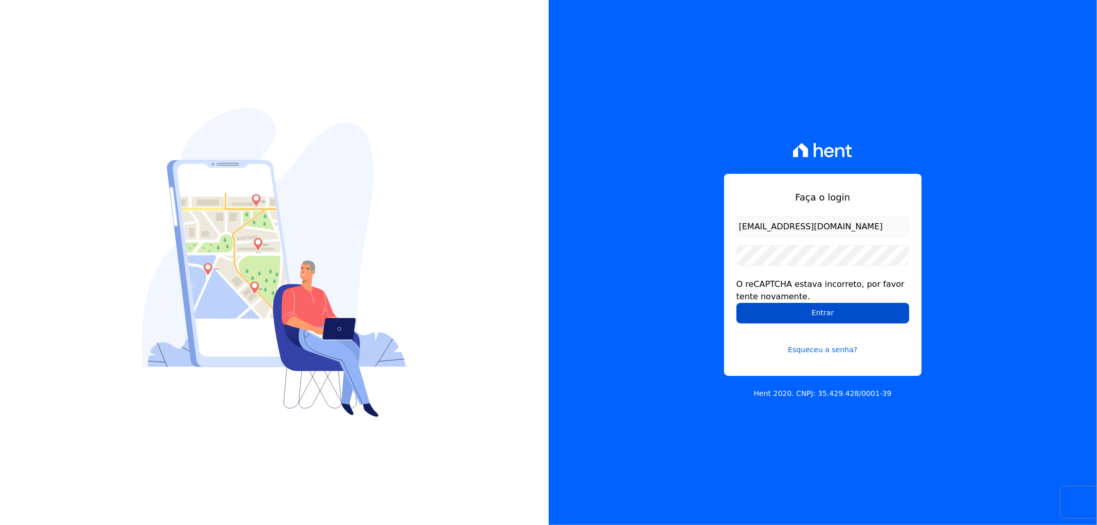
click at [826, 306] on input "Entrar" at bounding box center [823, 313] width 173 height 21
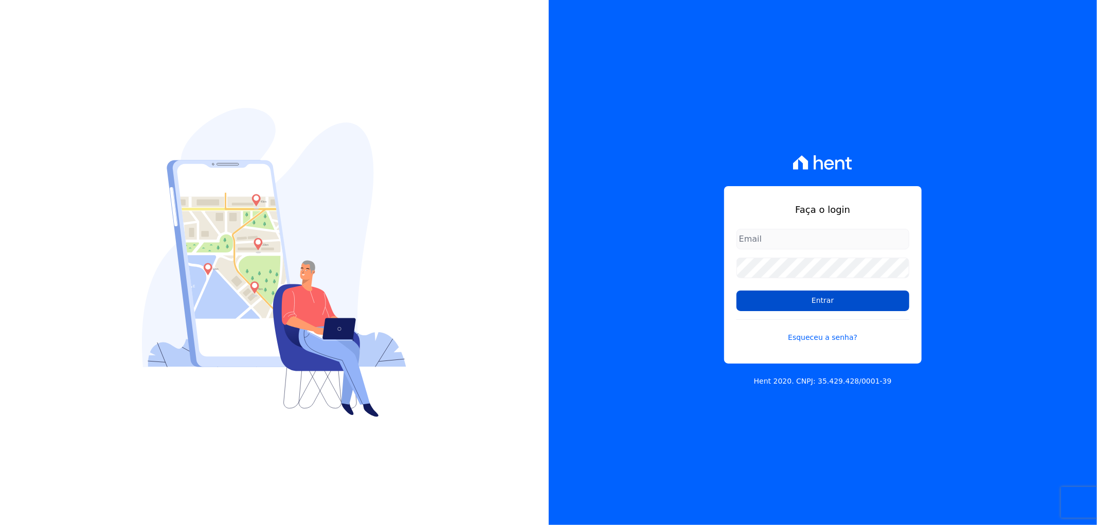
type input "[EMAIL_ADDRESS][DOMAIN_NAME]"
click at [770, 301] on input "Entrar" at bounding box center [823, 301] width 173 height 21
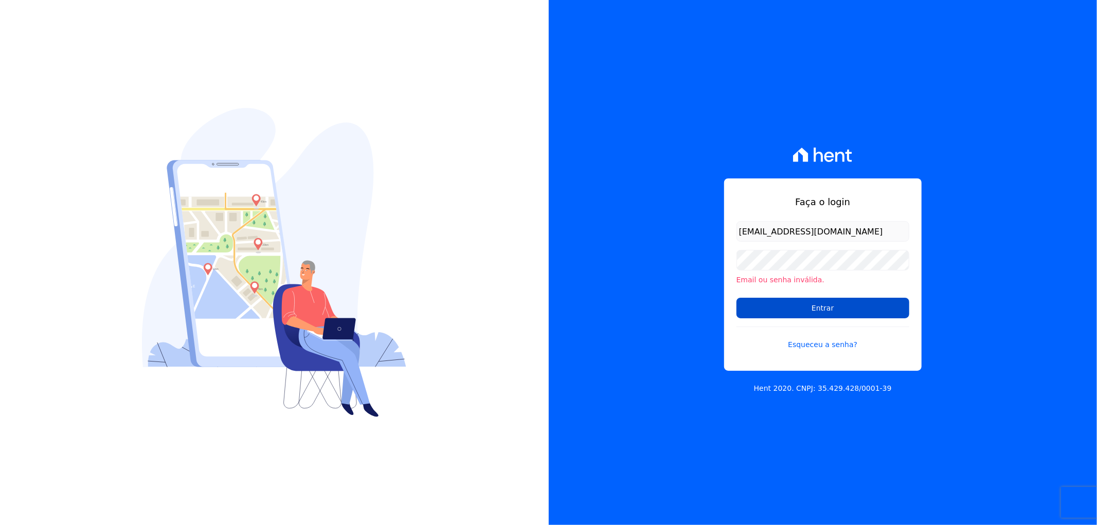
drag, startPoint x: 0, startPoint y: 0, endPoint x: 770, endPoint y: 301, distance: 826.6
click at [770, 301] on input "Entrar" at bounding box center [823, 308] width 173 height 21
click at [765, 309] on input "Entrar" at bounding box center [823, 308] width 173 height 21
drag, startPoint x: 0, startPoint y: 0, endPoint x: 764, endPoint y: 312, distance: 825.1
click at [764, 312] on input "Entrar" at bounding box center [823, 308] width 173 height 21
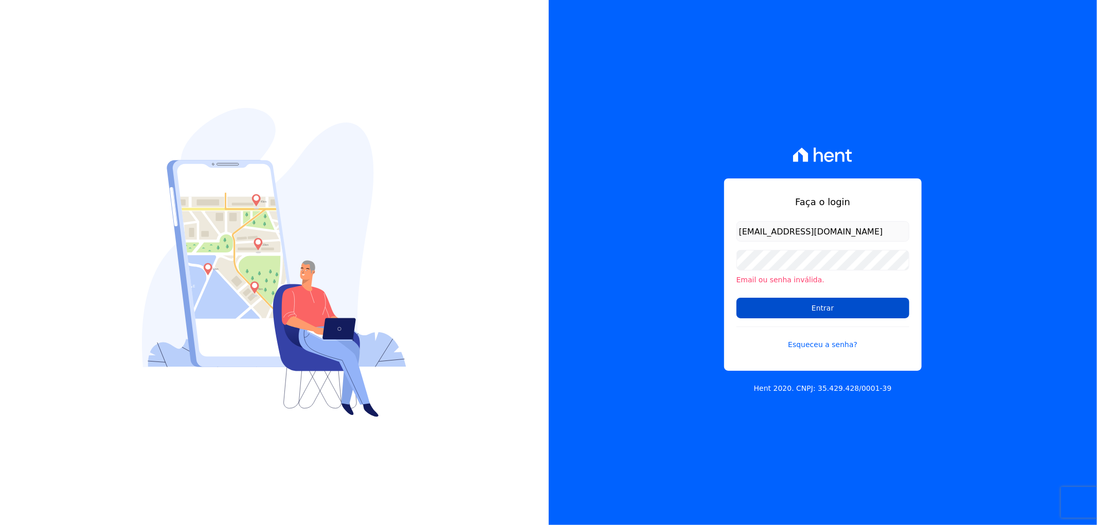
click at [791, 317] on input "Entrar" at bounding box center [823, 308] width 173 height 21
